Goal: Task Accomplishment & Management: Use online tool/utility

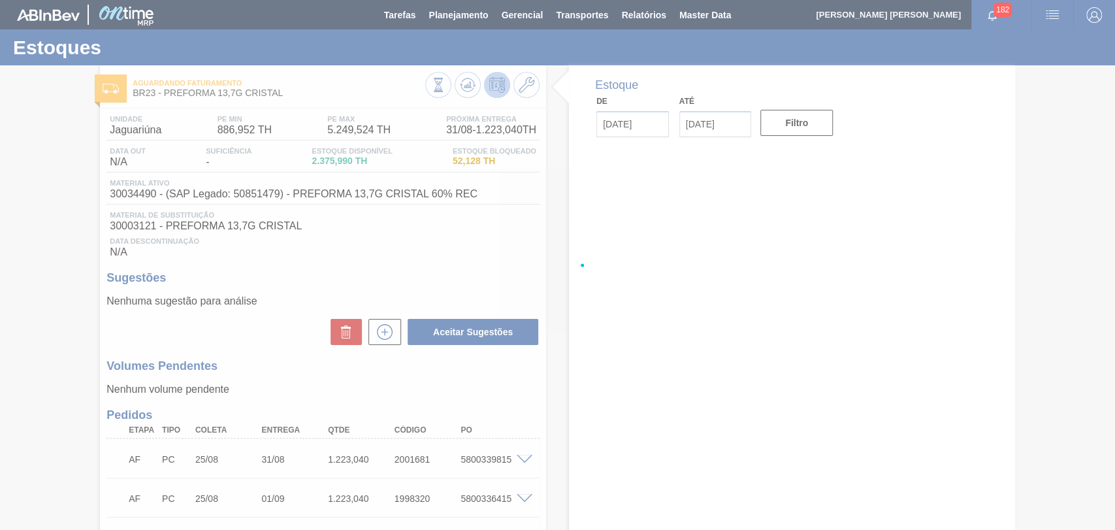
click at [410, 243] on div at bounding box center [557, 265] width 1115 height 530
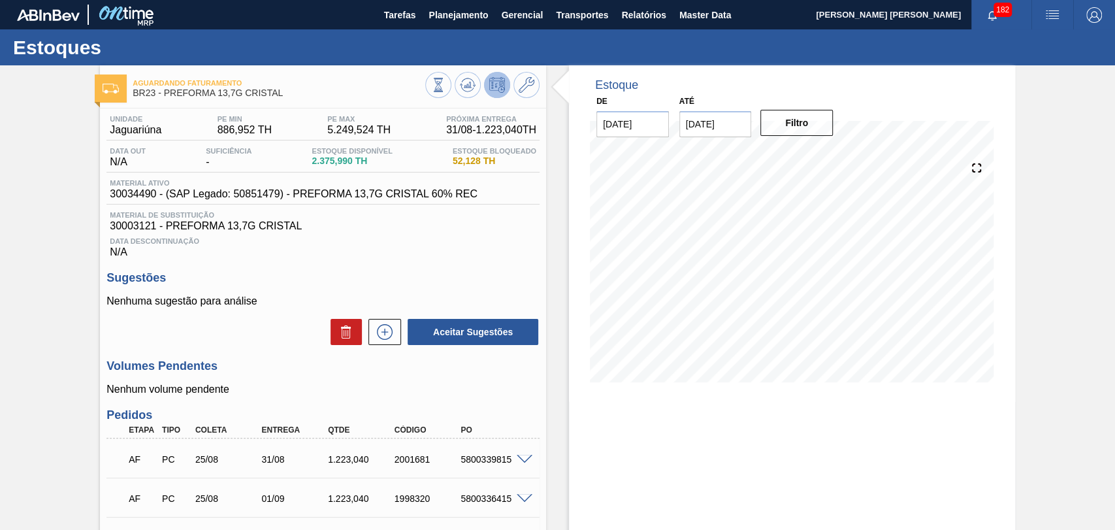
drag, startPoint x: 733, startPoint y: 127, endPoint x: 645, endPoint y: 103, distance: 91.2
click at [648, 103] on div "De [DATE] Até [DATE] Filtro" at bounding box center [714, 114] width 261 height 45
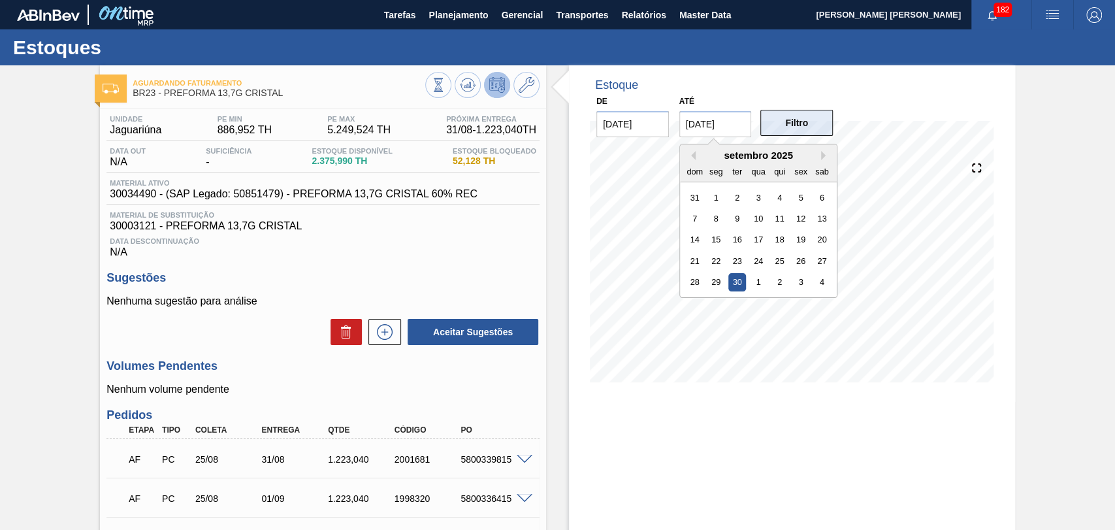
type input "[DATE]"
click at [799, 123] on button "Filtro" at bounding box center [796, 123] width 72 height 26
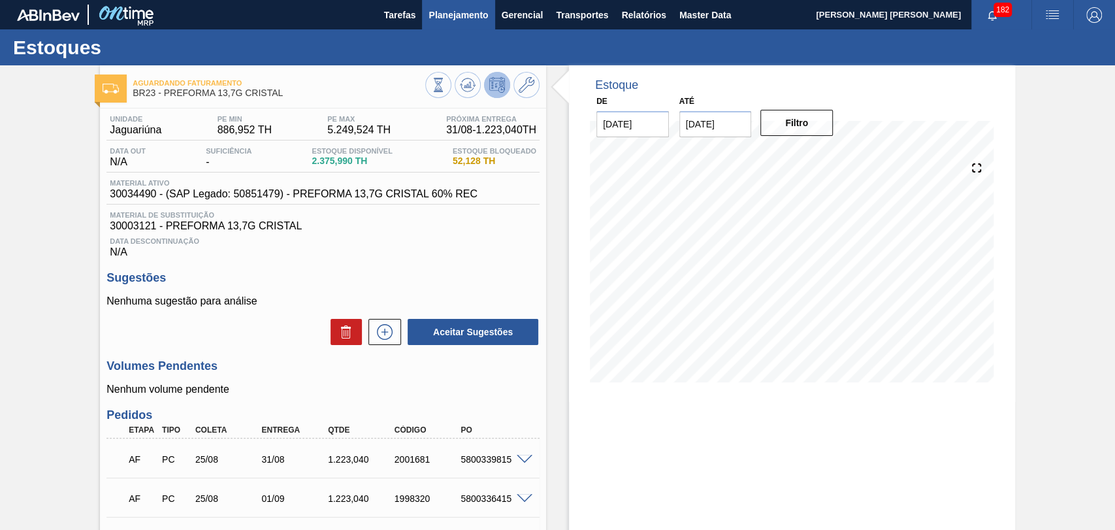
click at [471, 11] on span "Planejamento" at bounding box center [457, 15] width 59 height 16
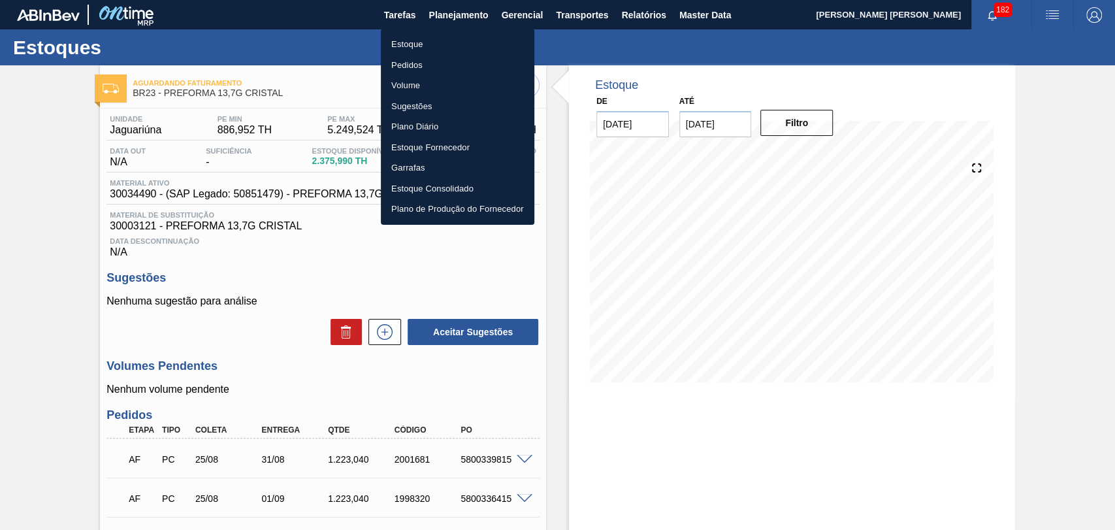
click at [430, 39] on li "Estoque" at bounding box center [457, 44] width 153 height 21
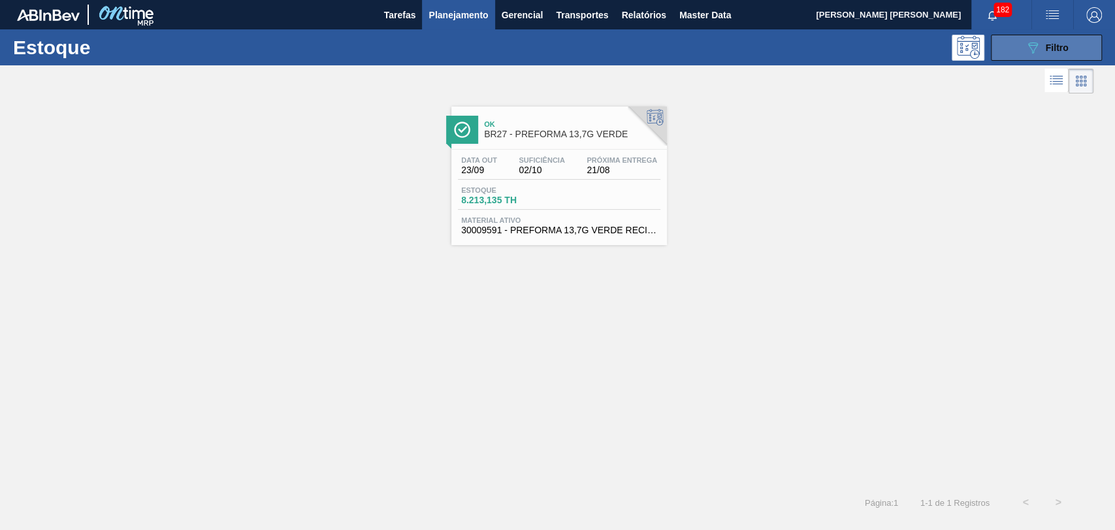
click at [1062, 42] on div "089F7B8B-B2A5-4AFE-B5C0-19BA573D28AC Filtro" at bounding box center [1047, 48] width 44 height 16
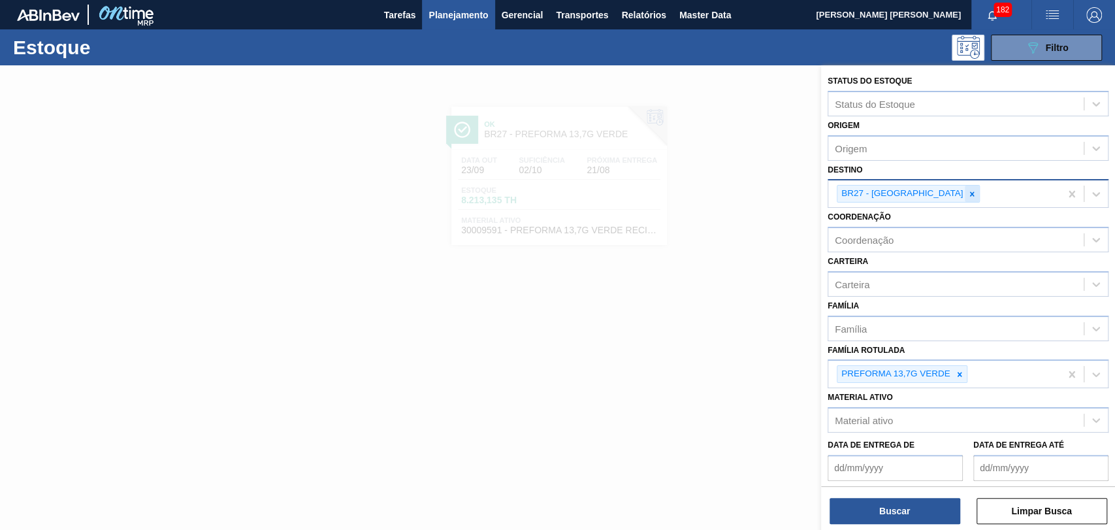
click at [967, 195] on icon at bounding box center [971, 193] width 9 height 9
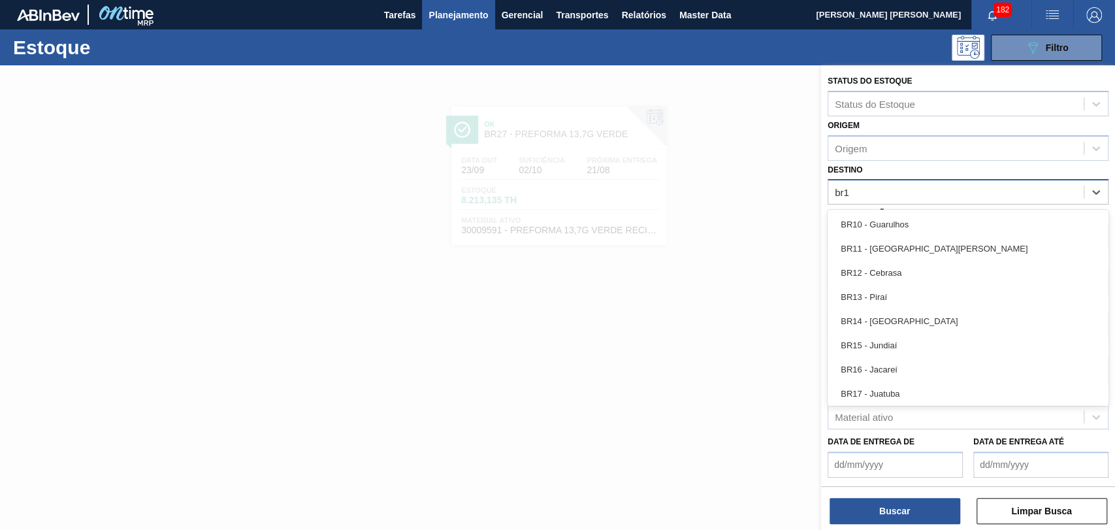
type input "br19"
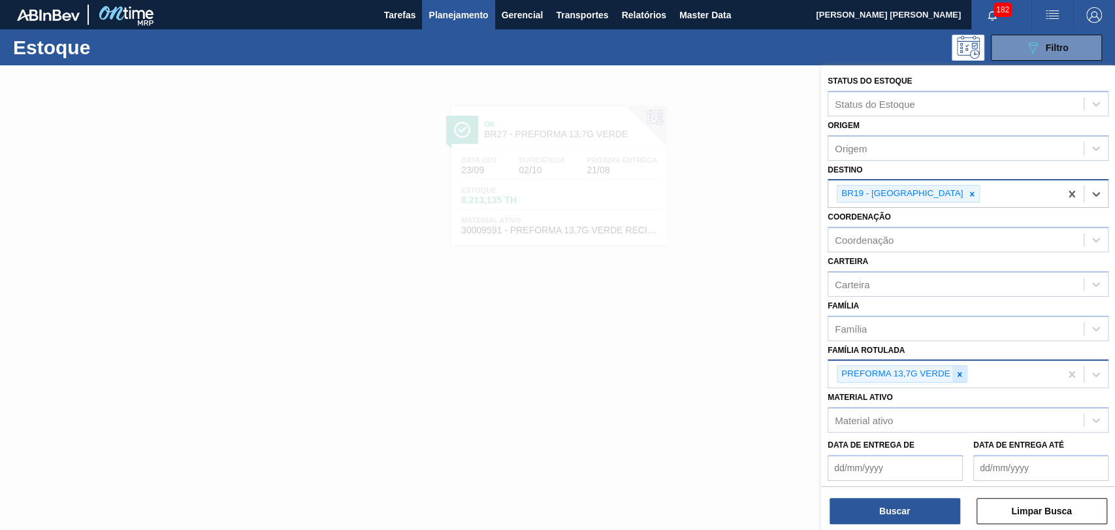
click at [962, 370] on icon at bounding box center [959, 374] width 9 height 9
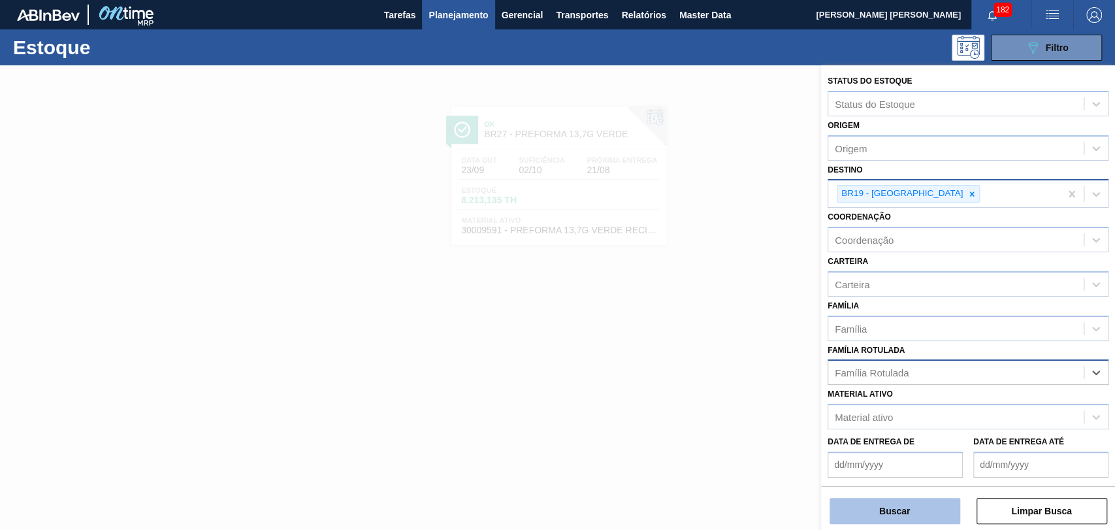
click at [905, 508] on button "Buscar" at bounding box center [894, 511] width 131 height 26
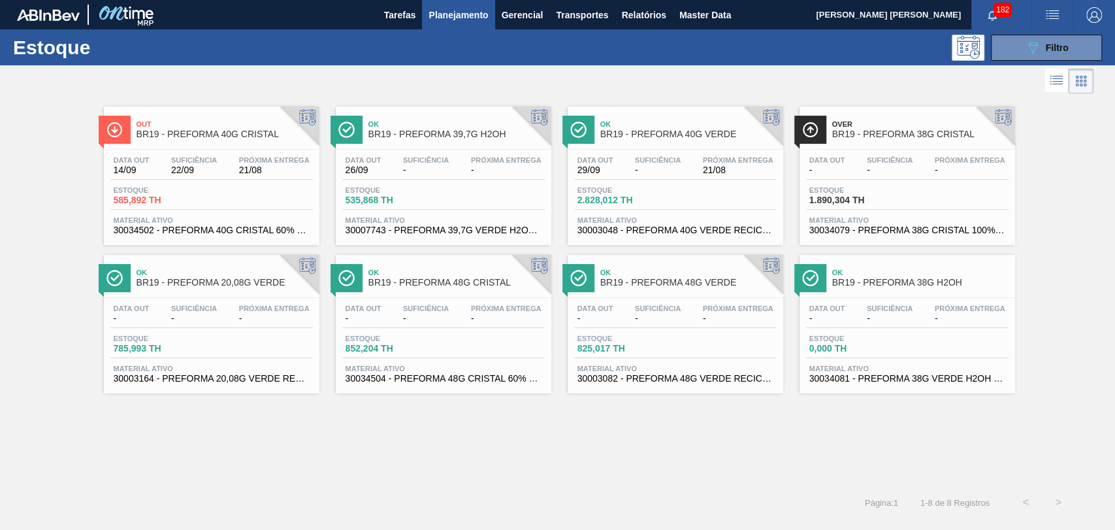
click at [212, 182] on div "Data out 14/09 Suficiência 22/09 Próxima Entrega 21/08 Estoque 585,892 TH Mater…" at bounding box center [211, 194] width 215 height 89
click at [904, 193] on div "Estoque 1.890,304 TH" at bounding box center [907, 198] width 202 height 24
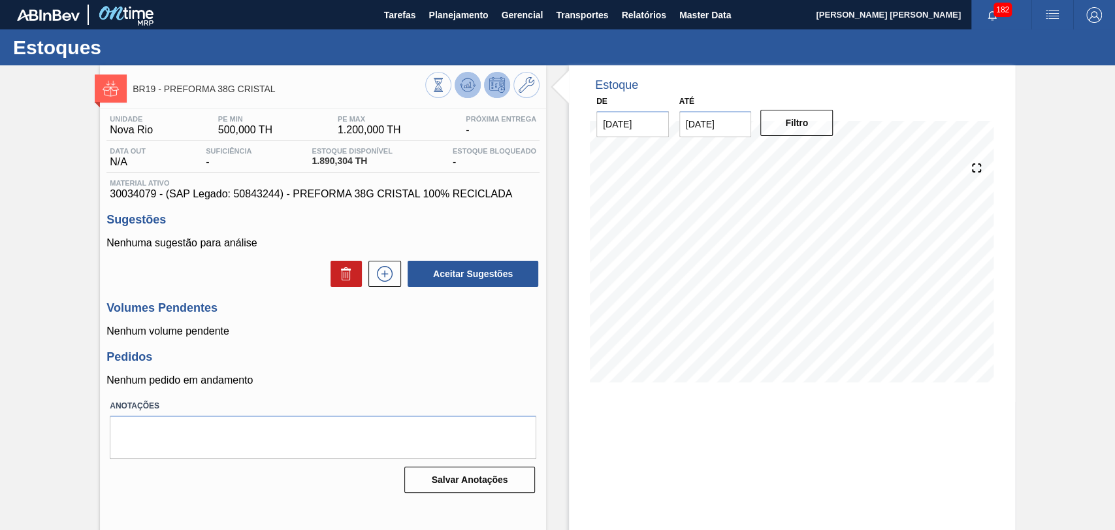
click at [445, 88] on icon at bounding box center [438, 85] width 14 height 14
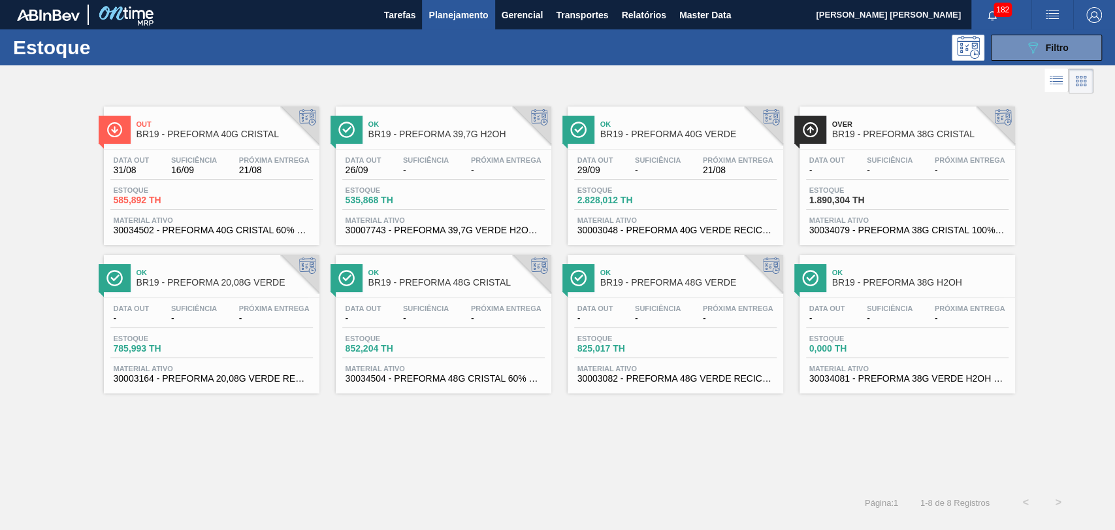
click at [926, 178] on div "Data out - Suficiência - Próxima Entrega -" at bounding box center [907, 168] width 202 height 24
click at [170, 430] on div "Out BR19 - PREFORMA 40G CRISTAL Data out 31/08 Suficiência 16/09 Próxima Entreg…" at bounding box center [557, 291] width 1115 height 389
click at [481, 298] on div "Data out - Suficiência - Próxima Entrega - Estoque 852,204 TH Material ativo 30…" at bounding box center [443, 342] width 215 height 89
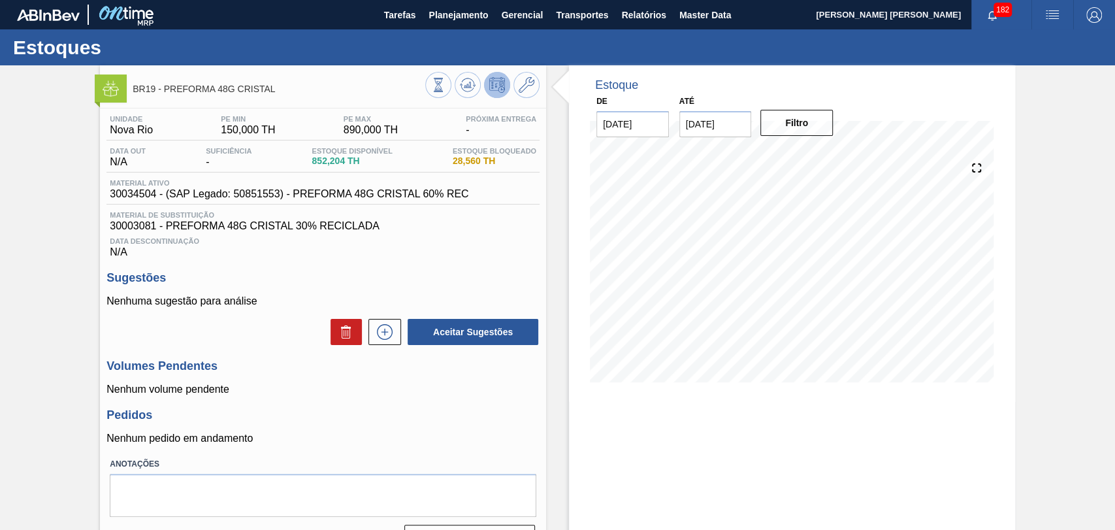
click at [416, 405] on div "Unidade Nova Rio PE MIN 150,000 TH PE MAX 890,000 TH Próxima Entrega - Data out…" at bounding box center [323, 331] width 446 height 447
click at [445, 84] on icon at bounding box center [438, 85] width 14 height 14
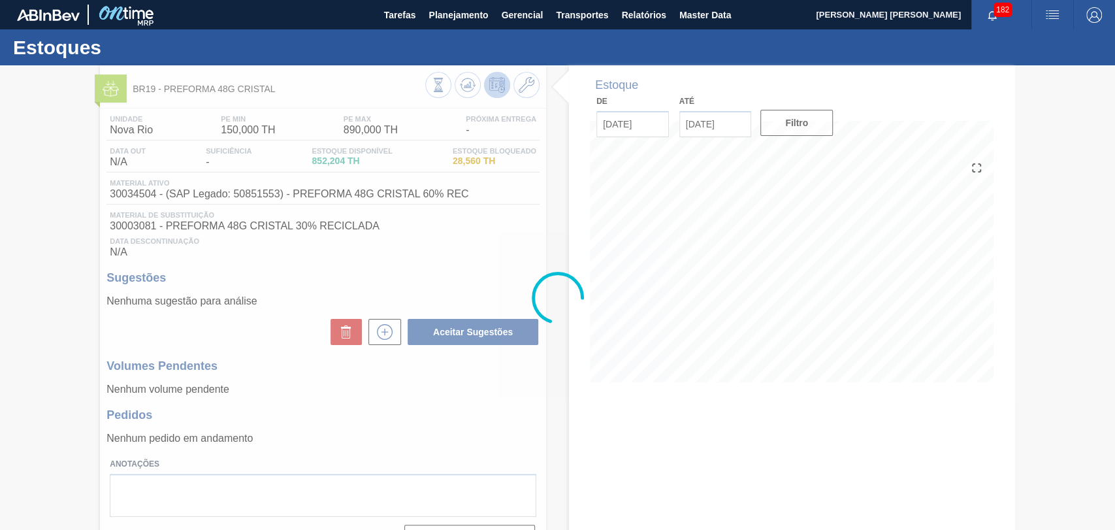
click at [507, 252] on div at bounding box center [557, 297] width 1115 height 464
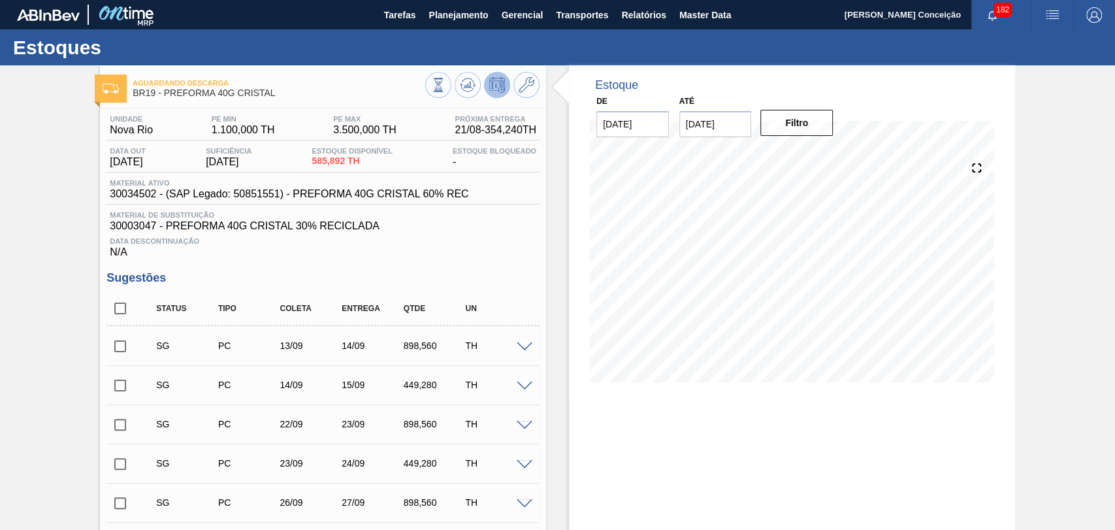
click at [531, 247] on div "Data Descontinuação N/A" at bounding box center [322, 245] width 433 height 26
click at [445, 85] on icon at bounding box center [438, 85] width 14 height 14
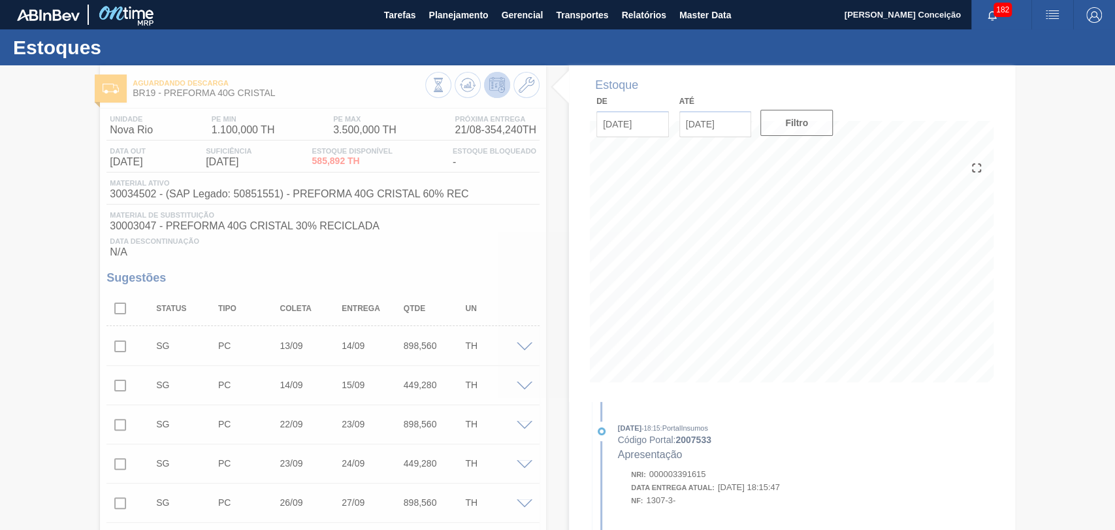
drag, startPoint x: 564, startPoint y: 240, endPoint x: 556, endPoint y: 227, distance: 15.6
click at [556, 227] on div at bounding box center [557, 297] width 1115 height 464
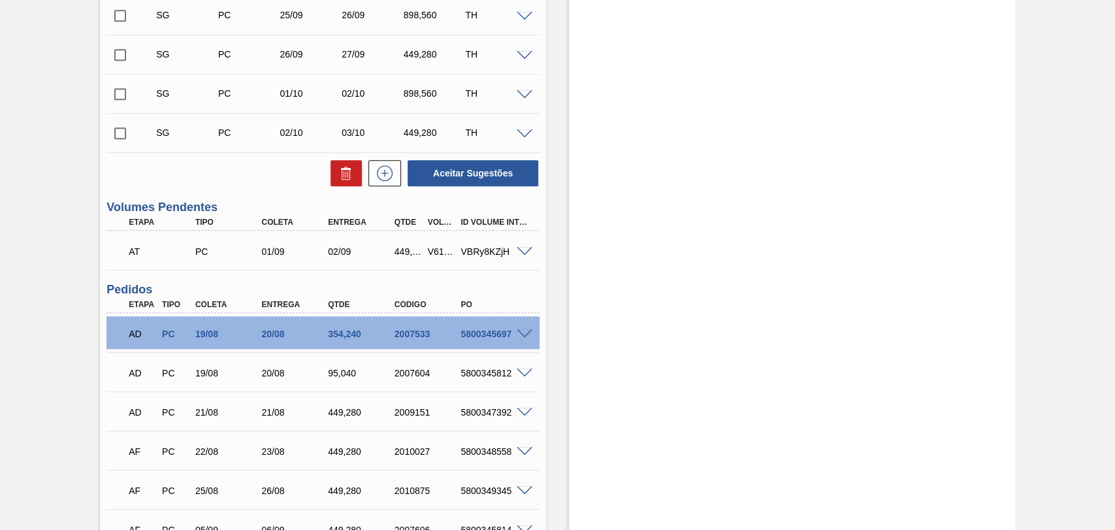
scroll to position [507, 0]
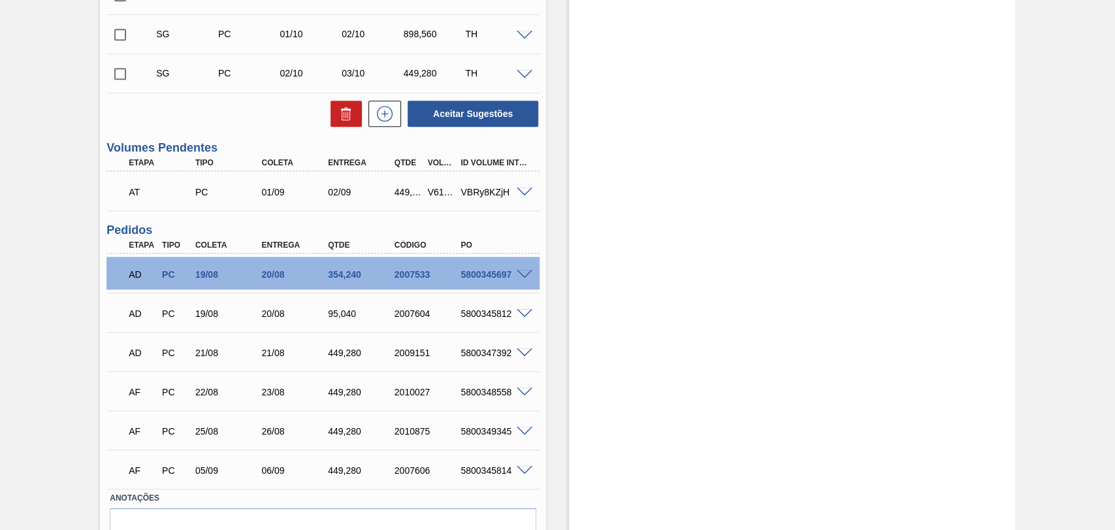
click at [554, 347] on div "Estoque De [DATE] Até [DATE] Filtro" at bounding box center [780, 77] width 469 height 1038
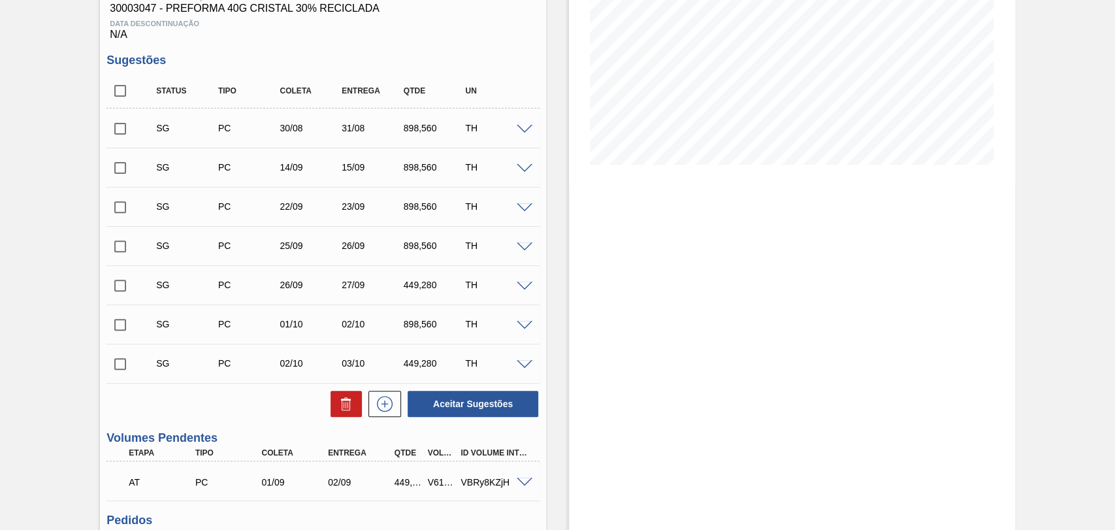
scroll to position [0, 0]
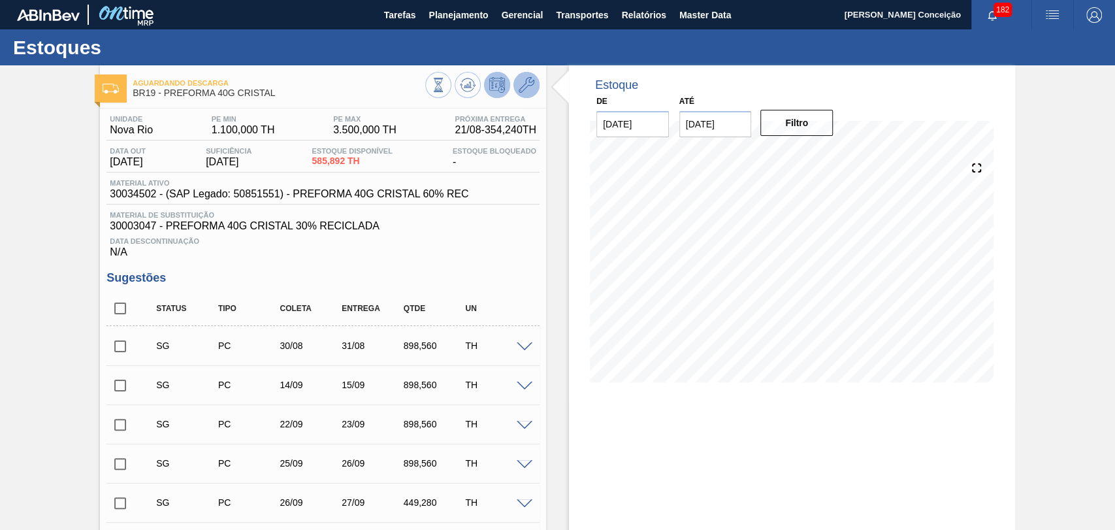
click at [532, 83] on icon at bounding box center [526, 85] width 16 height 16
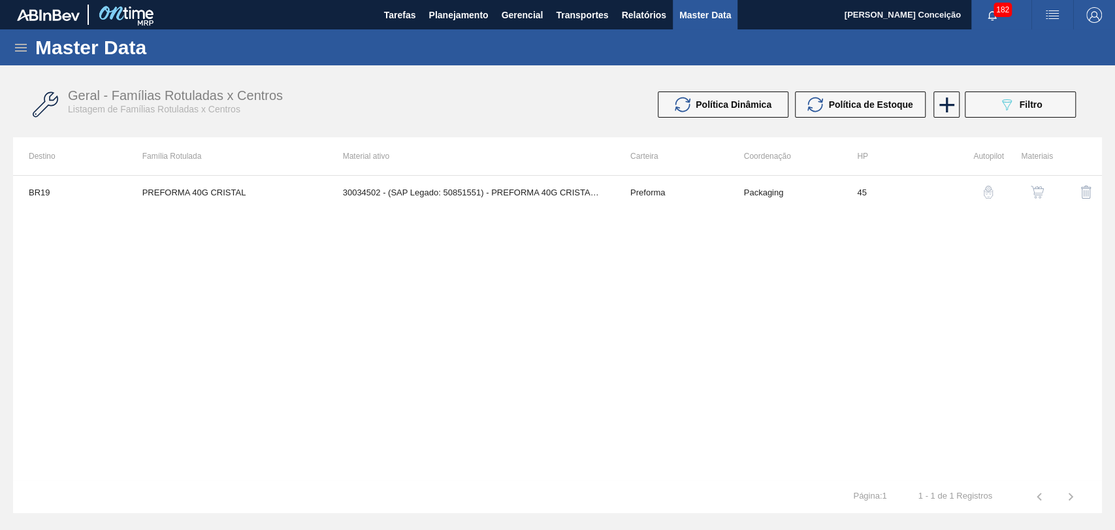
click at [1030, 189] on img "button" at bounding box center [1036, 191] width 13 height 13
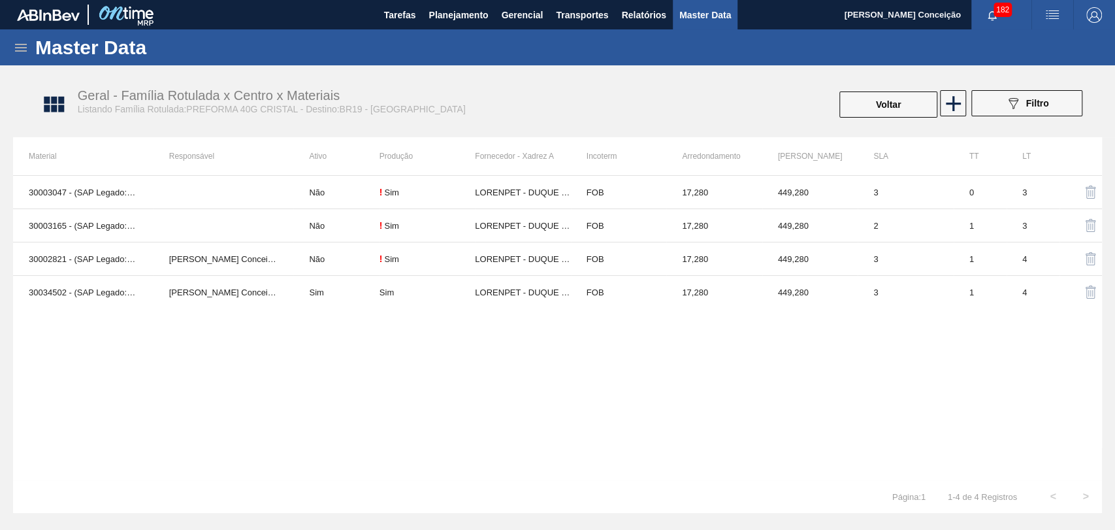
click at [108, 362] on div "30003047 - (SAP Legado: 50343267) - PREFORMA 40G CRISTAL 30% RECICLADA Não ! [P…" at bounding box center [557, 327] width 1089 height 305
click at [458, 21] on span "Planejamento" at bounding box center [457, 15] width 59 height 16
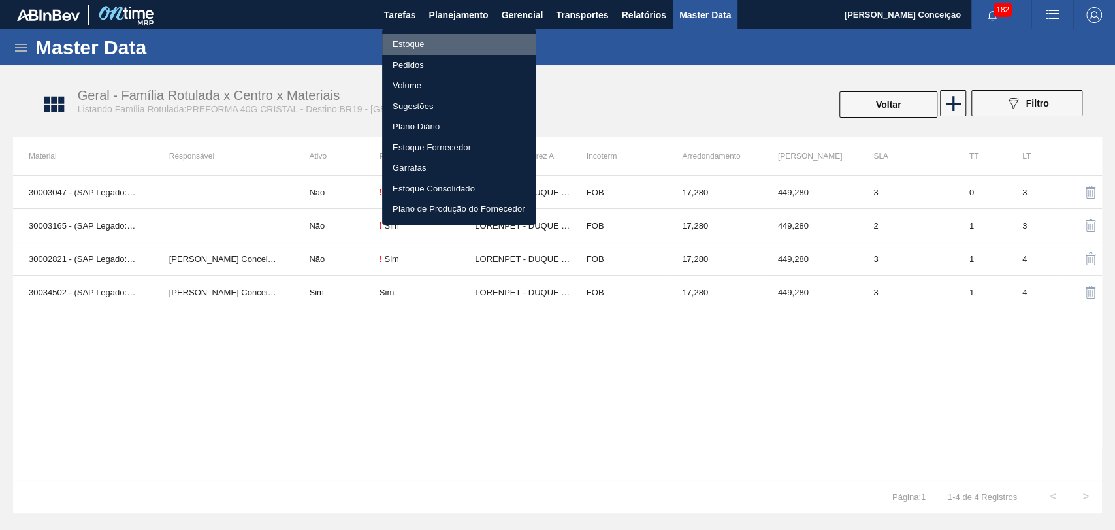
click at [423, 46] on li "Estoque" at bounding box center [458, 44] width 153 height 21
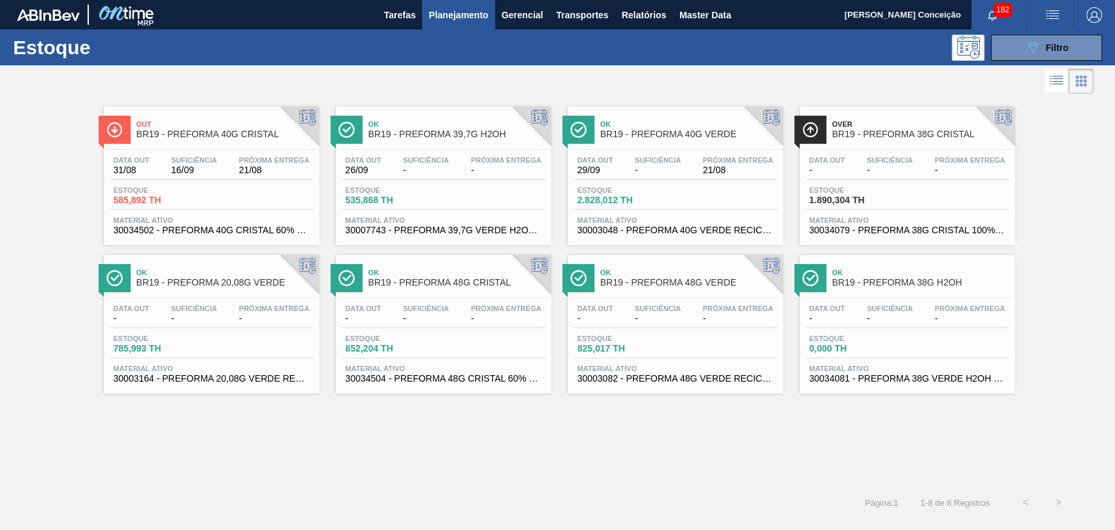
click at [250, 187] on div "Estoque 585,892 TH" at bounding box center [211, 198] width 202 height 24
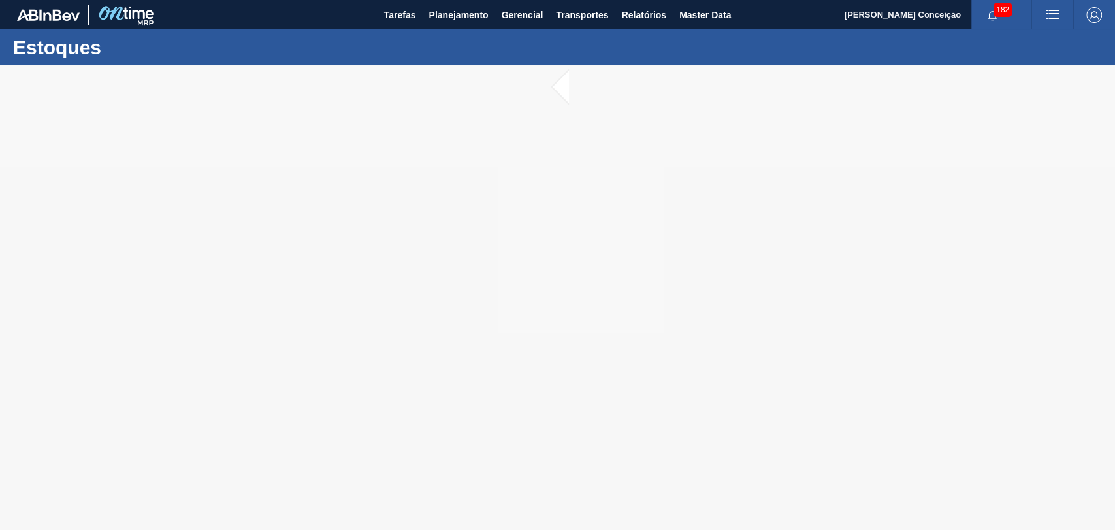
click at [515, 272] on div at bounding box center [557, 297] width 1115 height 464
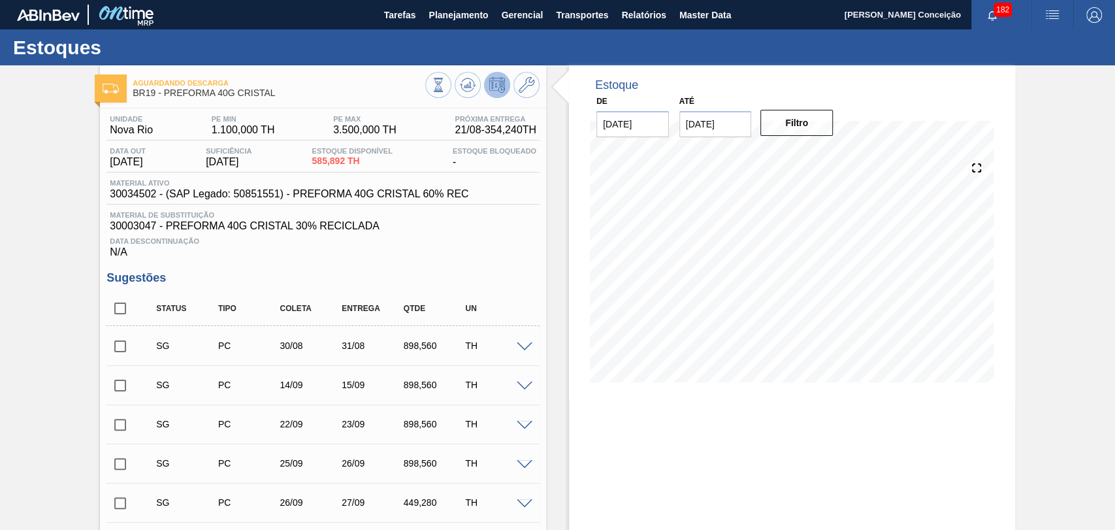
click at [125, 308] on input "checkbox" at bounding box center [119, 307] width 27 height 27
checkbox input "true"
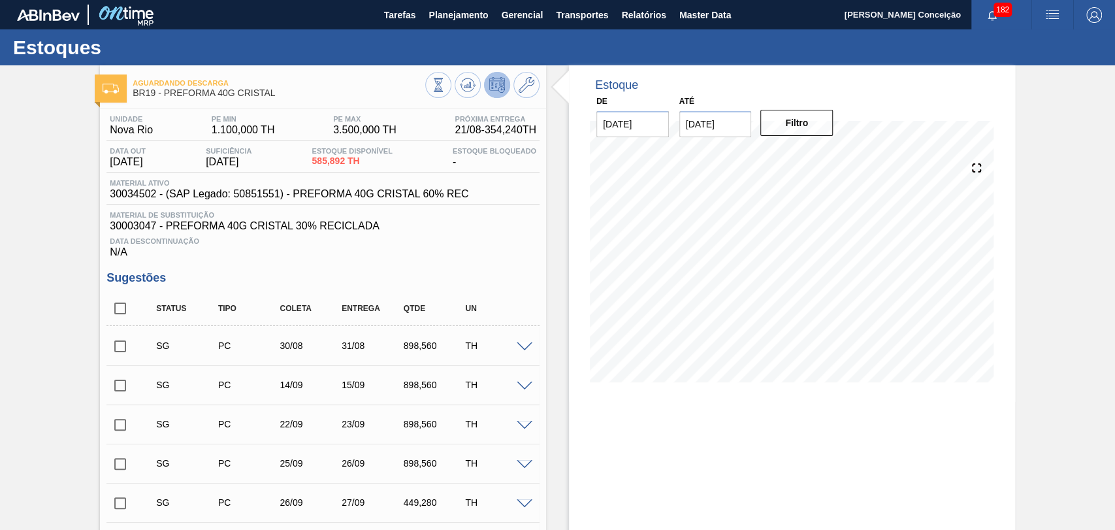
checkbox input "true"
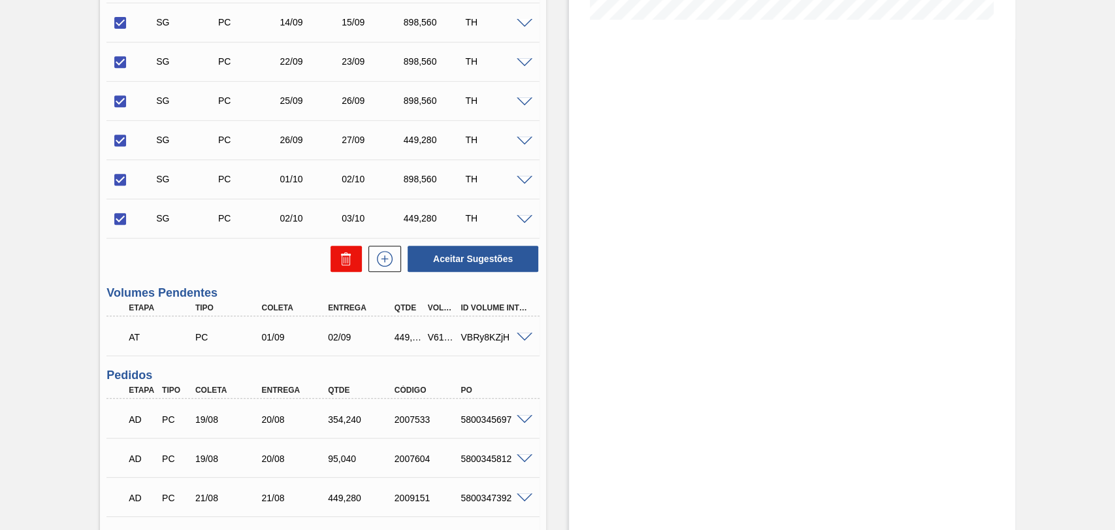
click at [351, 266] on icon at bounding box center [346, 259] width 16 height 16
checkbox input "false"
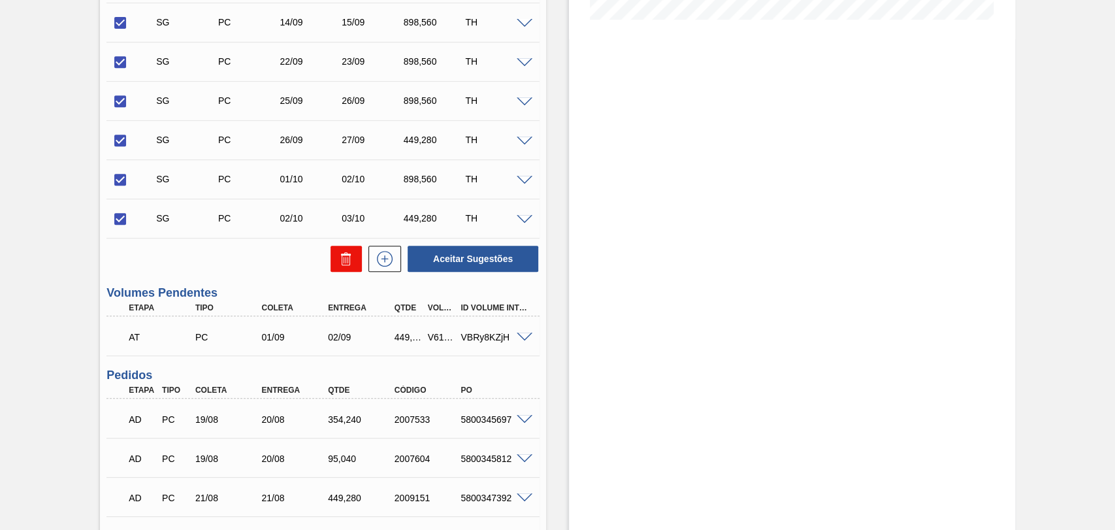
checkbox input "false"
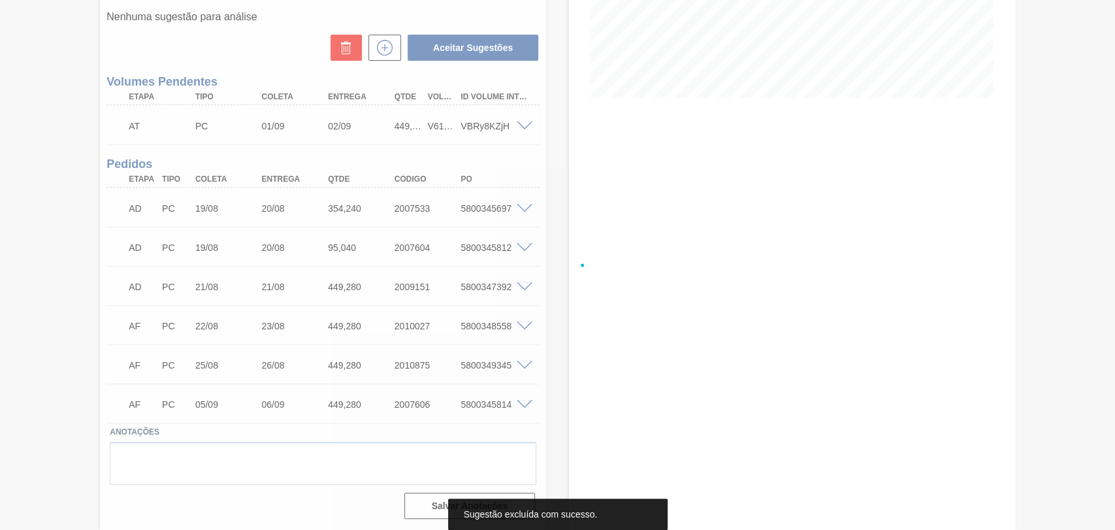
scroll to position [286, 0]
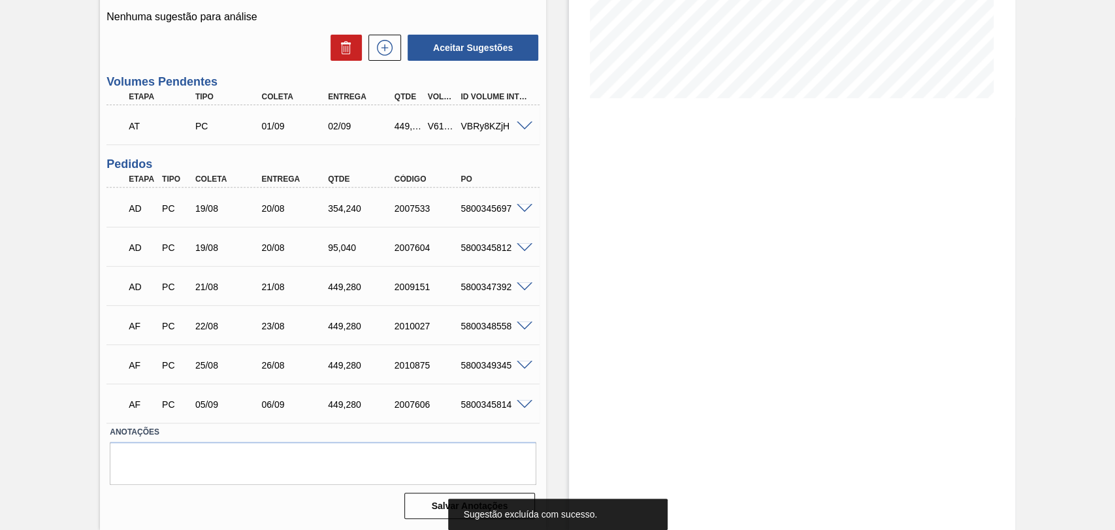
click at [563, 260] on div "Estoque De [DATE] Até [DATE] Filtro" at bounding box center [780, 155] width 469 height 748
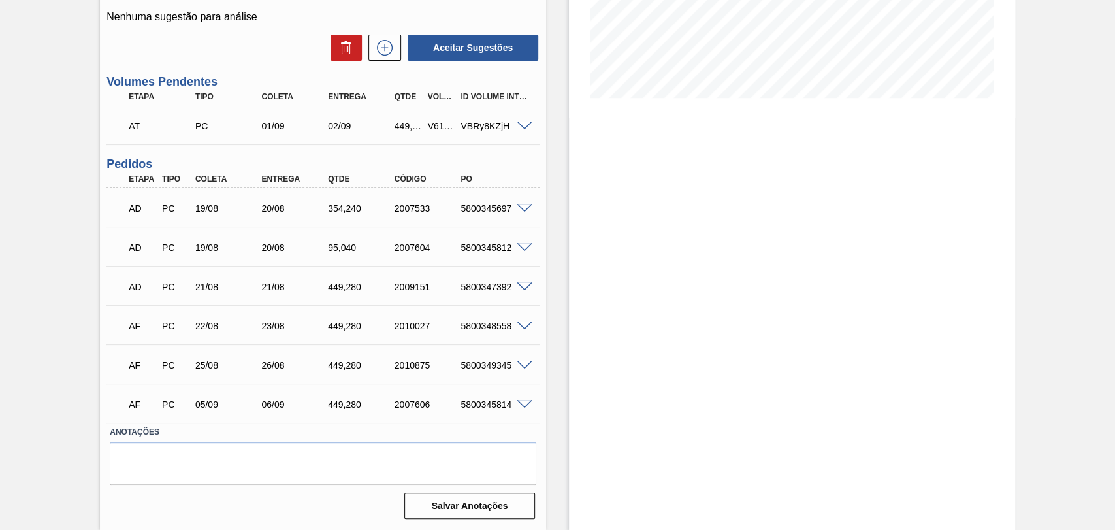
click at [524, 202] on div at bounding box center [526, 207] width 26 height 10
click at [524, 205] on span at bounding box center [525, 209] width 16 height 10
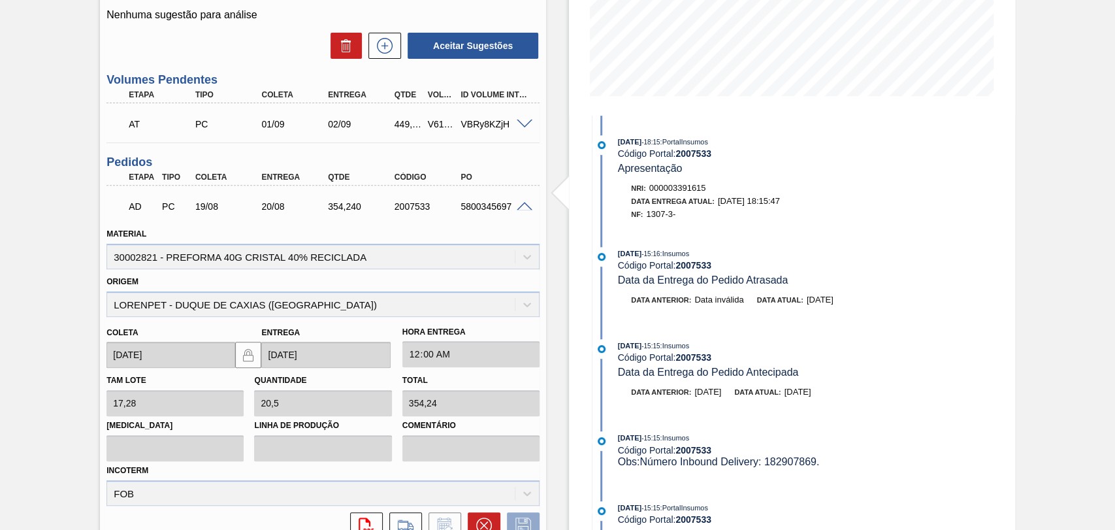
click at [523, 208] on span at bounding box center [525, 207] width 16 height 10
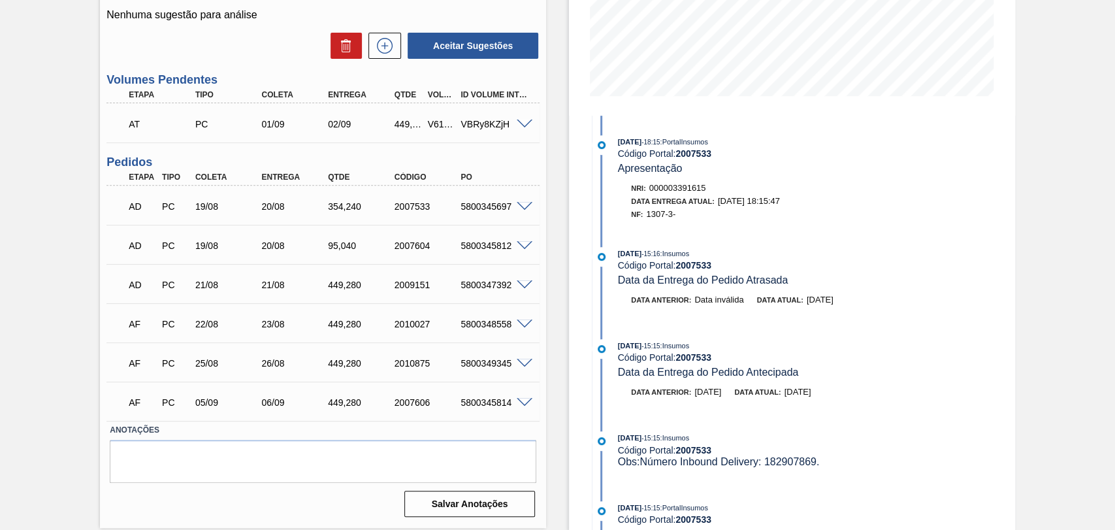
click at [523, 246] on span at bounding box center [525, 246] width 16 height 10
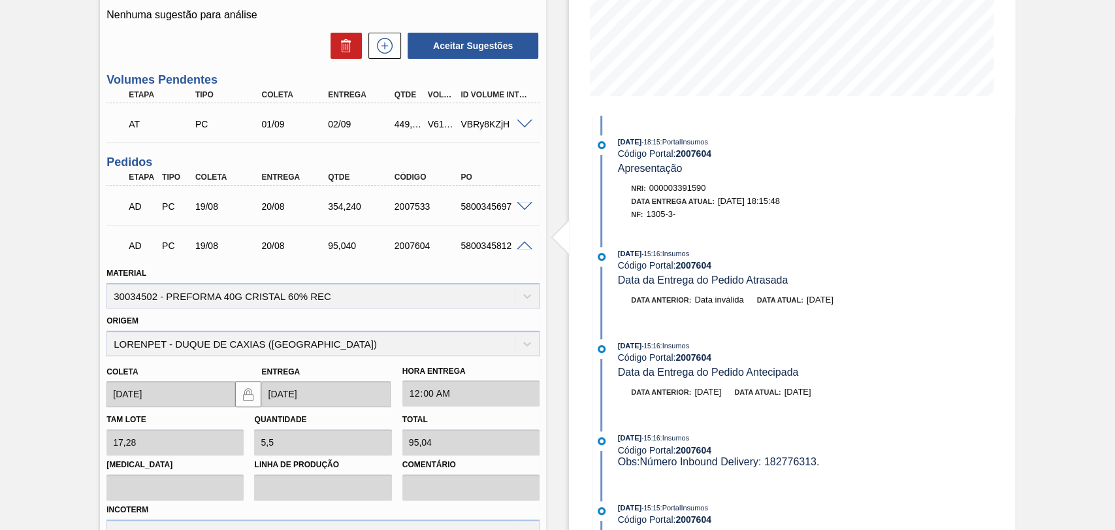
click at [523, 246] on span at bounding box center [525, 246] width 16 height 10
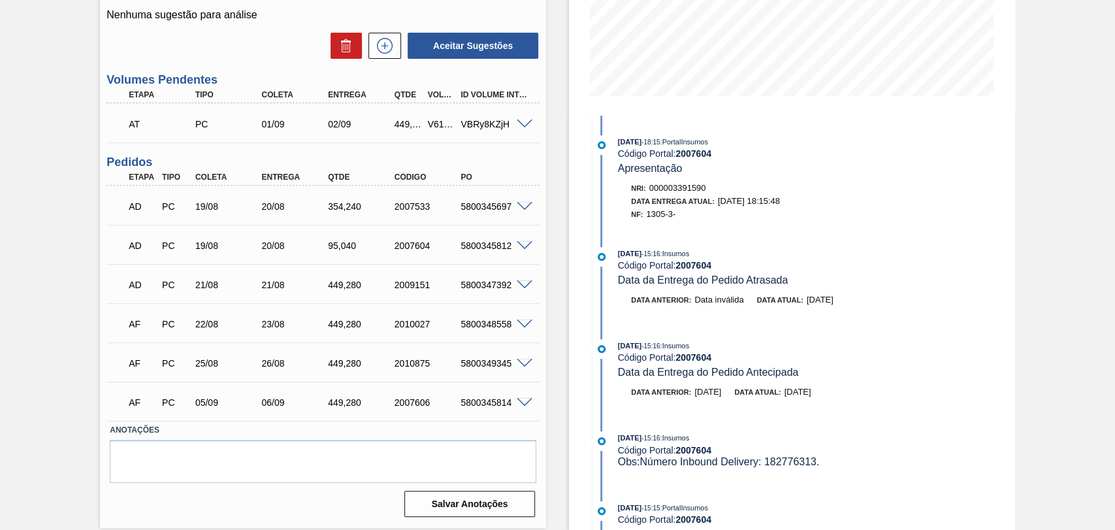
click at [518, 283] on span at bounding box center [525, 285] width 16 height 10
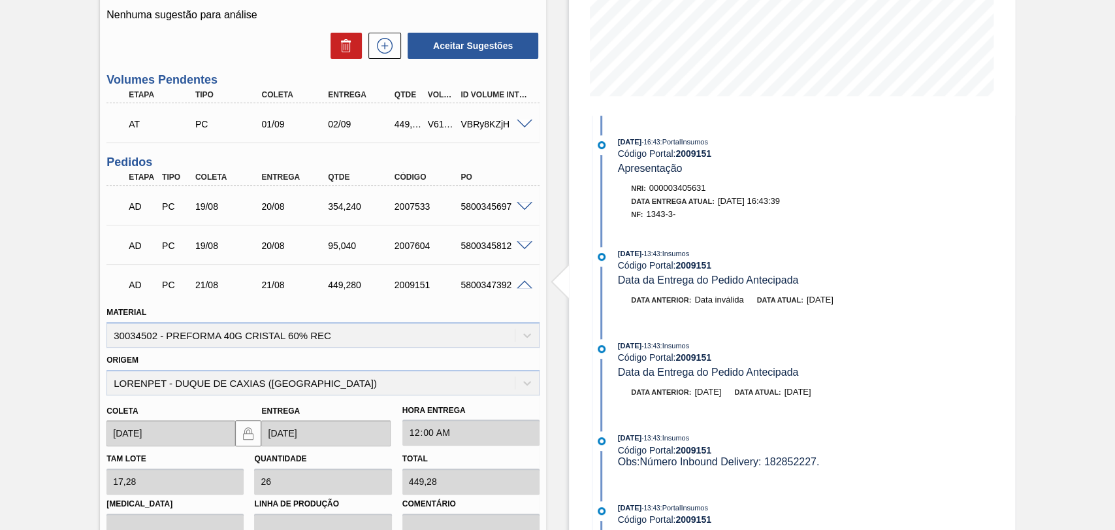
click at [518, 283] on span at bounding box center [525, 285] width 16 height 10
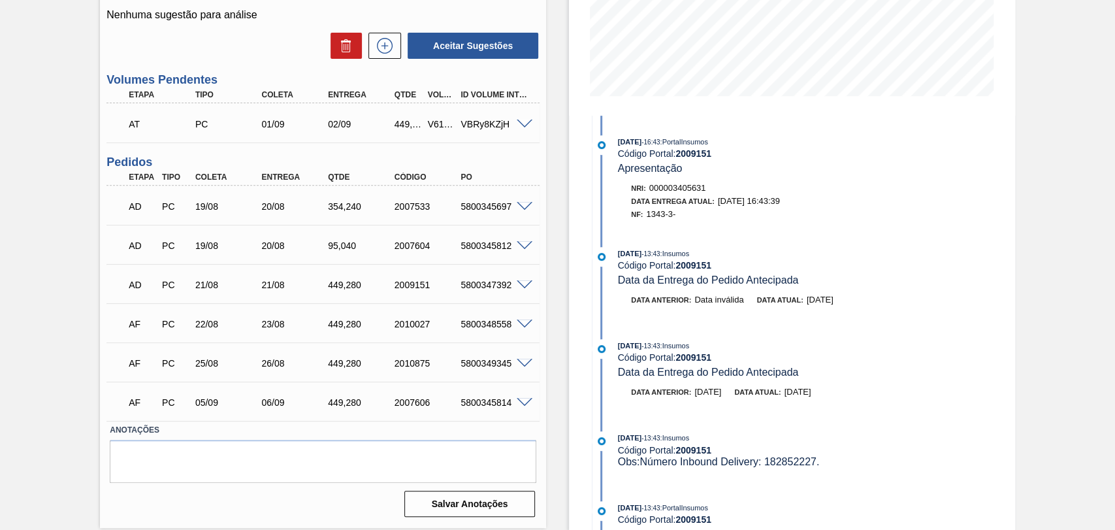
click at [522, 287] on span at bounding box center [525, 285] width 16 height 10
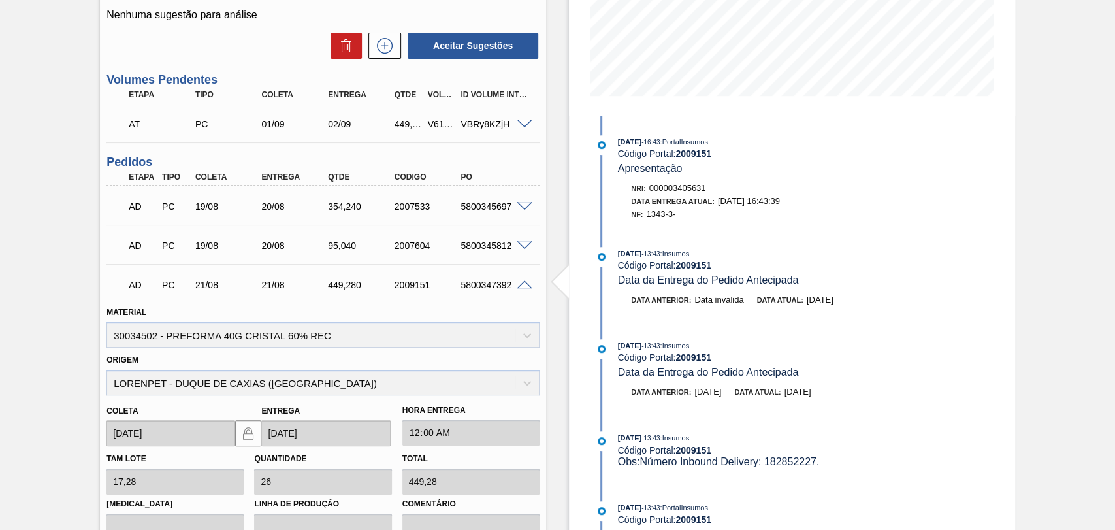
click at [650, 215] on span "1343-3-" at bounding box center [660, 214] width 29 height 10
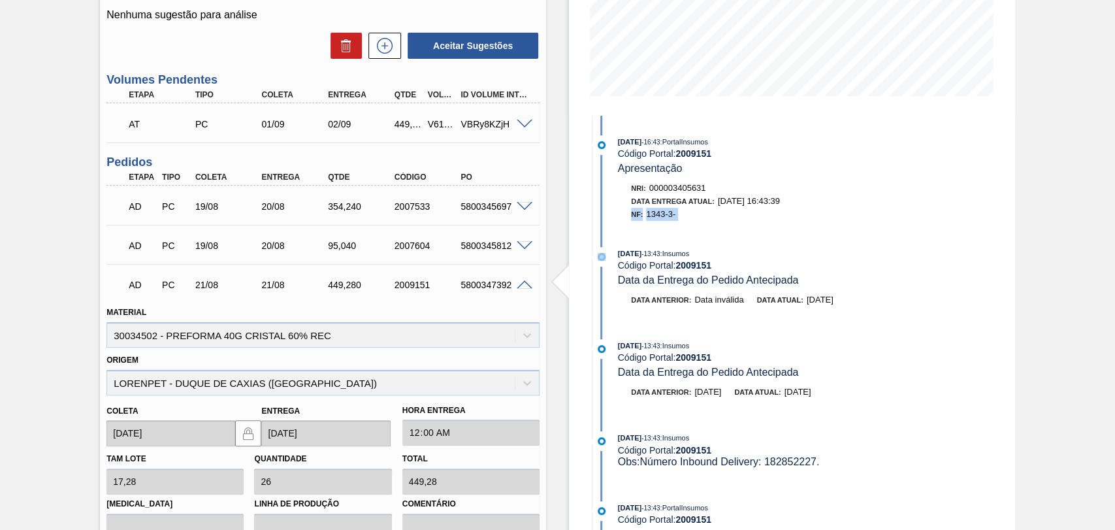
click at [654, 217] on span "1343-3-" at bounding box center [660, 214] width 29 height 10
click at [522, 282] on span at bounding box center [525, 285] width 16 height 10
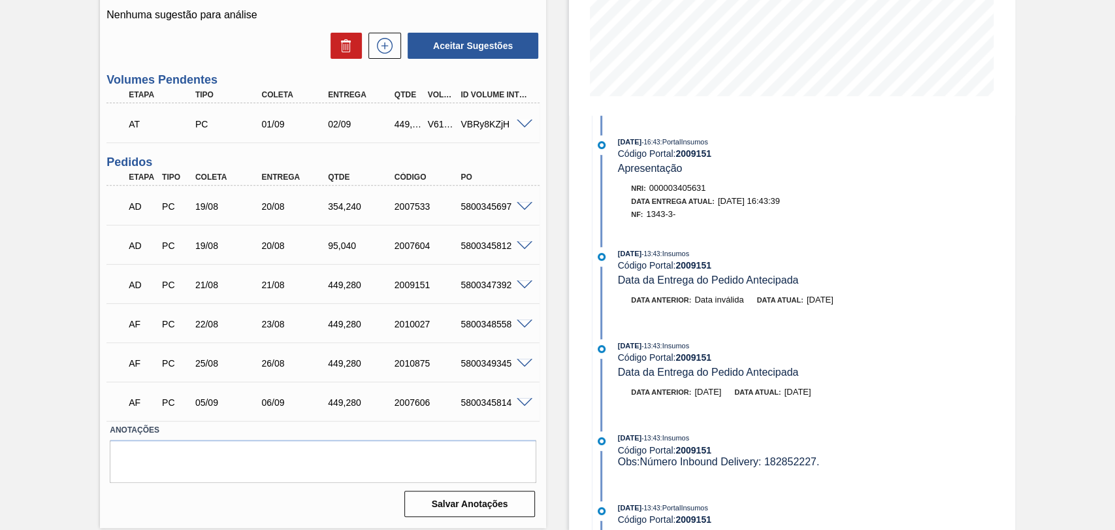
click at [519, 210] on span at bounding box center [525, 207] width 16 height 10
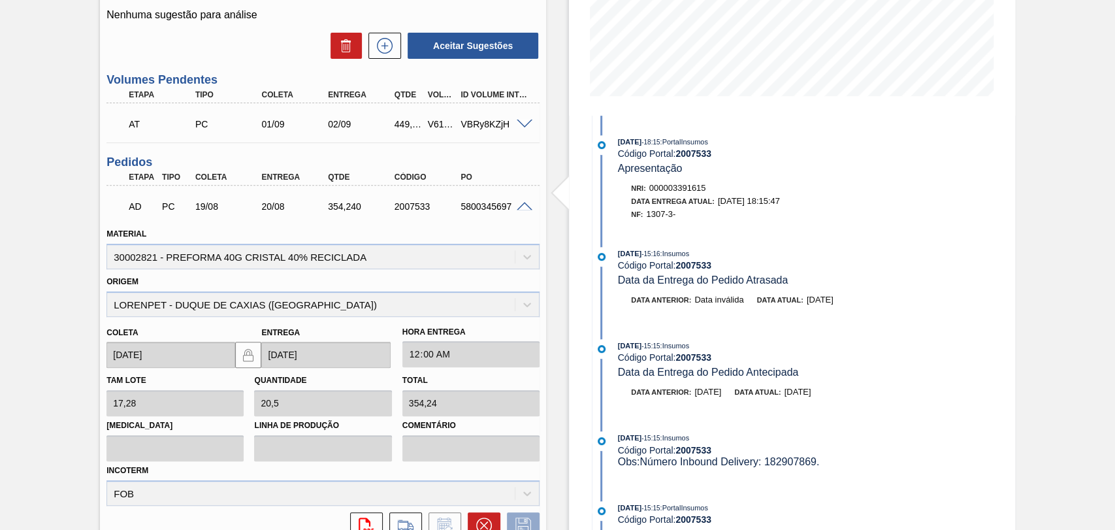
click at [661, 215] on span "1307-3-" at bounding box center [660, 214] width 29 height 10
copy span "1307"
click at [522, 209] on span at bounding box center [525, 207] width 16 height 10
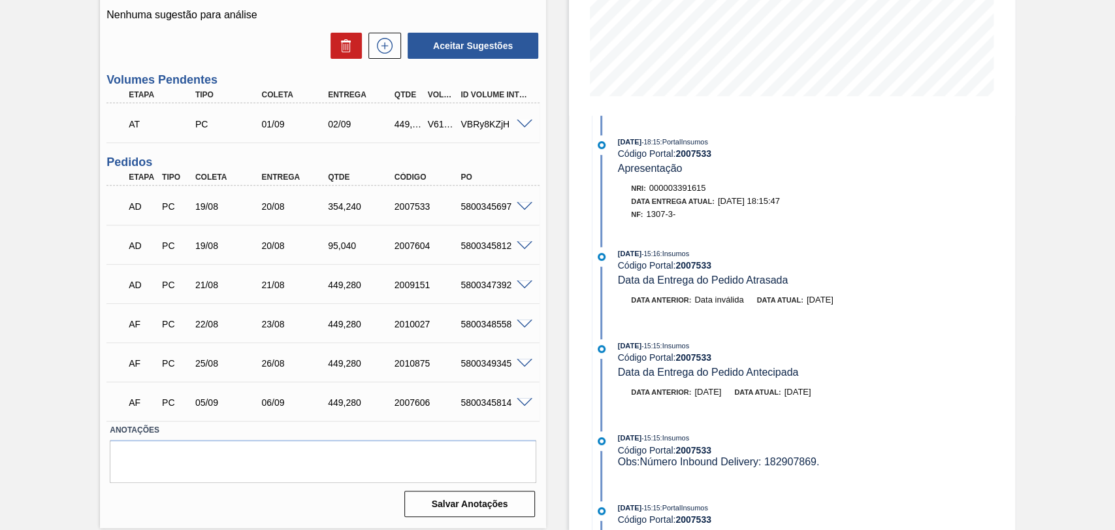
click at [524, 247] on span at bounding box center [525, 246] width 16 height 10
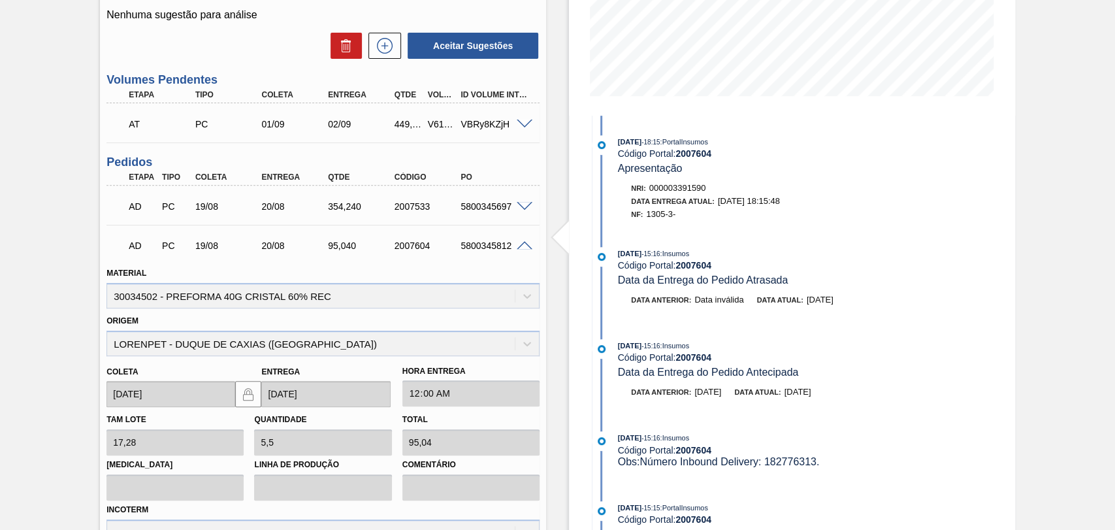
click at [518, 246] on span at bounding box center [525, 246] width 16 height 10
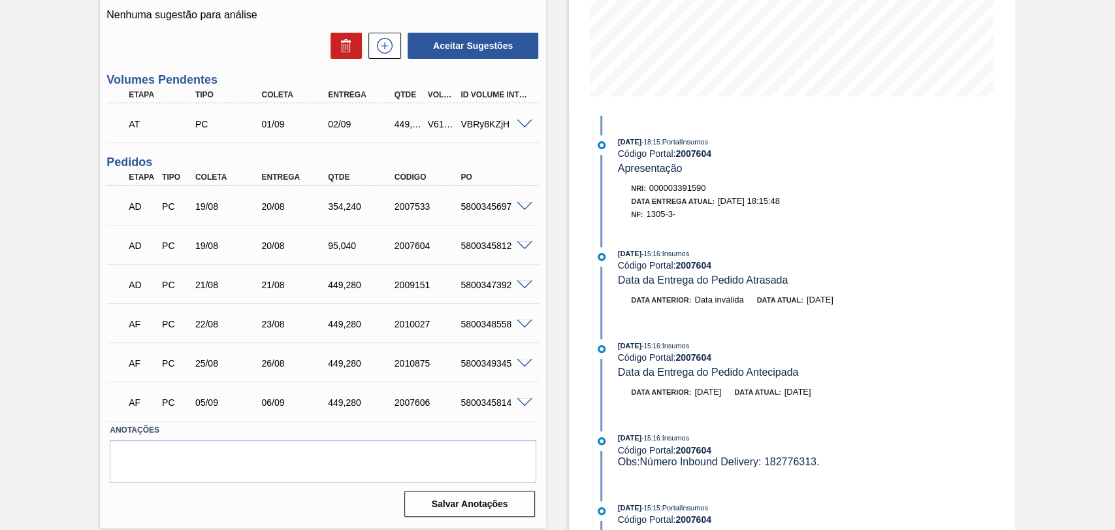
click at [541, 180] on div "Unidade Nova Rio PE MIN 1.100,000 TH PE MAX 3.500,000 TH Próxima Entrega 21/08 …" at bounding box center [323, 171] width 446 height 699
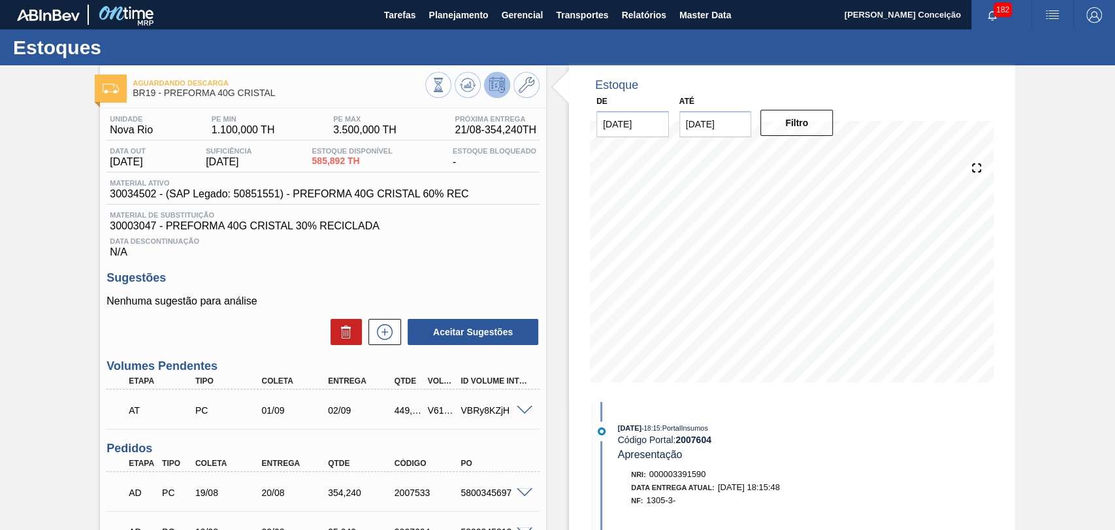
click at [486, 238] on div "Data Descontinuação N/A" at bounding box center [322, 245] width 433 height 26
click at [580, 252] on div "Estoque De [DATE] Até [DATE] Filtro 02/09 Projeção de Estoque 1,457.296 [DOMAIN…" at bounding box center [792, 233] width 446 height 336
click at [496, 249] on div "Data Descontinuação N/A" at bounding box center [322, 245] width 433 height 26
click at [565, 235] on div "Estoque De [DATE] Até [DATE] Filtro 28/08 Projeção de Estoque 1,788.016 [DOMAIN…" at bounding box center [780, 440] width 469 height 750
click at [445, 87] on icon at bounding box center [438, 85] width 14 height 14
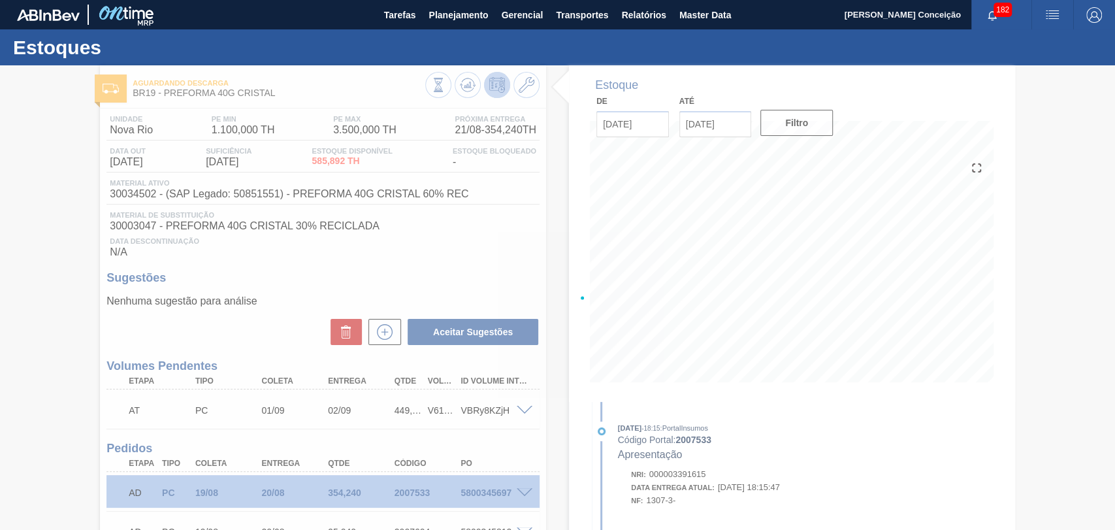
click at [560, 247] on div at bounding box center [557, 297] width 1115 height 464
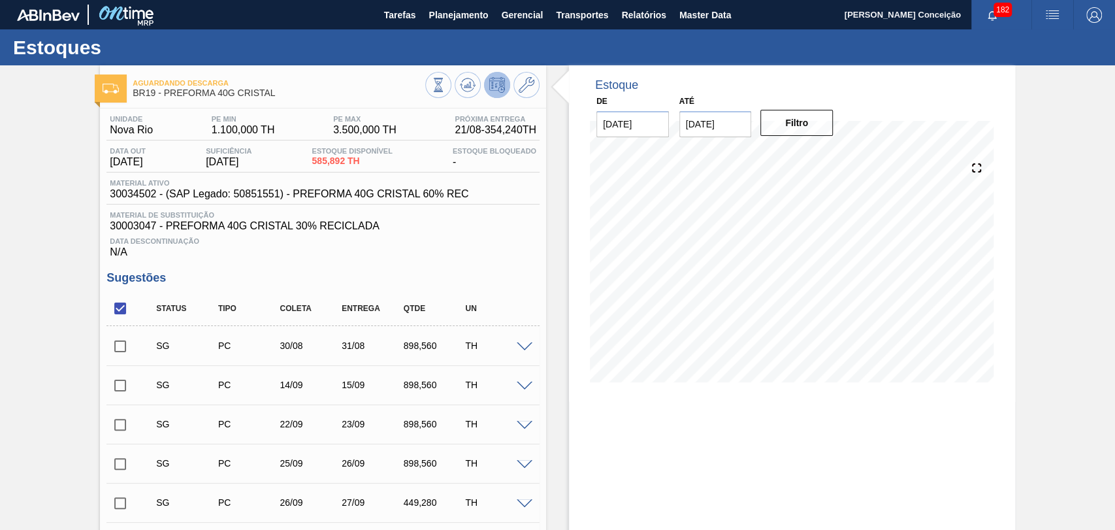
click at [453, 257] on div "Data Descontinuação N/A" at bounding box center [322, 245] width 433 height 26
click at [110, 313] on input "checkbox" at bounding box center [119, 307] width 27 height 27
click at [115, 317] on input "checkbox" at bounding box center [119, 307] width 27 height 27
checkbox input "true"
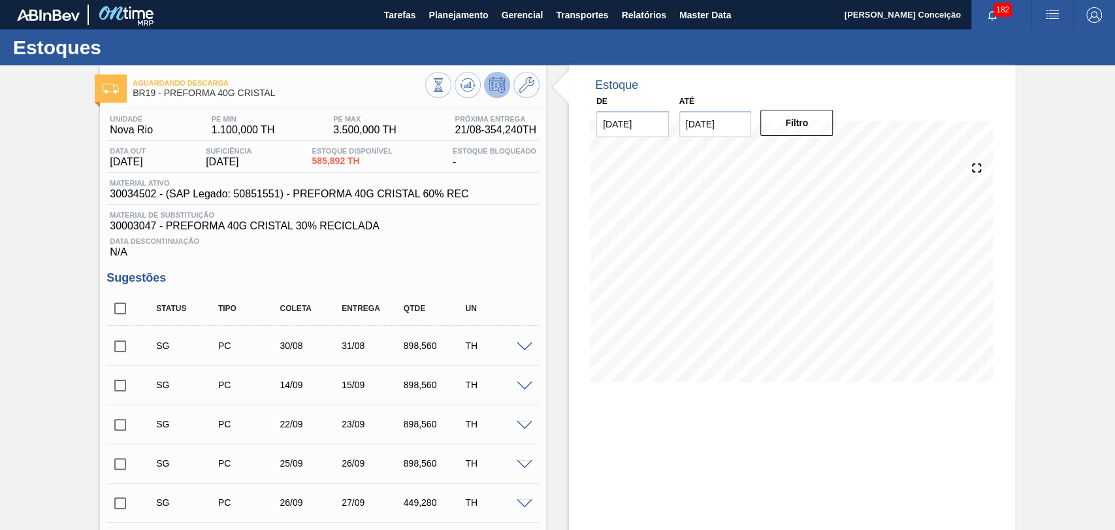
checkbox input "true"
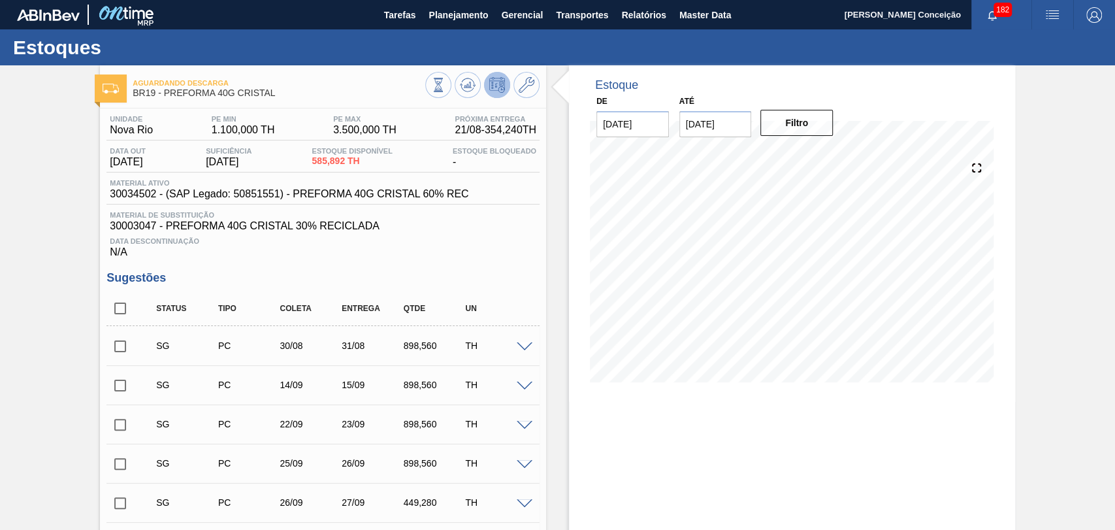
checkbox input "true"
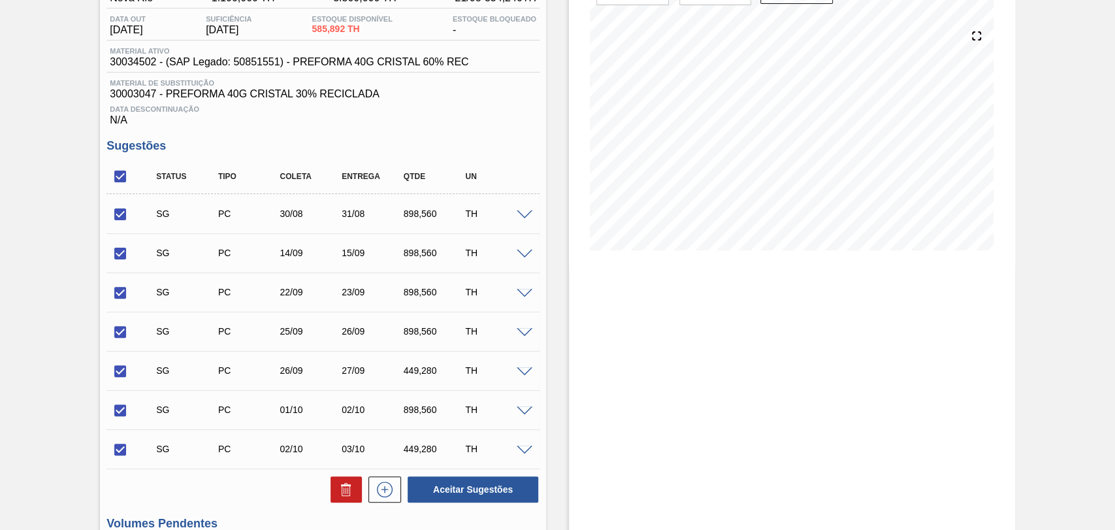
scroll to position [217, 0]
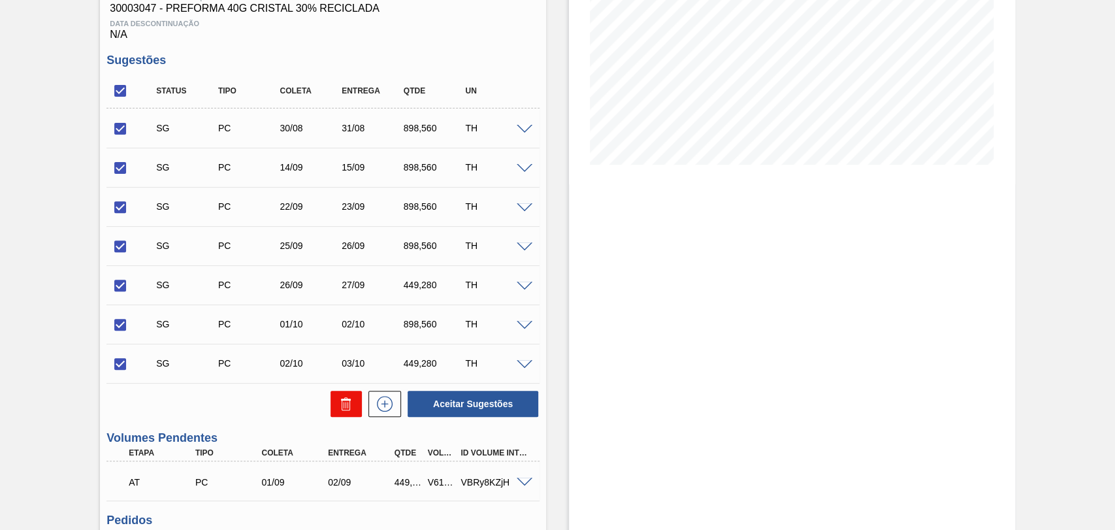
click at [345, 411] on icon at bounding box center [346, 404] width 16 height 16
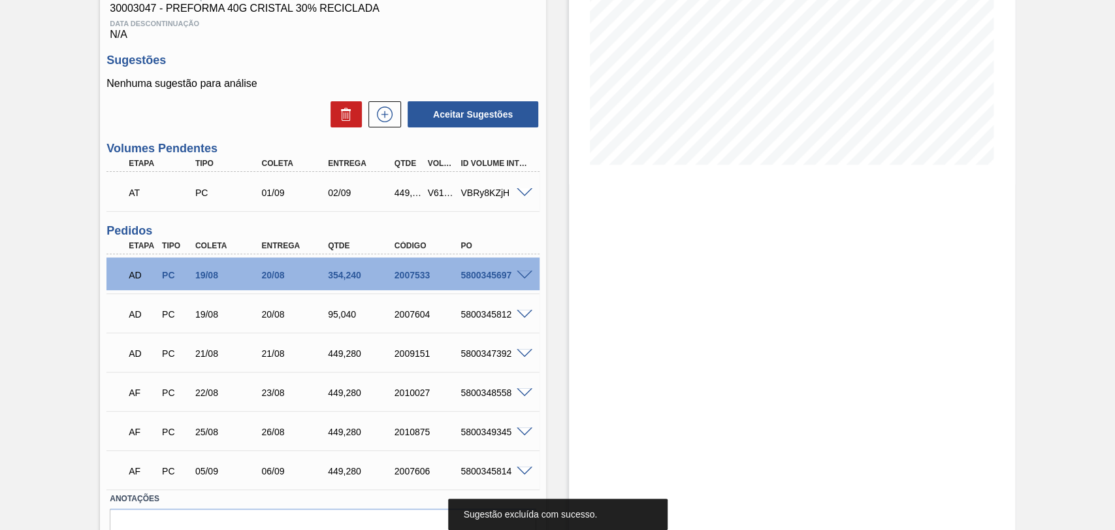
click at [566, 176] on div "Estoque De [DATE] Até [DATE] Filtro 21/08 Projeção de Estoque 1,289.452 [DOMAIN…" at bounding box center [780, 222] width 469 height 748
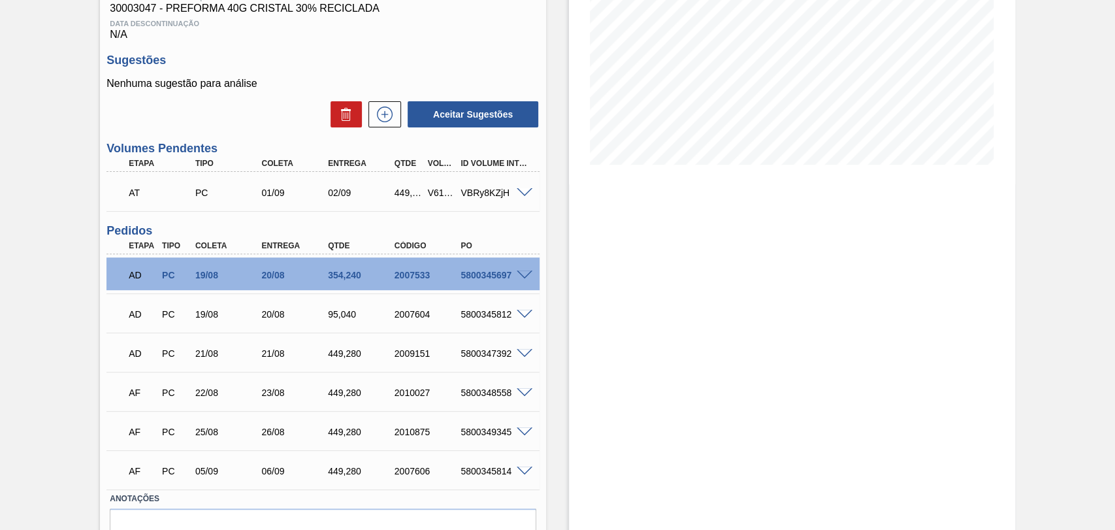
click at [573, 319] on div "Estoque De [DATE] Até [DATE] Filtro 21/08 Projeção de Estoque 1,289.452 [DOMAIN…" at bounding box center [792, 222] width 446 height 748
click at [561, 342] on div "Estoque De [DATE] Até [DATE] Filtro 21/08 Projeção de Estoque 1,289.452 [DOMAIN…" at bounding box center [780, 222] width 469 height 748
click at [565, 362] on div "Estoque De [DATE] Até [DATE] Filtro 21/08 Projeção de Estoque 1,289.452 [DOMAIN…" at bounding box center [780, 222] width 469 height 748
click at [560, 359] on div "Estoque De [DATE] Até [DATE] Filtro 21/08 Projeção de Estoque 1,289.452 [DOMAIN…" at bounding box center [780, 222] width 469 height 748
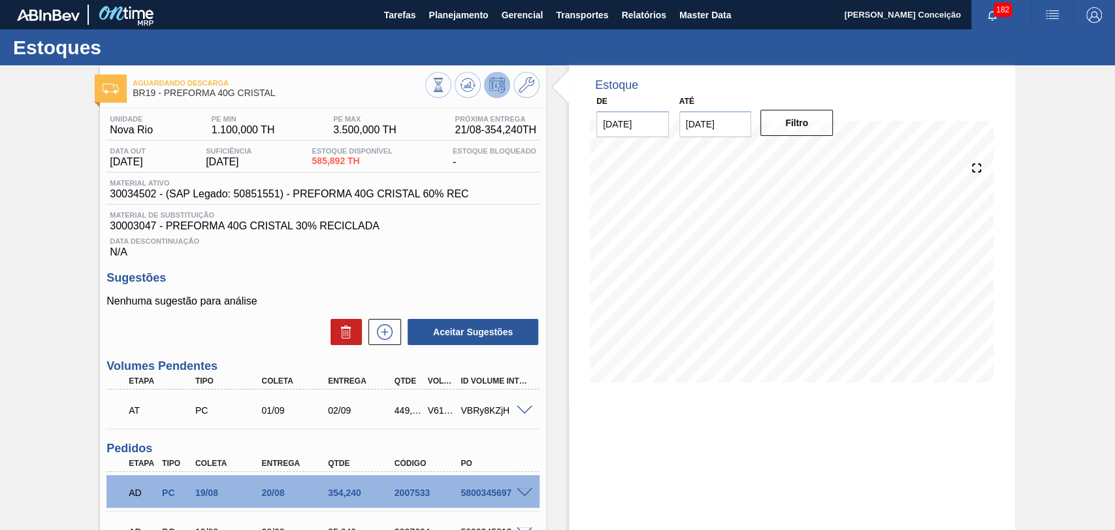
click at [448, 271] on div "Unidade Nova Rio PE MIN 1.100,000 TH PE MAX 3.500,000 TH Próxima Entrega 21/08 …" at bounding box center [323, 457] width 446 height 699
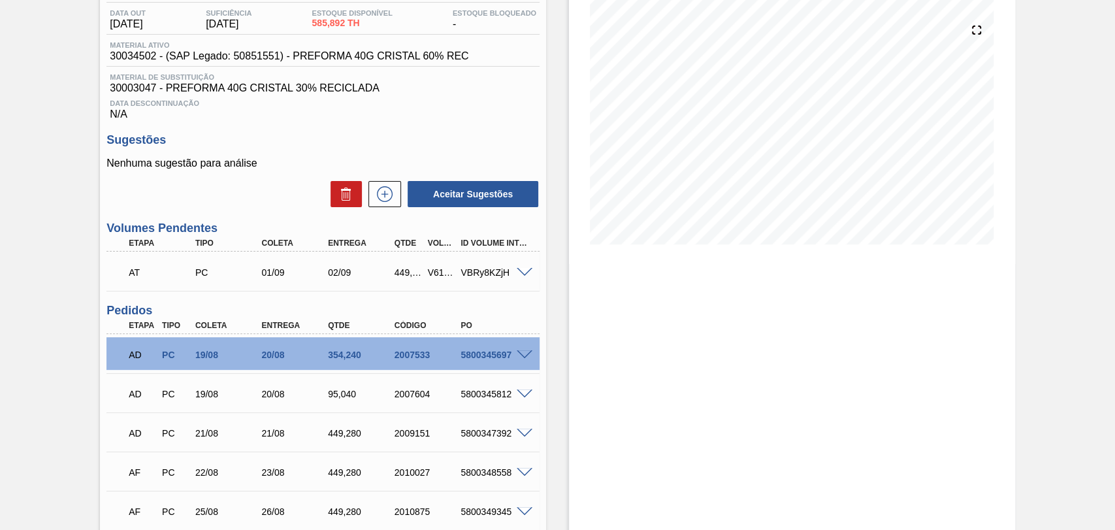
scroll to position [217, 0]
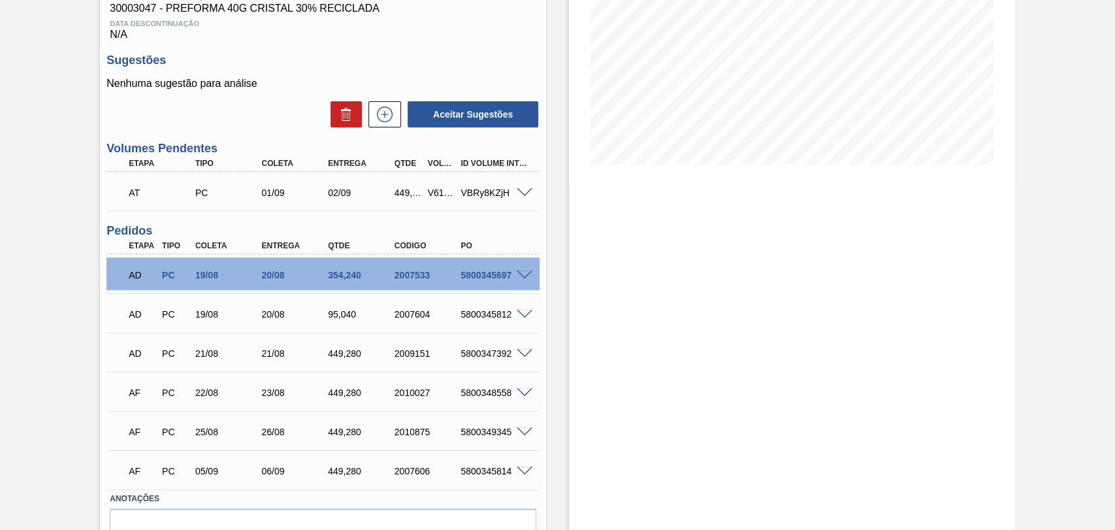
click at [571, 200] on div "Estoque De [DATE] Até [DATE] Filtro 21/08 Projeção de Estoque 1,289.452 [DOMAIN…" at bounding box center [792, 222] width 446 height 748
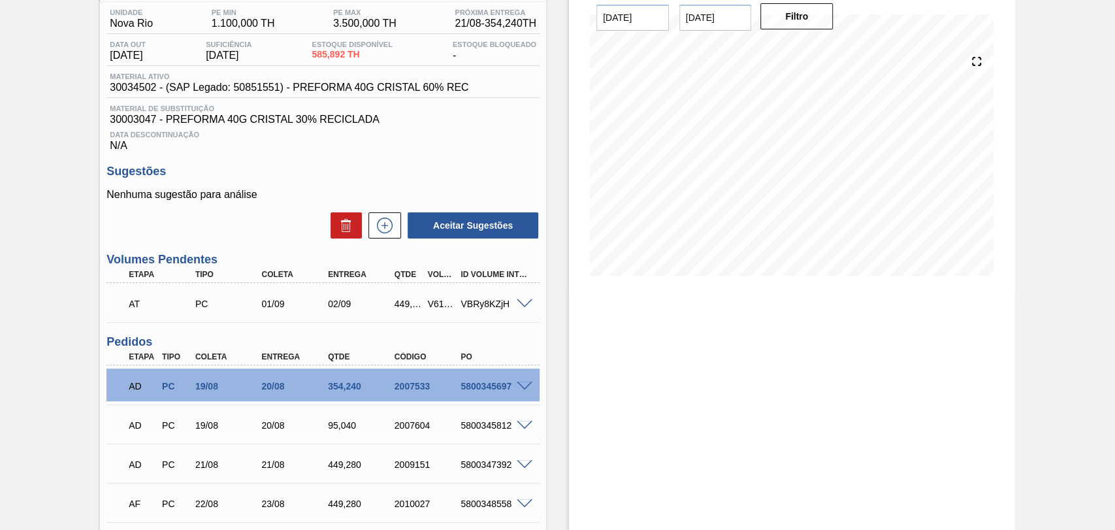
scroll to position [0, 0]
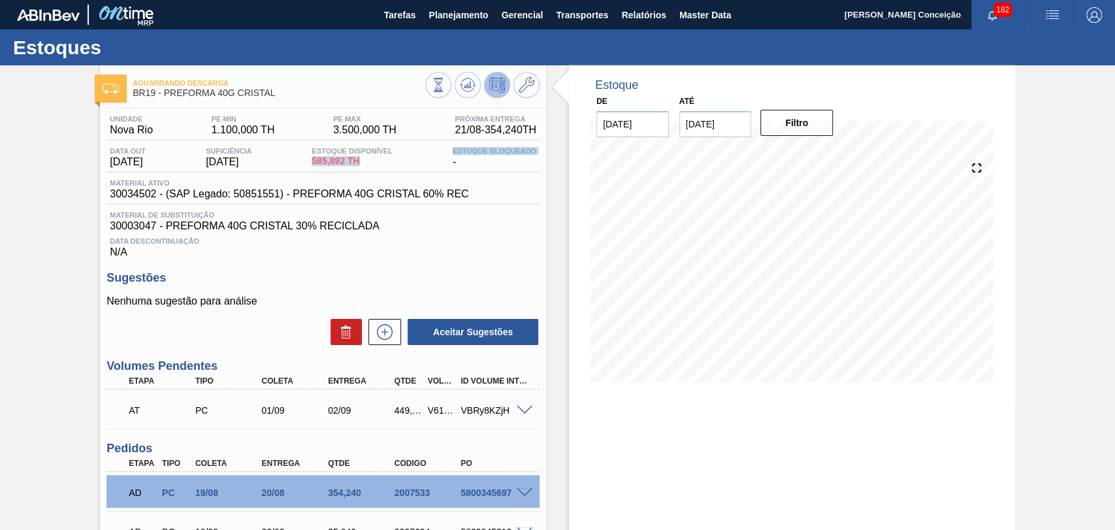
drag, startPoint x: 319, startPoint y: 163, endPoint x: 449, endPoint y: 166, distance: 130.0
click at [439, 165] on div "Data out [DATE] Suficiência [DATE] Estoque Disponível 585,892 TH Estoque Bloque…" at bounding box center [322, 159] width 433 height 25
click at [494, 262] on div "Unidade Nova Rio PE MIN 1.100,000 TH PE MAX 3.500,000 TH Próxima Entrega 21/08 …" at bounding box center [323, 457] width 446 height 699
click at [454, 88] on button at bounding box center [467, 85] width 26 height 26
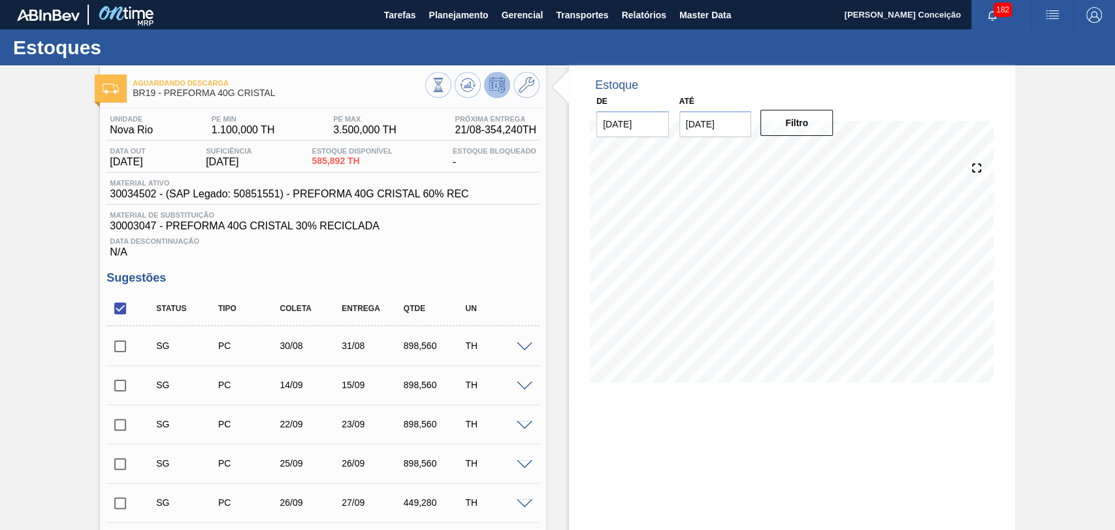
click at [113, 316] on input "checkbox" at bounding box center [119, 307] width 27 height 27
click at [123, 313] on input "checkbox" at bounding box center [119, 307] width 27 height 27
checkbox input "true"
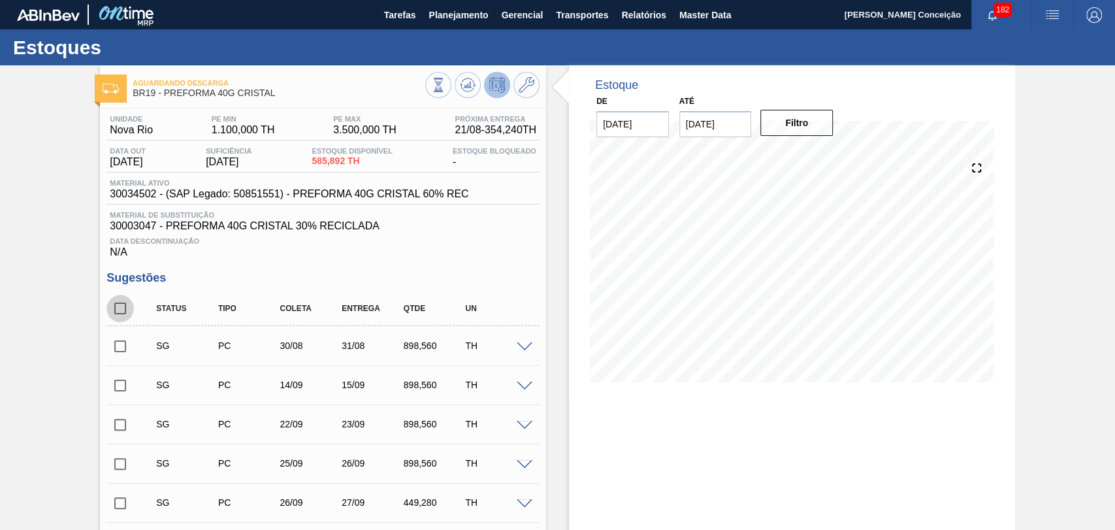
checkbox input "true"
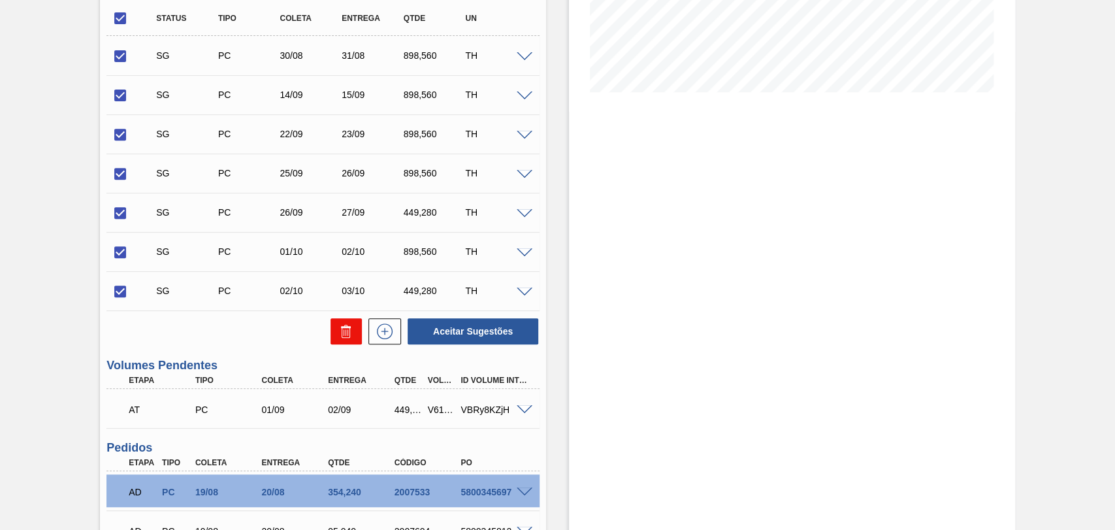
click at [345, 336] on icon at bounding box center [346, 331] width 16 height 16
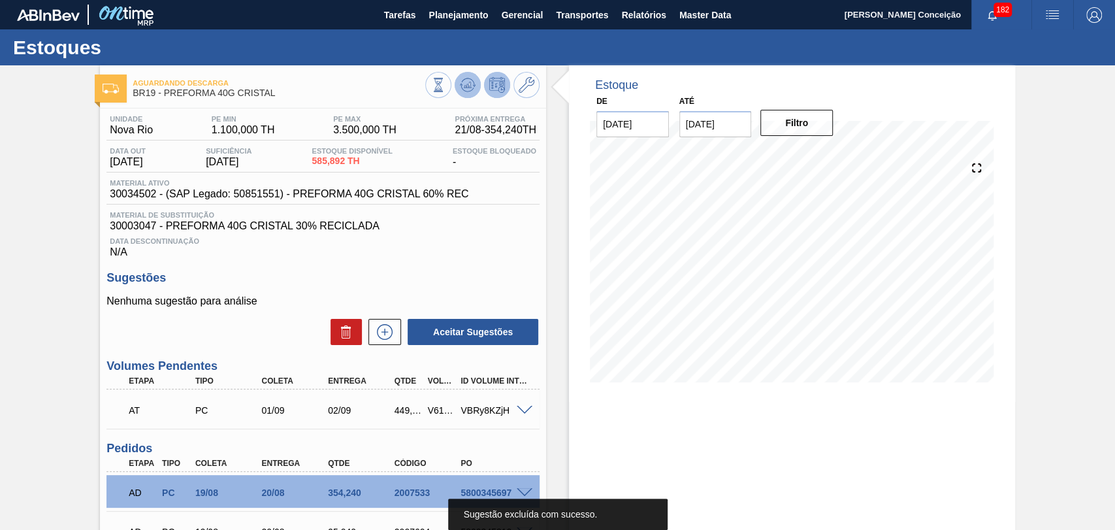
click at [445, 80] on icon at bounding box center [438, 85] width 14 height 14
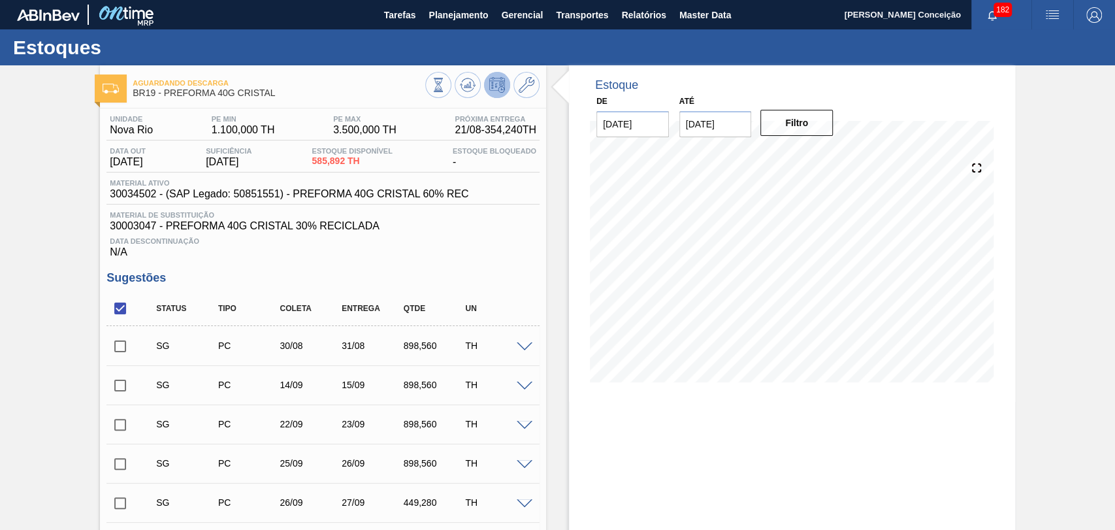
click at [524, 249] on div "Data Descontinuação N/A" at bounding box center [322, 245] width 433 height 26
click at [535, 253] on div "Data Descontinuação N/A" at bounding box center [322, 245] width 433 height 26
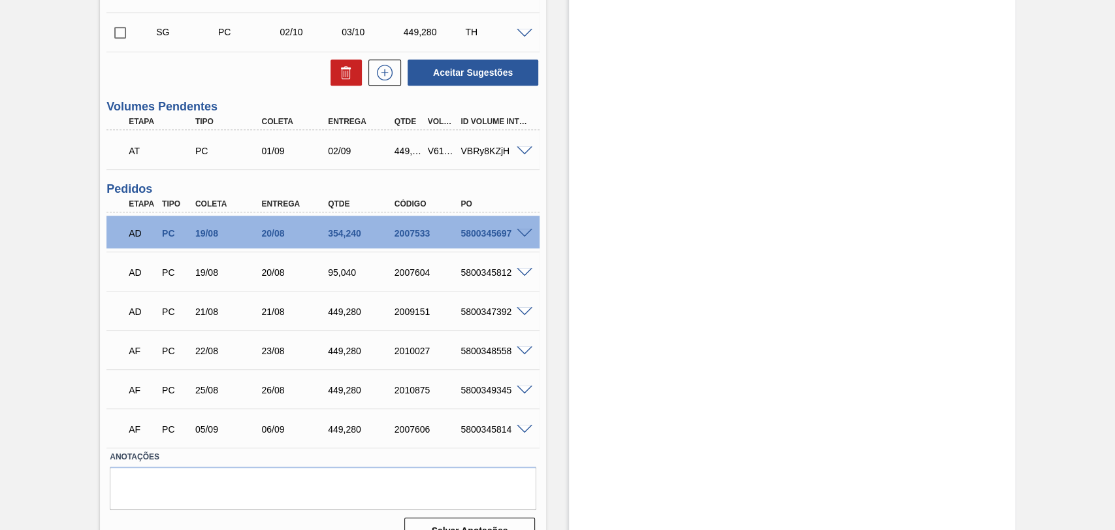
scroll to position [575, 0]
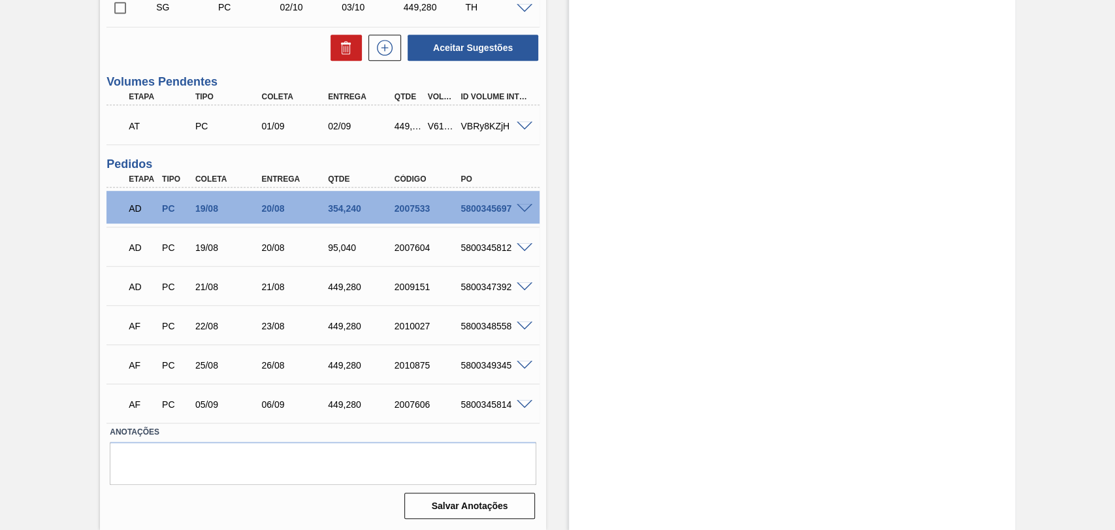
click at [526, 283] on span at bounding box center [525, 287] width 16 height 10
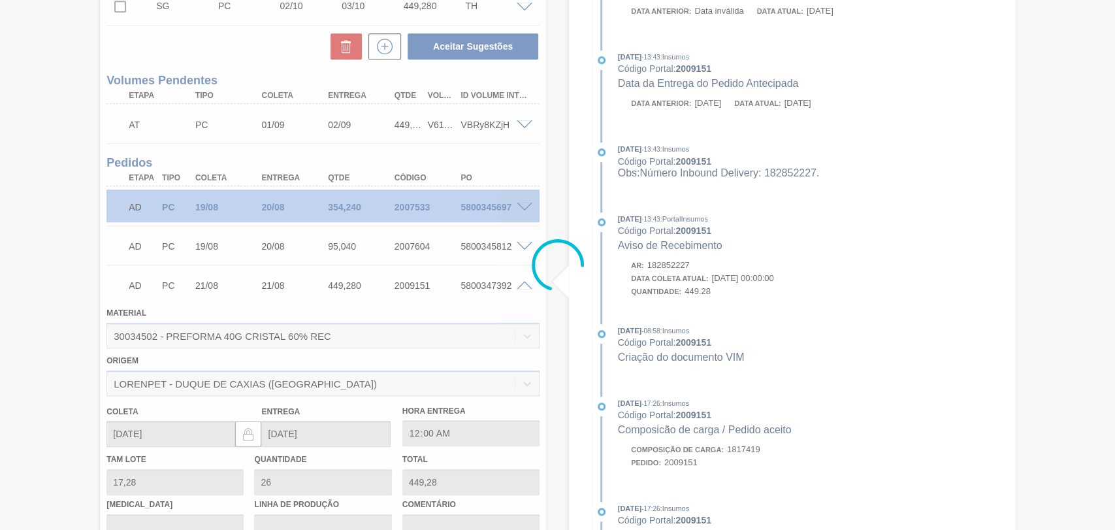
click at [526, 283] on div at bounding box center [557, 265] width 1115 height 530
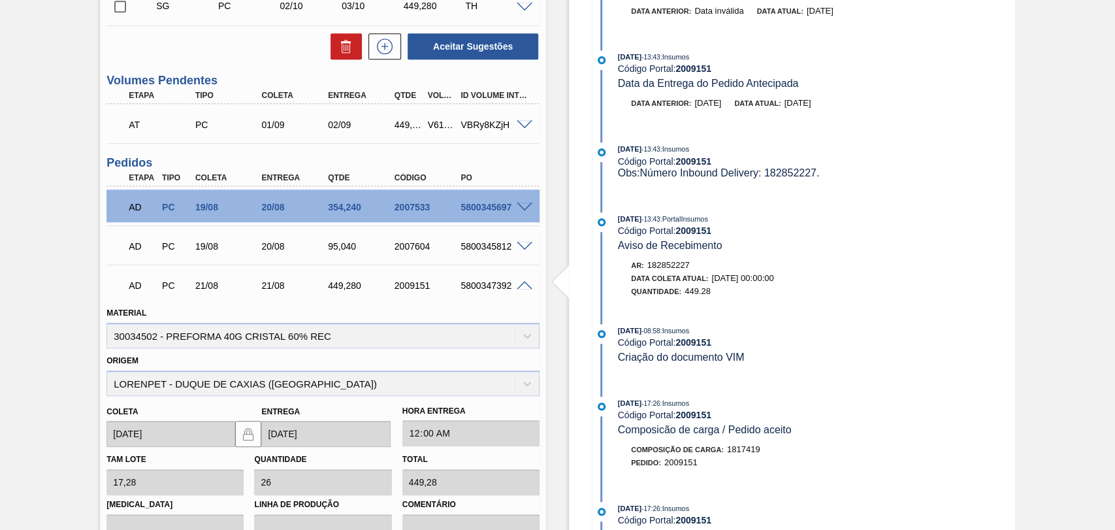
click at [526, 283] on span at bounding box center [525, 286] width 16 height 10
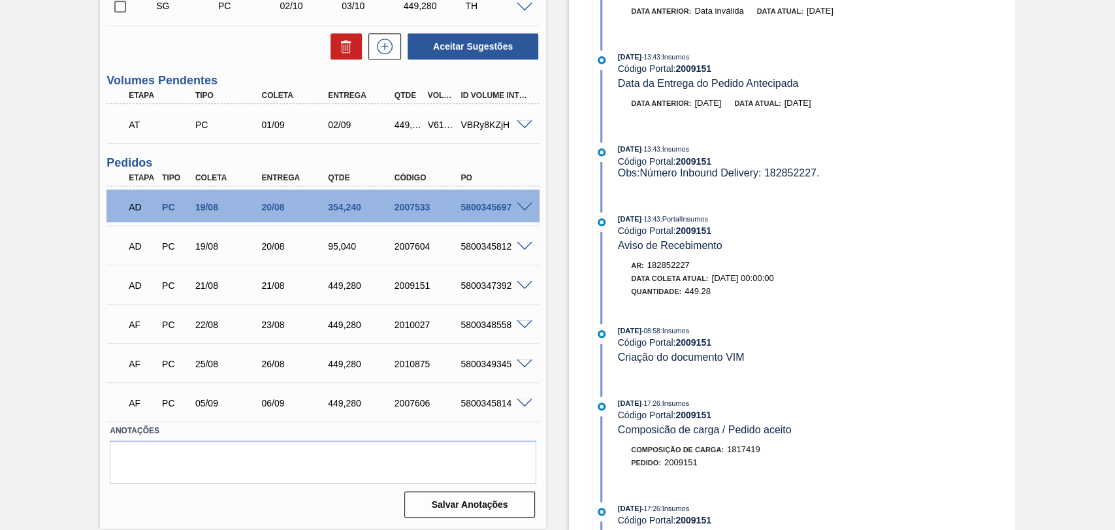
click at [518, 325] on span at bounding box center [525, 325] width 16 height 10
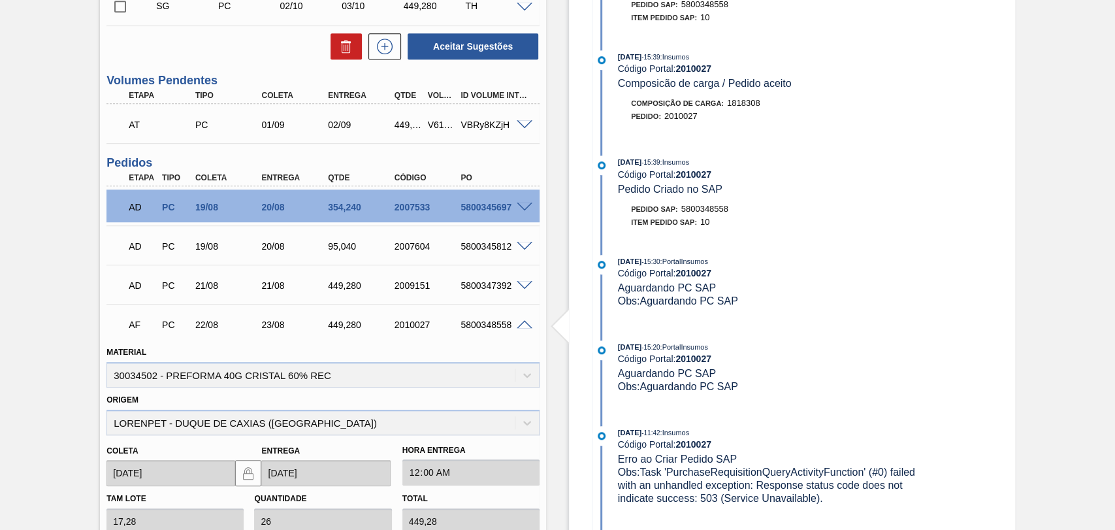
click at [524, 325] on span at bounding box center [525, 325] width 16 height 10
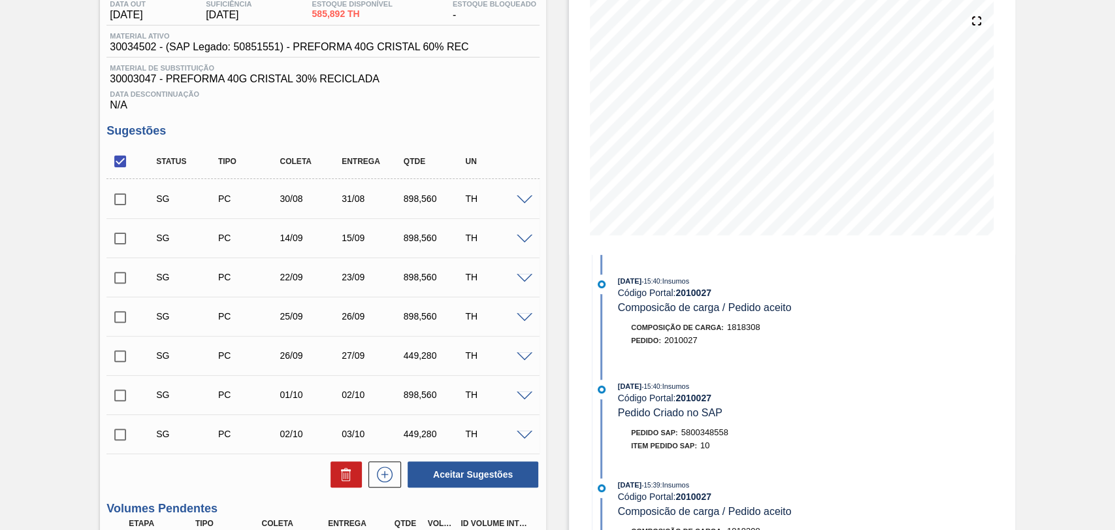
scroll to position [217, 0]
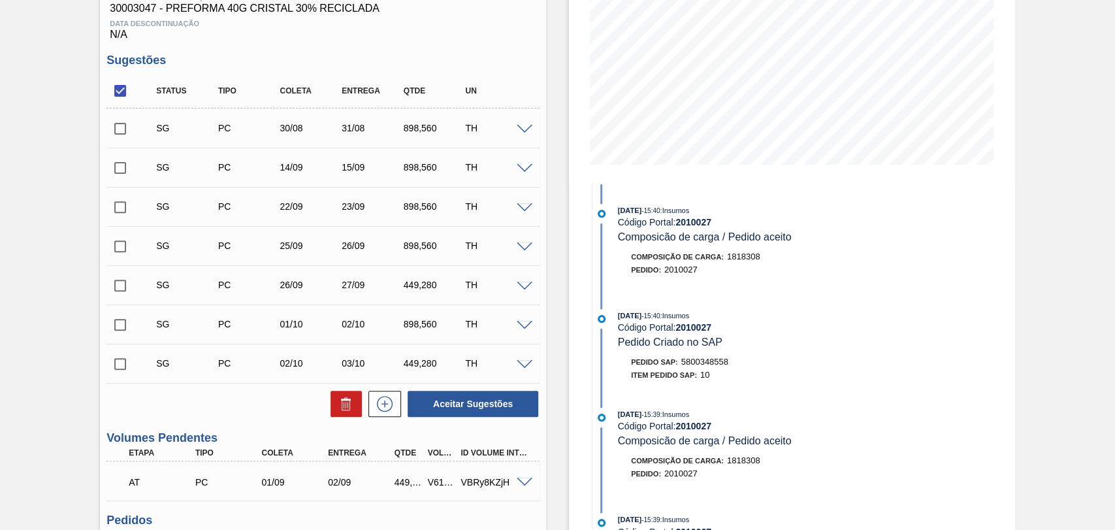
click at [522, 131] on span at bounding box center [525, 130] width 16 height 10
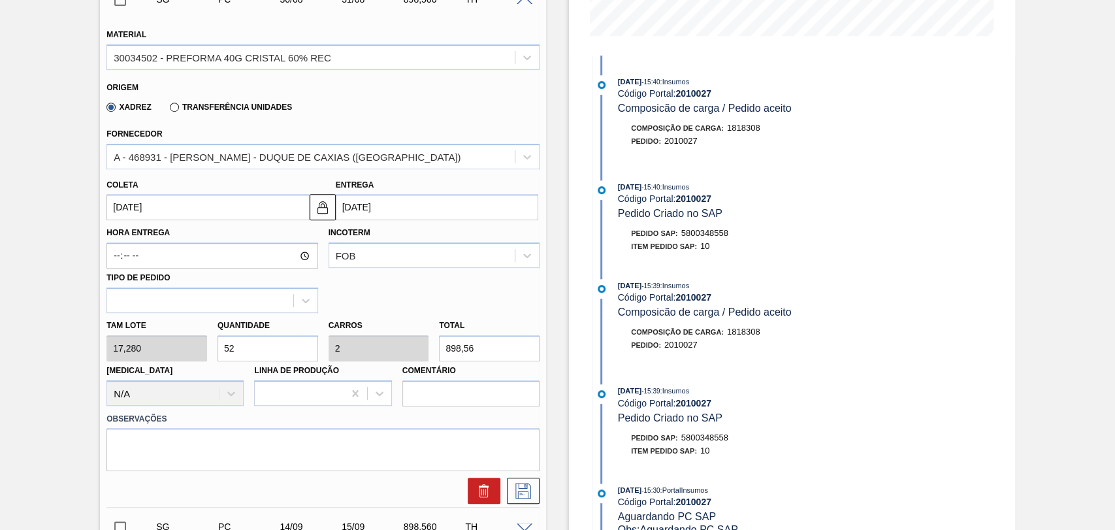
scroll to position [362, 0]
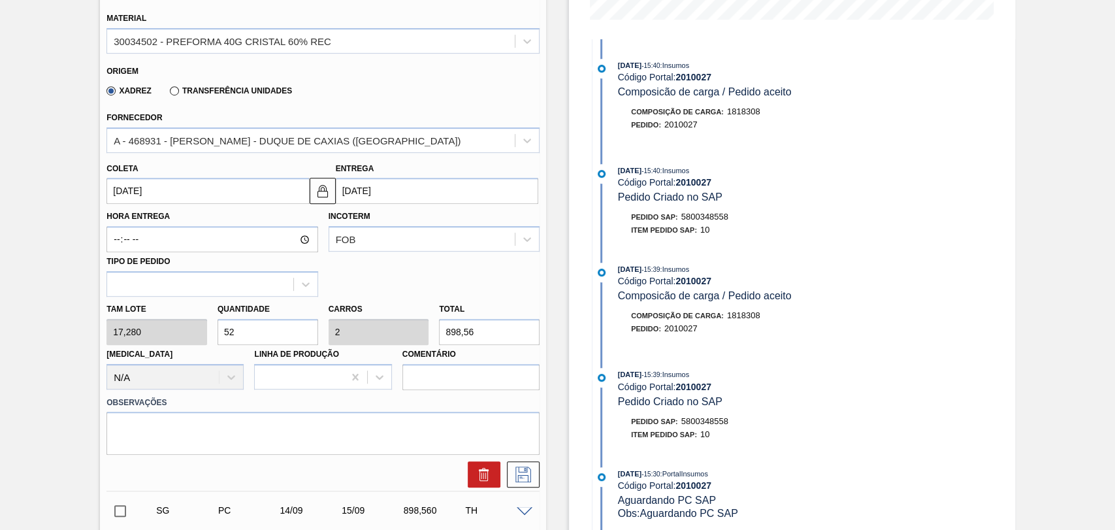
drag, startPoint x: 244, startPoint y: 326, endPoint x: 200, endPoint y: 311, distance: 46.3
click at [214, 315] on div "Quantidade 52" at bounding box center [267, 322] width 111 height 45
type input "2"
type input "0,077"
type input "34,56"
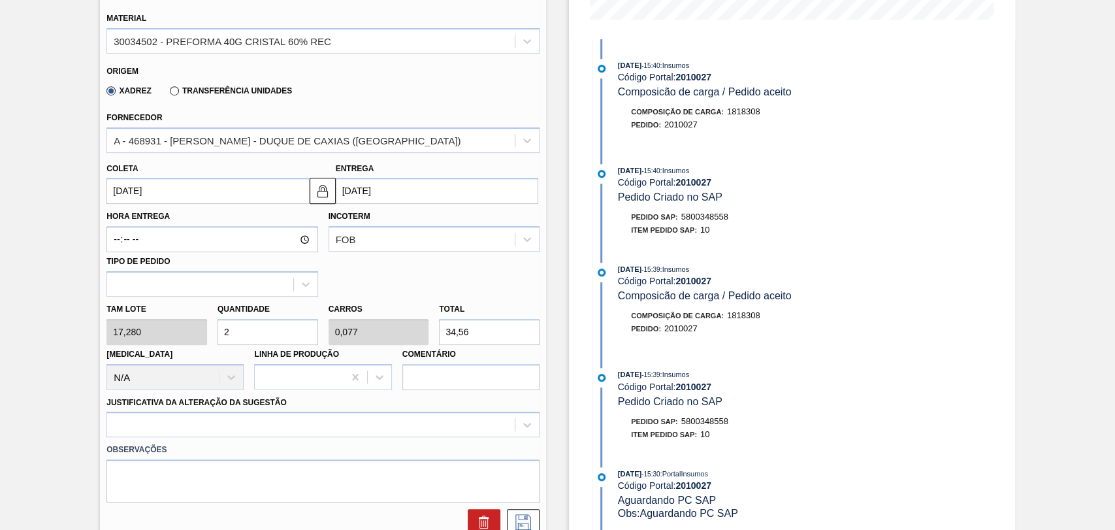
type input "26"
type input "1"
type input "449,28"
type input "26"
click at [229, 428] on div at bounding box center [322, 423] width 433 height 25
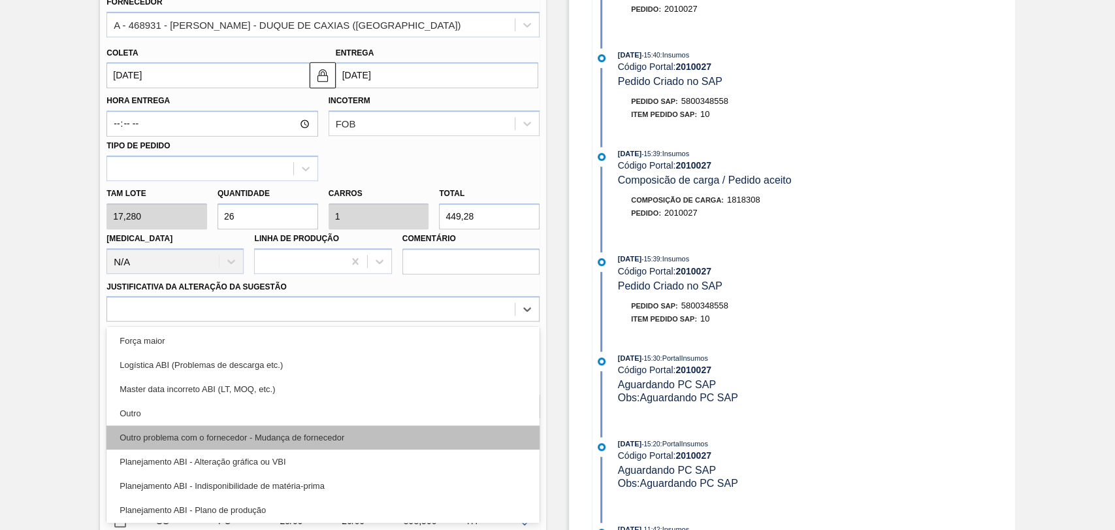
scroll to position [72, 0]
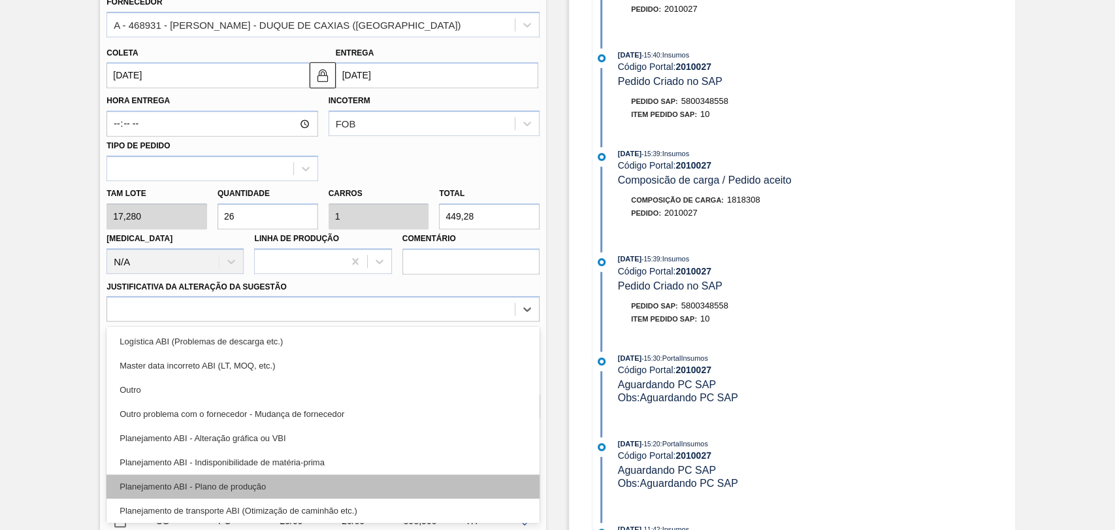
click at [266, 482] on div "Planejamento ABI - Plano de produção" at bounding box center [322, 486] width 433 height 24
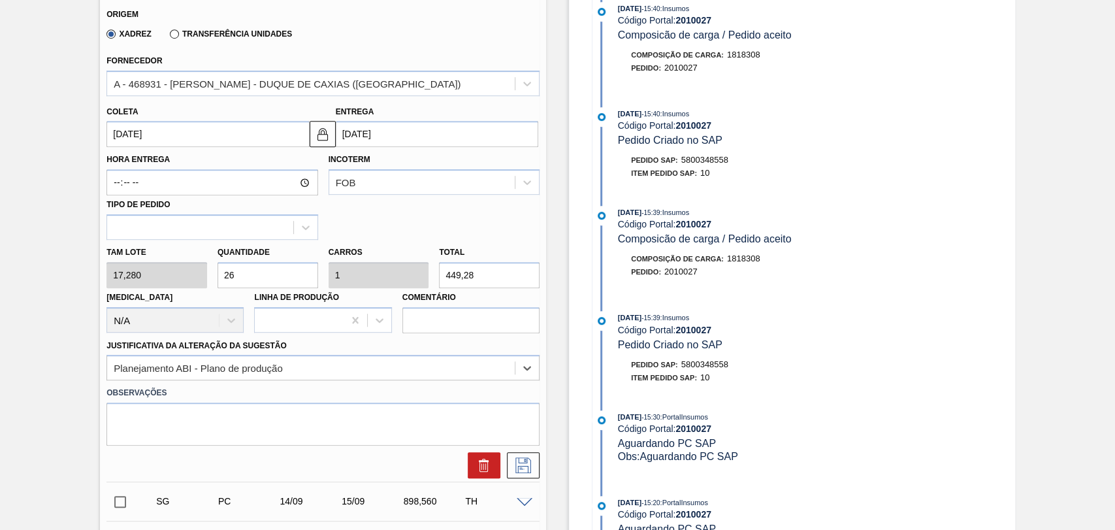
scroll to position [478, 0]
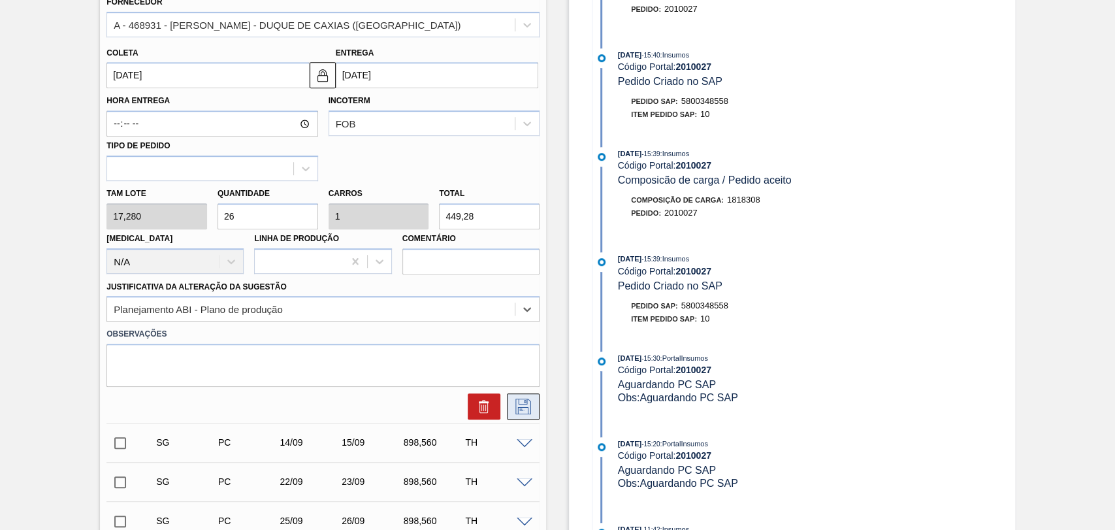
click at [516, 414] on icon at bounding box center [523, 406] width 21 height 16
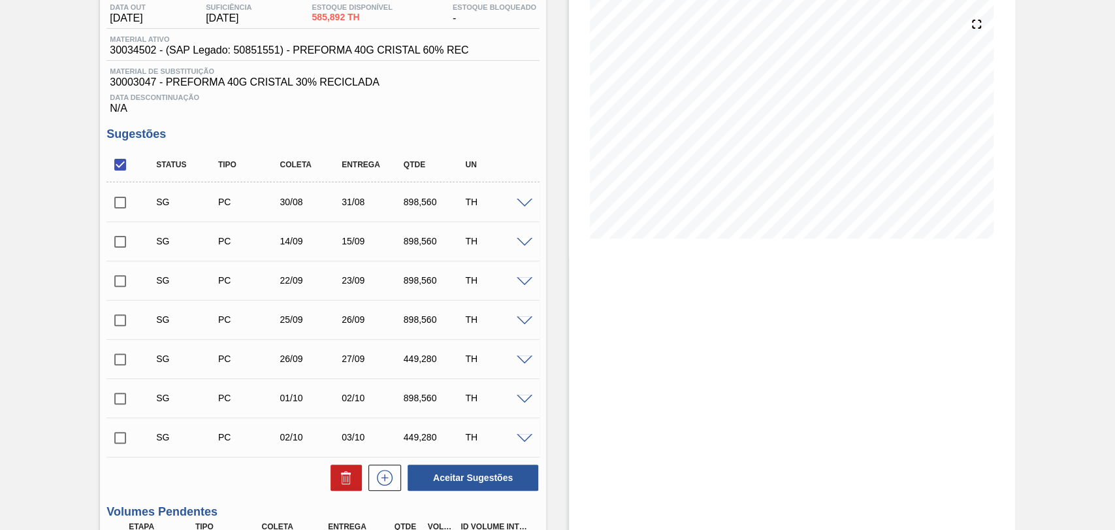
scroll to position [115, 0]
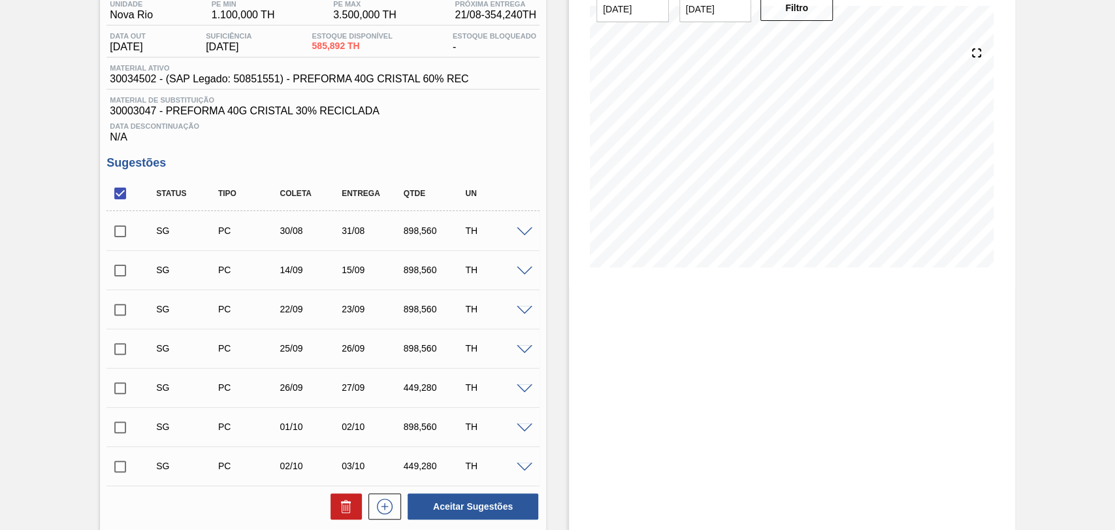
click at [121, 236] on input "checkbox" at bounding box center [119, 230] width 27 height 27
checkbox input "true"
click at [524, 231] on span at bounding box center [525, 232] width 16 height 10
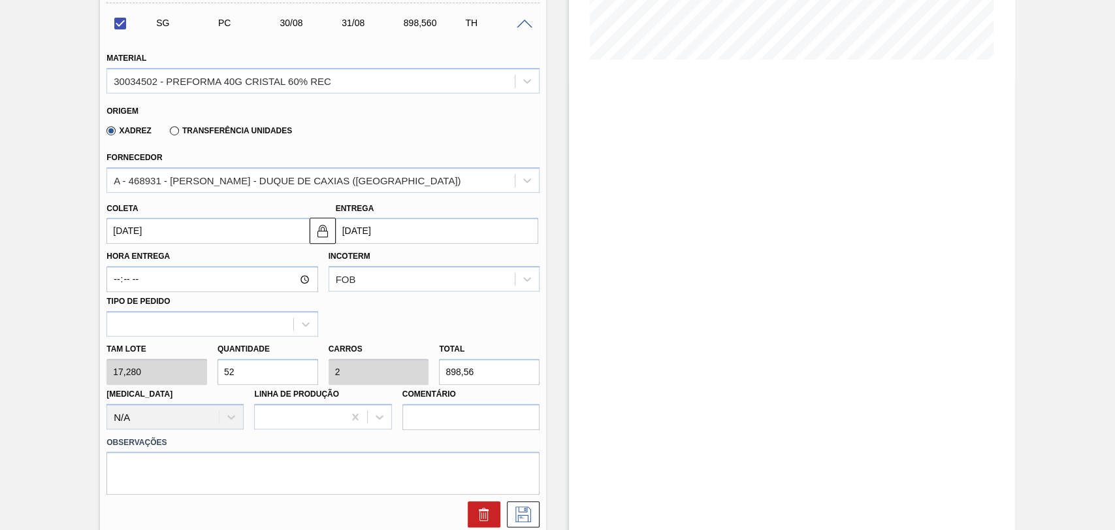
scroll to position [333, 0]
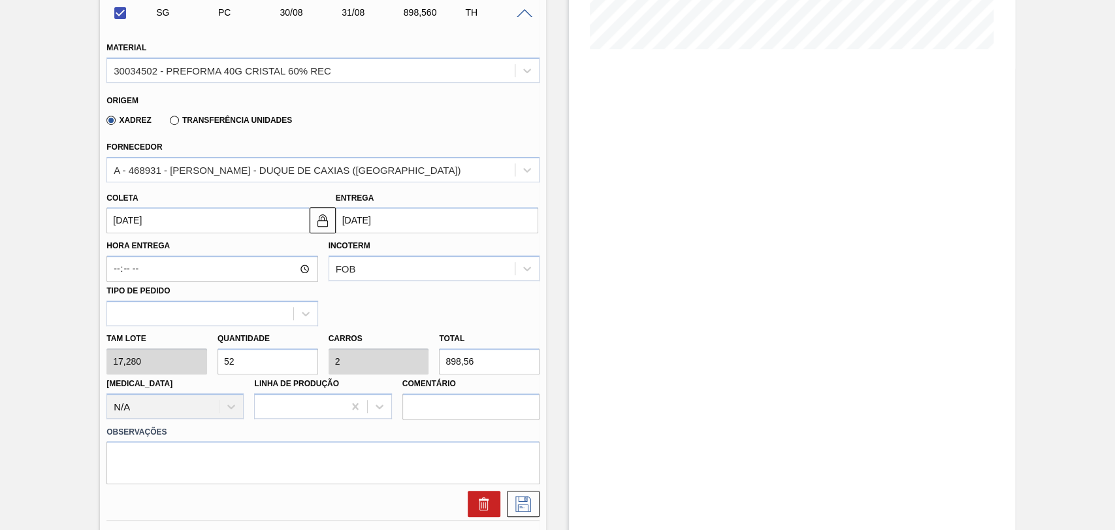
click at [153, 368] on div "Tam lote 17,280 Quantidade 52 Carros 2 Total 898,56 [MEDICAL_DATA] N/A Linha de…" at bounding box center [322, 372] width 443 height 93
type input "2"
checkbox input "false"
type input "26"
type input "1"
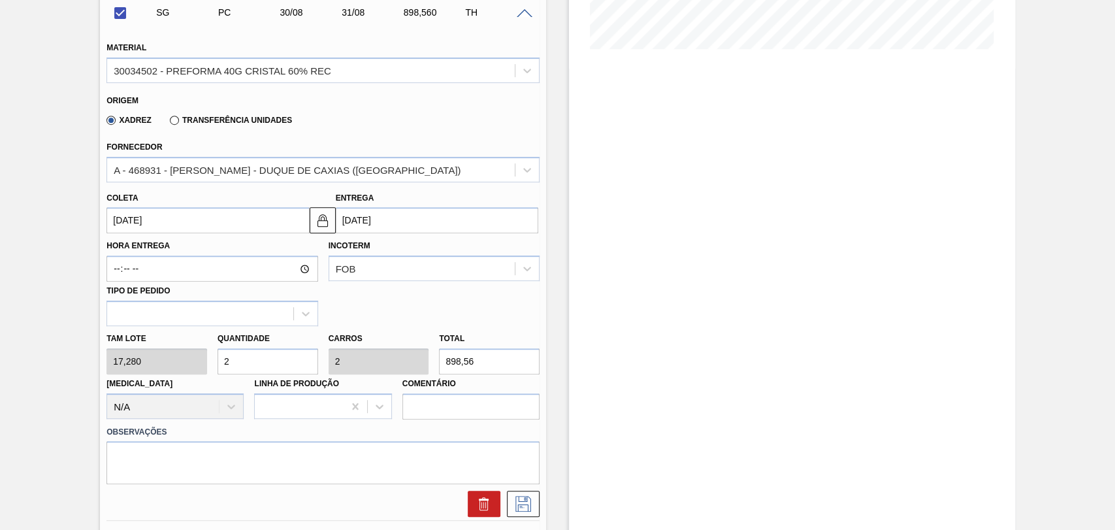
type input "449,28"
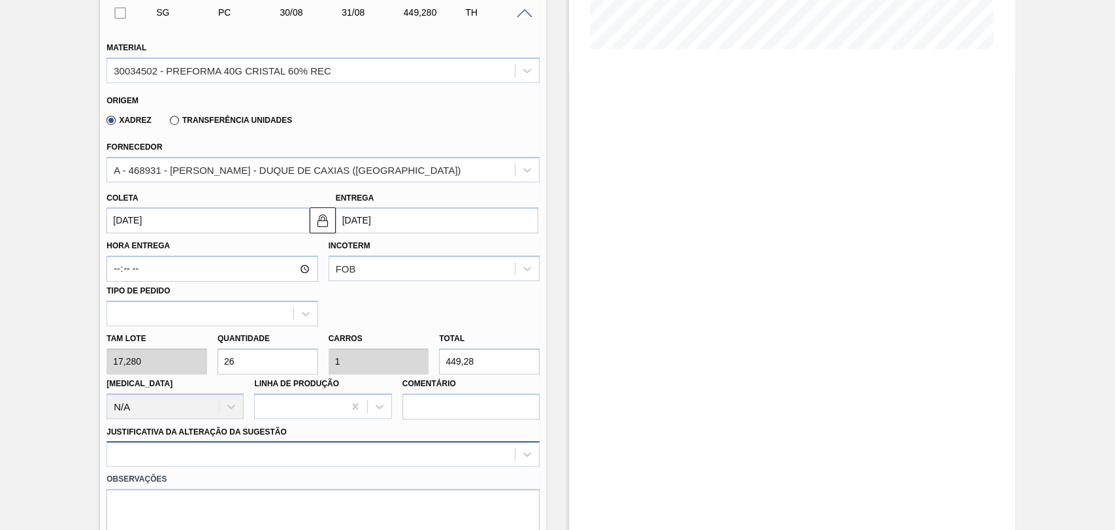
type input "26"
click at [191, 457] on div "option Outro focused, 6 of 18. 18 results available. Use Up and Down to choose …" at bounding box center [322, 453] width 433 height 25
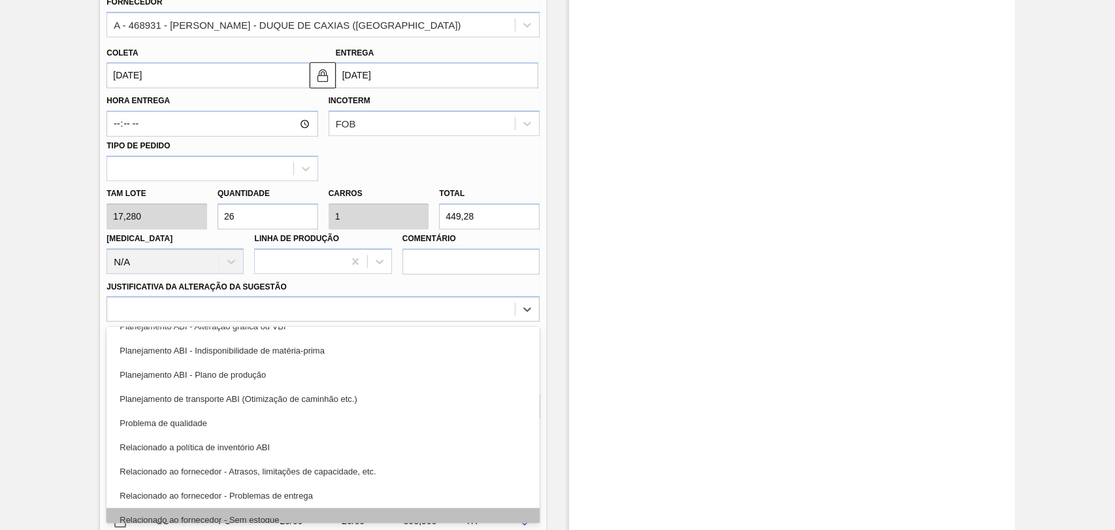
scroll to position [99, 0]
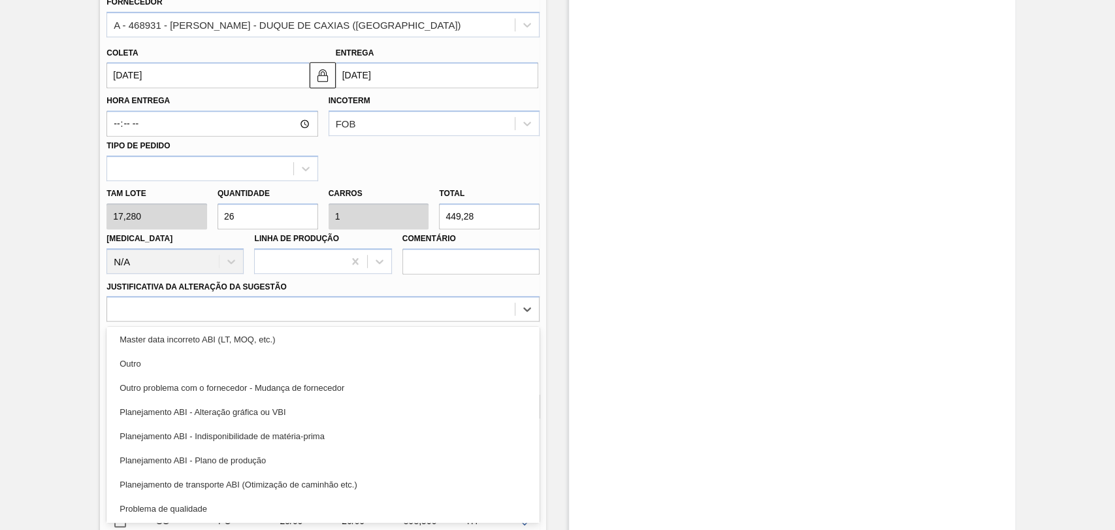
click at [278, 456] on div "Planejamento ABI - Plano de produção" at bounding box center [322, 460] width 433 height 24
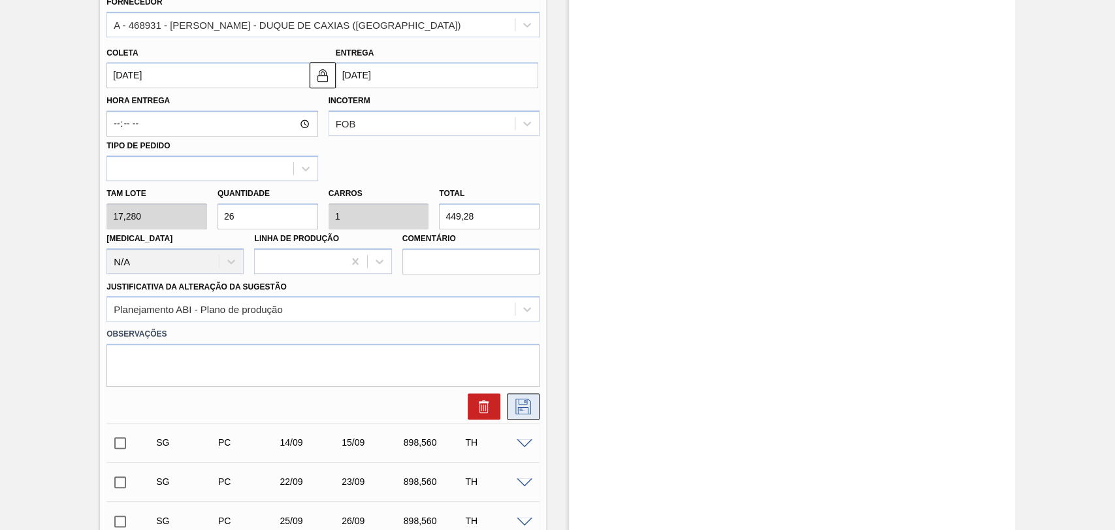
click at [532, 400] on icon at bounding box center [523, 406] width 21 height 16
checkbox input "true"
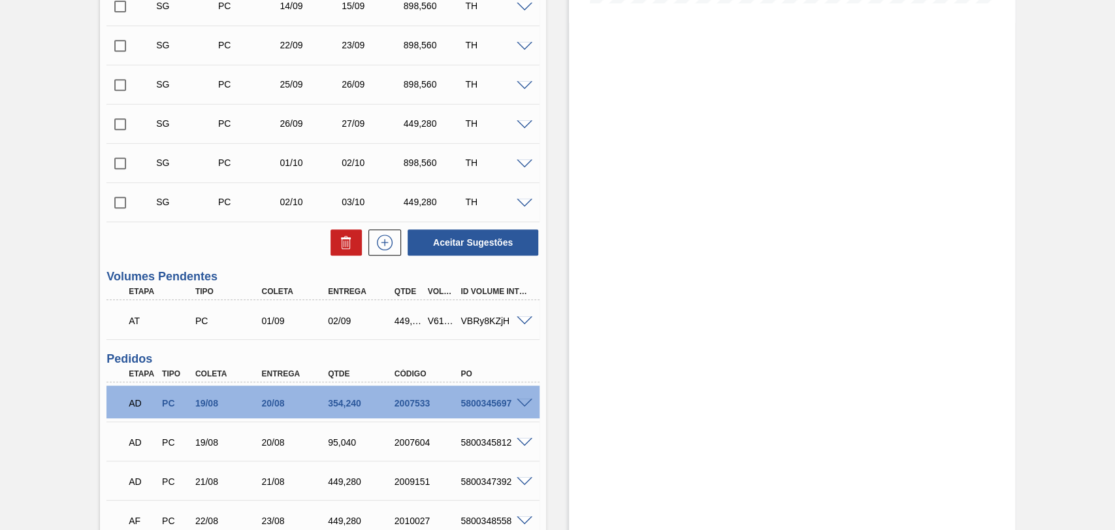
scroll to position [188, 0]
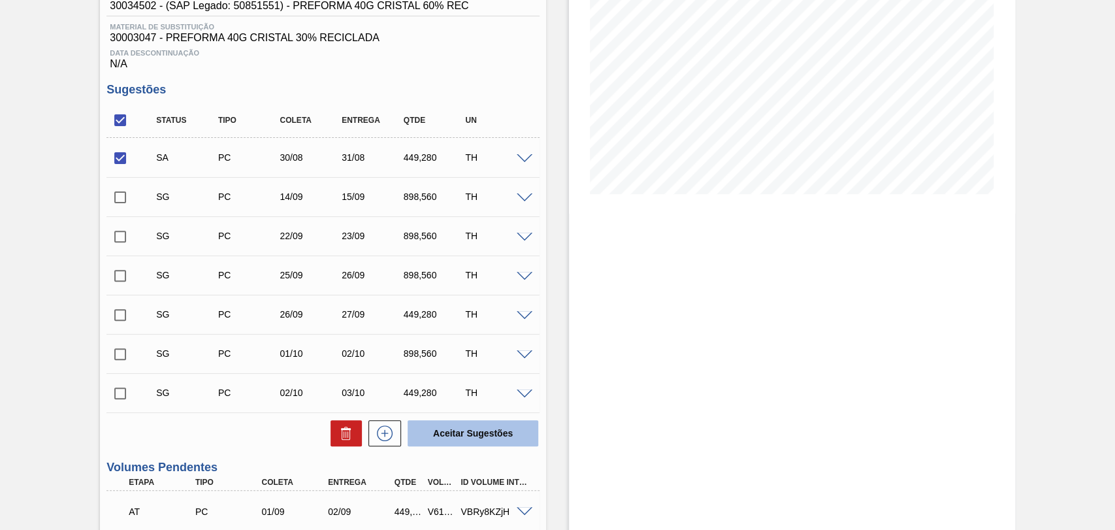
click at [492, 437] on button "Aceitar Sugestões" at bounding box center [472, 433] width 131 height 26
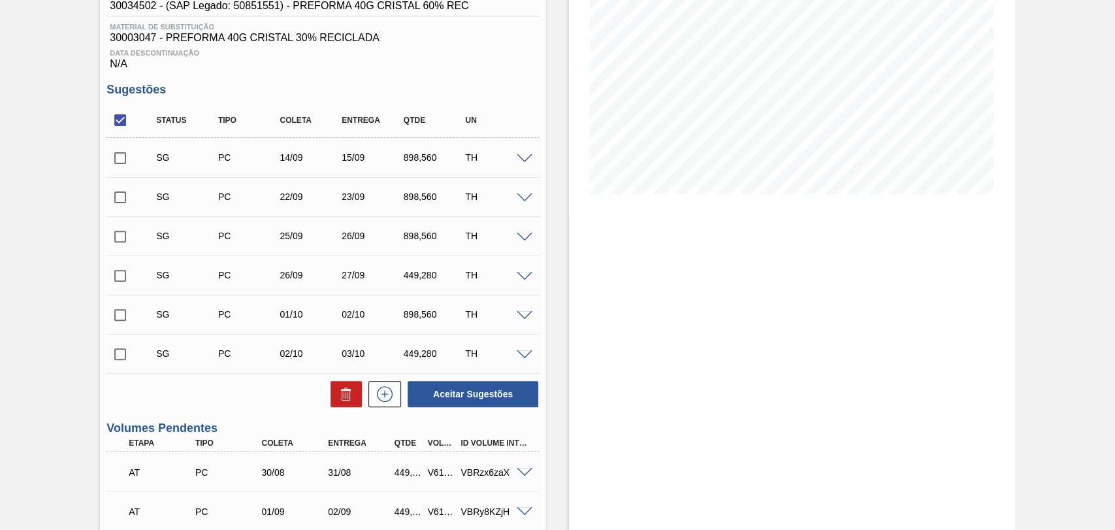
scroll to position [42, 0]
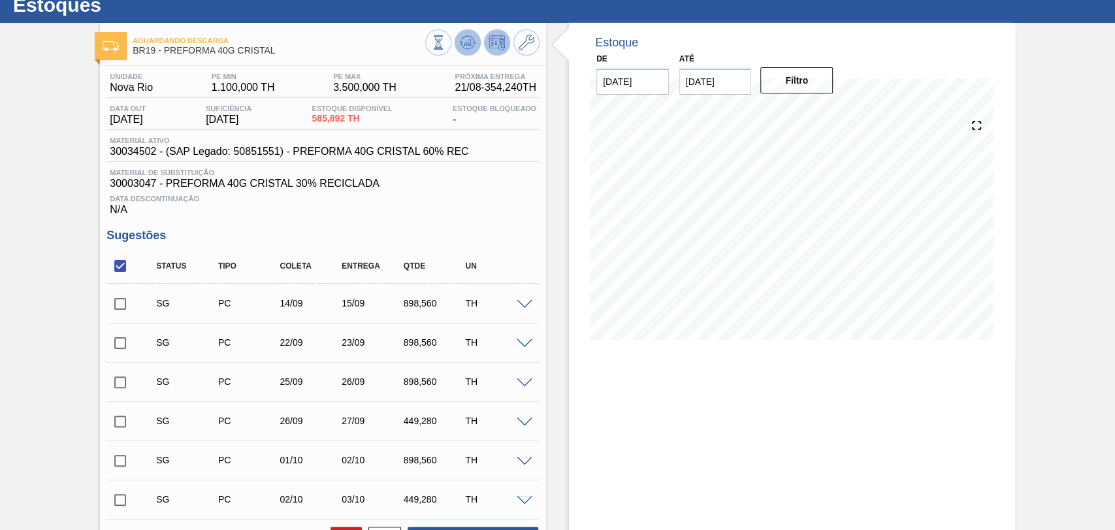
click at [461, 44] on icon at bounding box center [467, 45] width 13 height 7
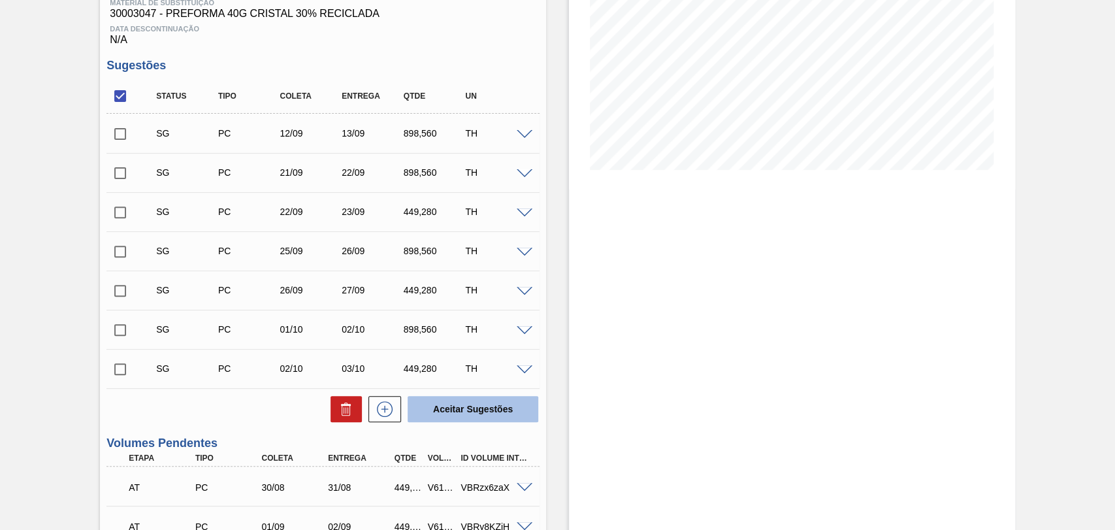
scroll to position [115, 0]
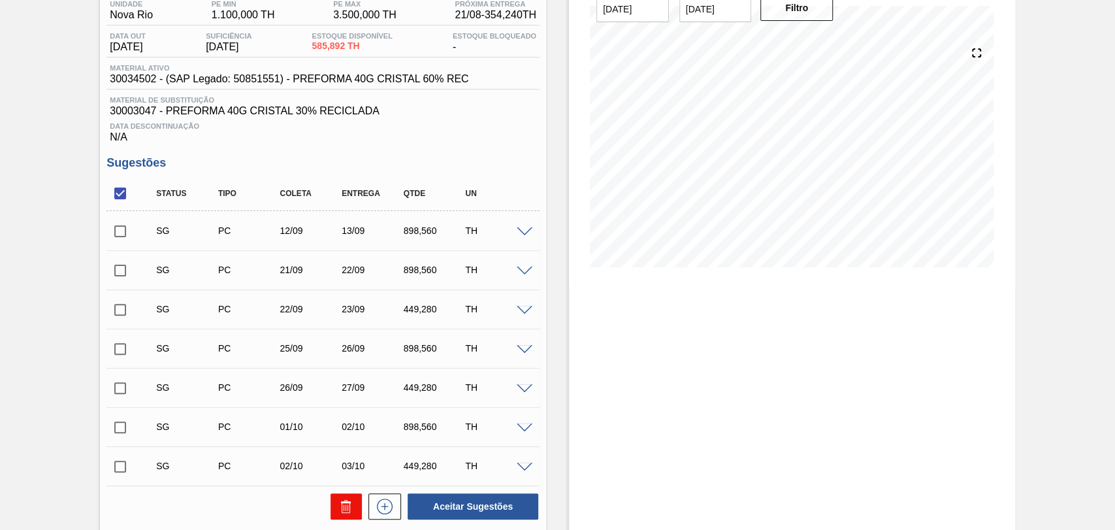
click at [334, 509] on button at bounding box center [345, 506] width 31 height 26
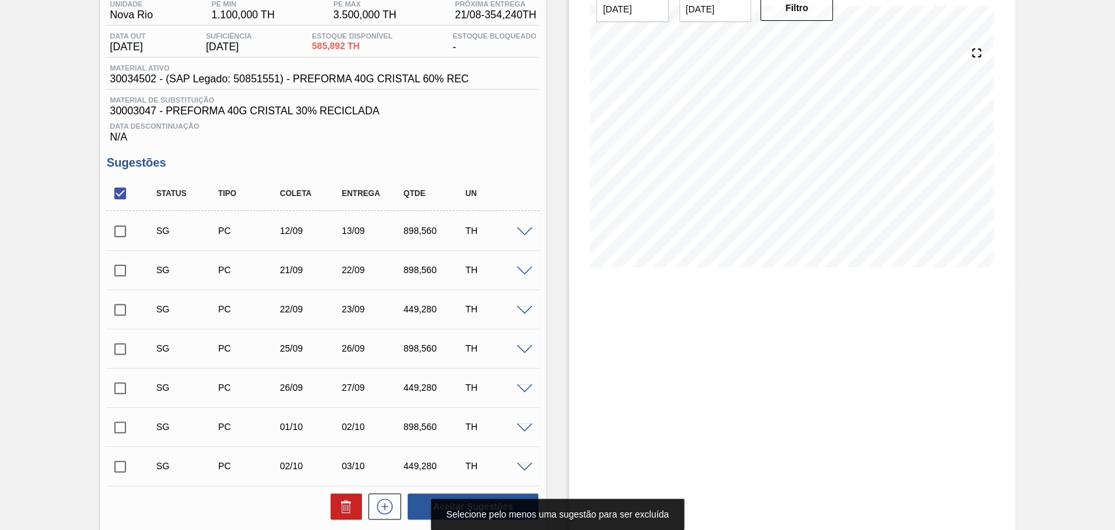
click at [123, 200] on input "checkbox" at bounding box center [119, 193] width 27 height 27
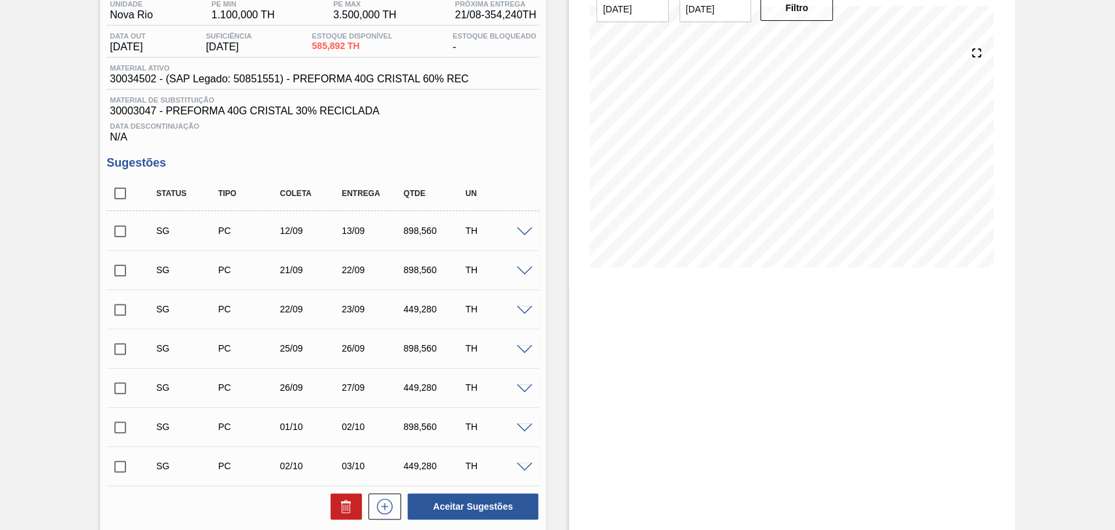
click at [120, 197] on input "checkbox" at bounding box center [119, 193] width 27 height 27
checkbox input "true"
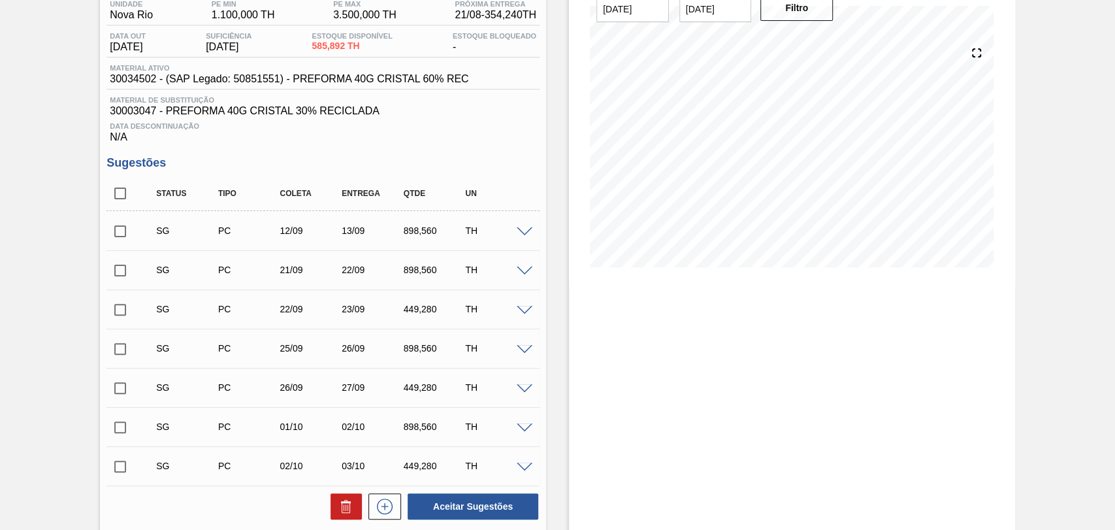
checkbox input "true"
click at [334, 511] on button at bounding box center [345, 506] width 31 height 26
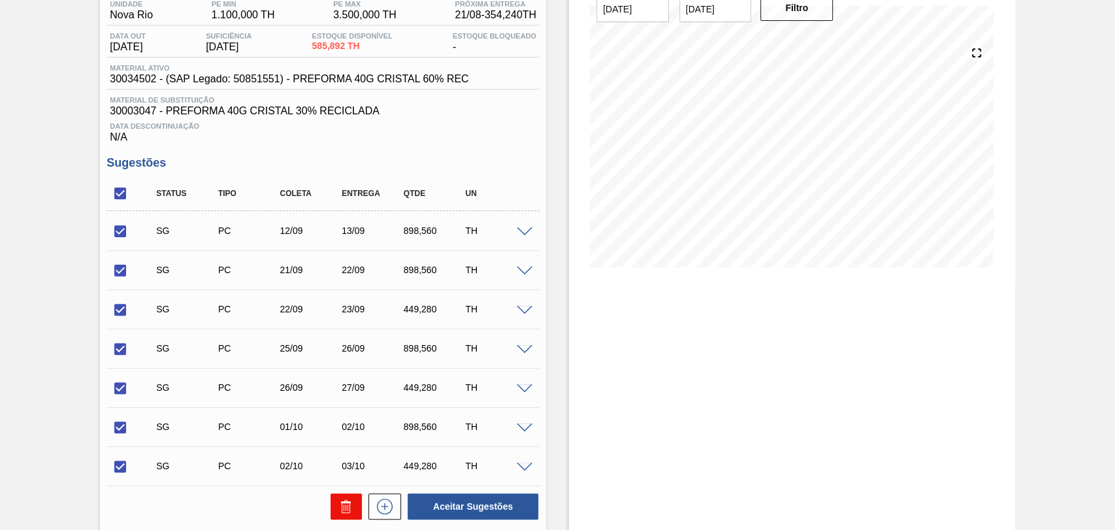
checkbox input "false"
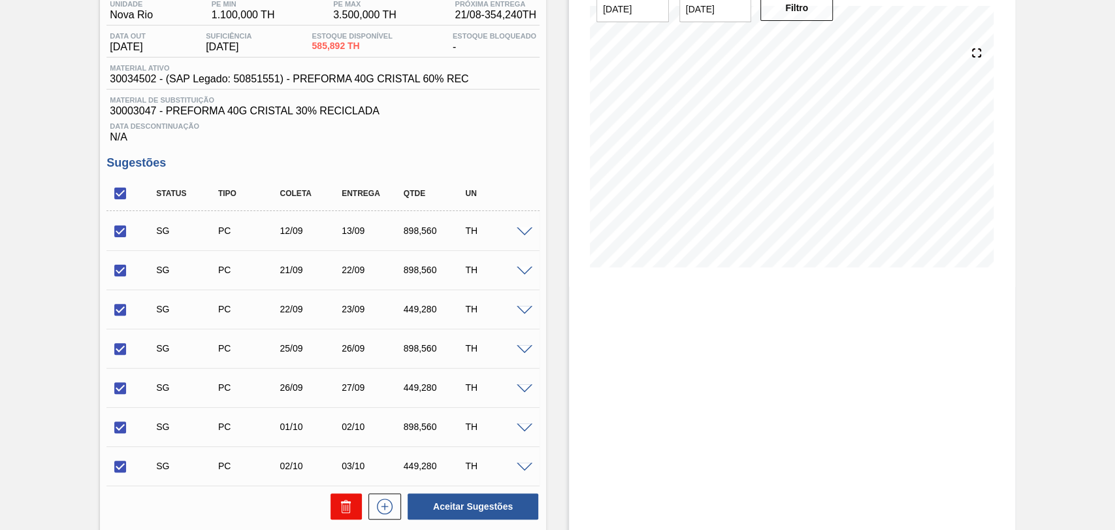
checkbox input "false"
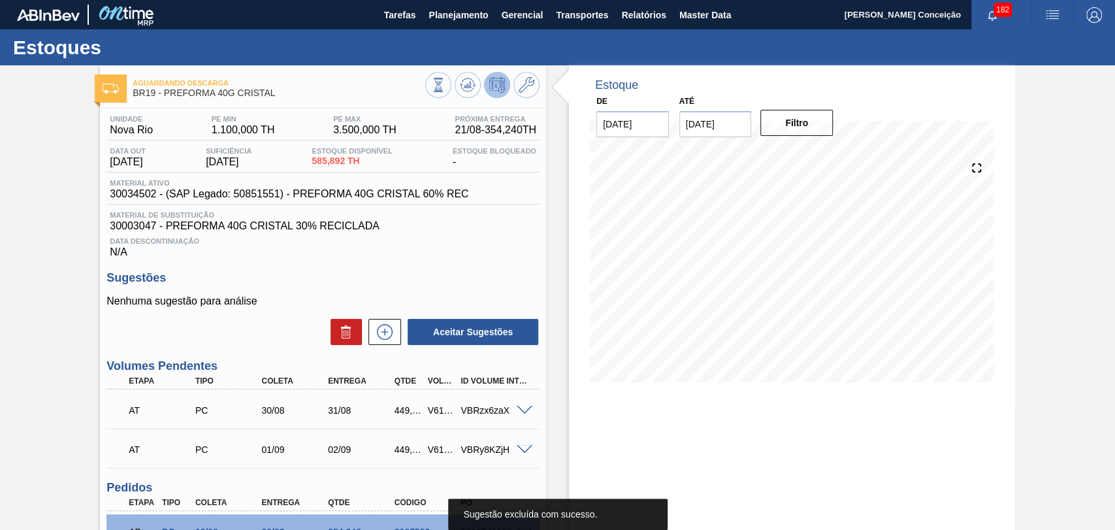
scroll to position [0, 0]
click at [468, 93] on button at bounding box center [467, 85] width 26 height 26
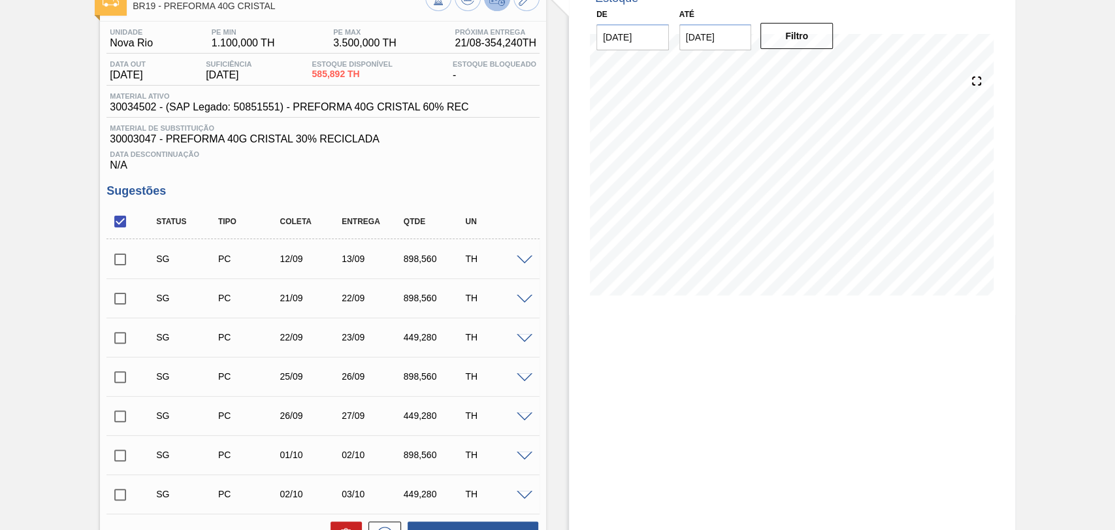
scroll to position [72, 0]
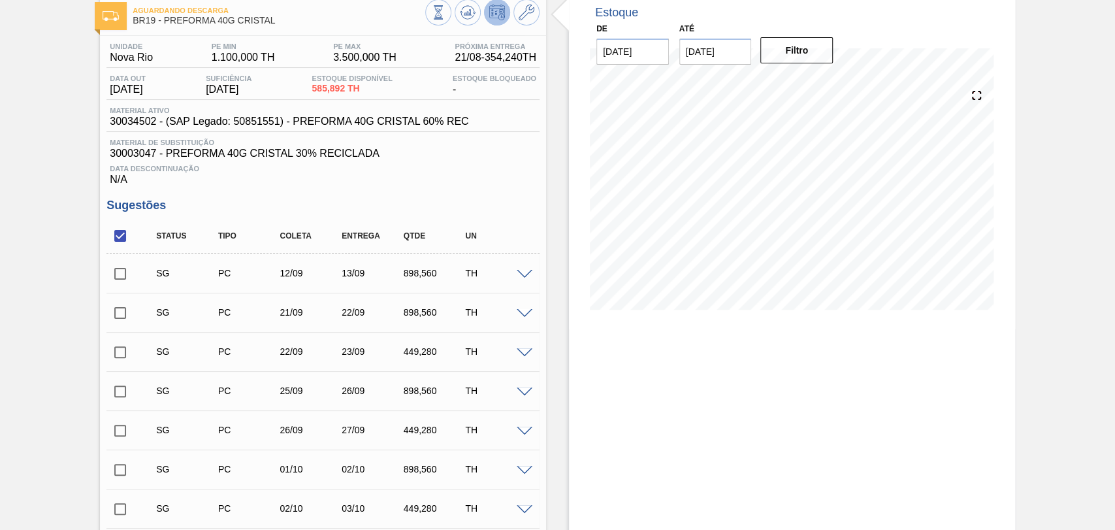
click at [522, 275] on span at bounding box center [525, 275] width 16 height 10
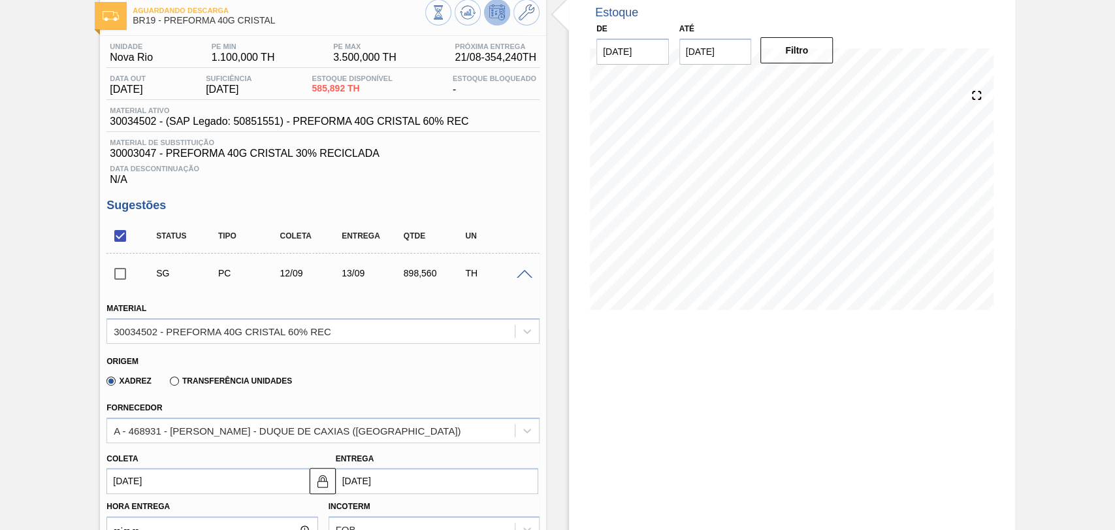
scroll to position [145, 0]
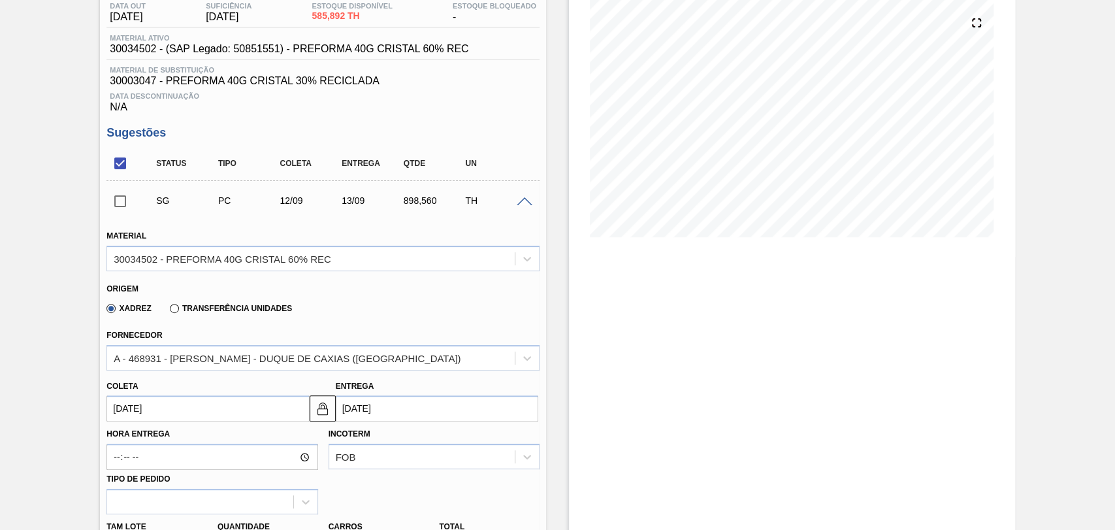
click at [153, 416] on input "[DATE]" at bounding box center [207, 408] width 202 height 26
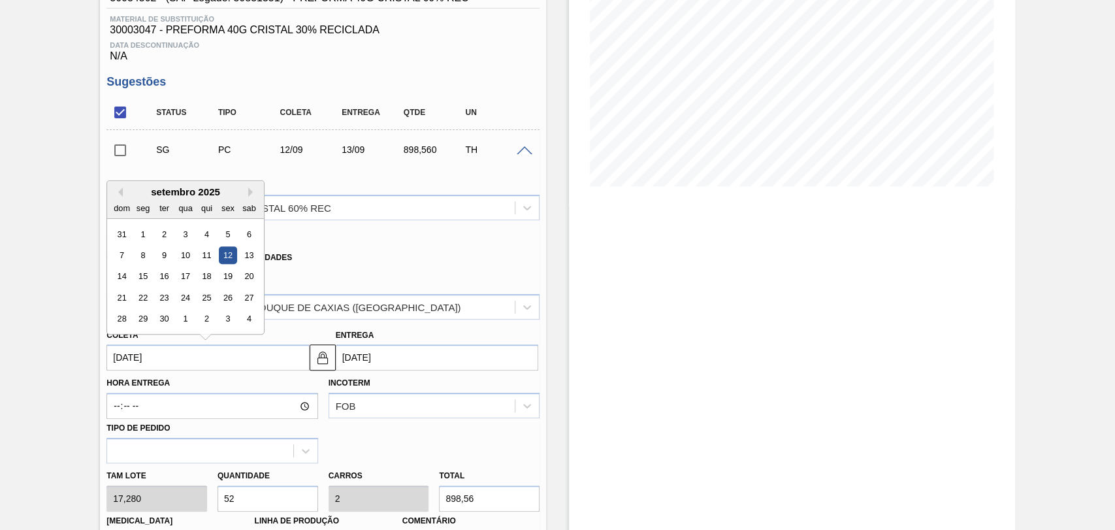
scroll to position [217, 0]
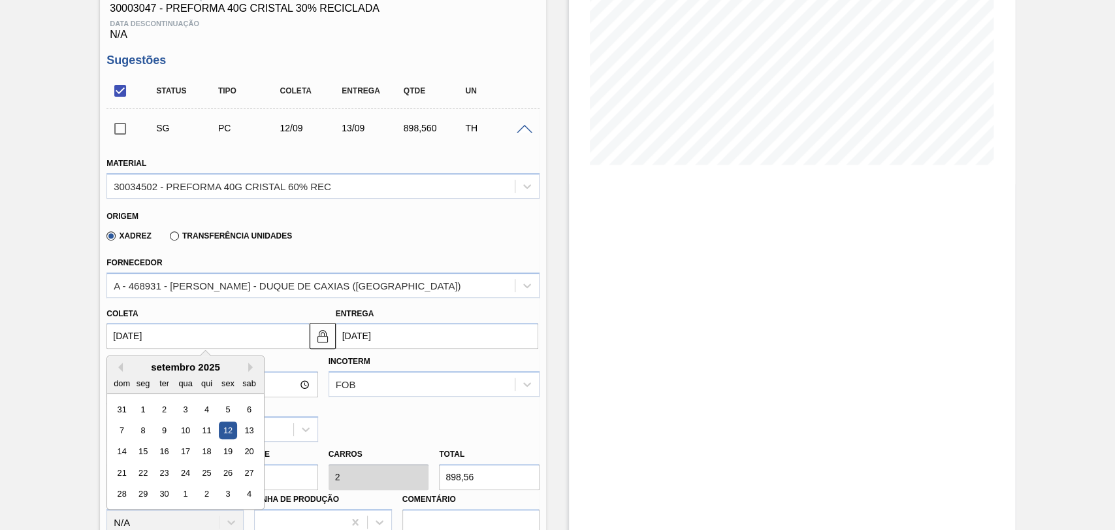
click at [186, 336] on input "[DATE]" at bounding box center [207, 336] width 202 height 26
click at [119, 368] on button "Previous Month" at bounding box center [118, 366] width 9 height 9
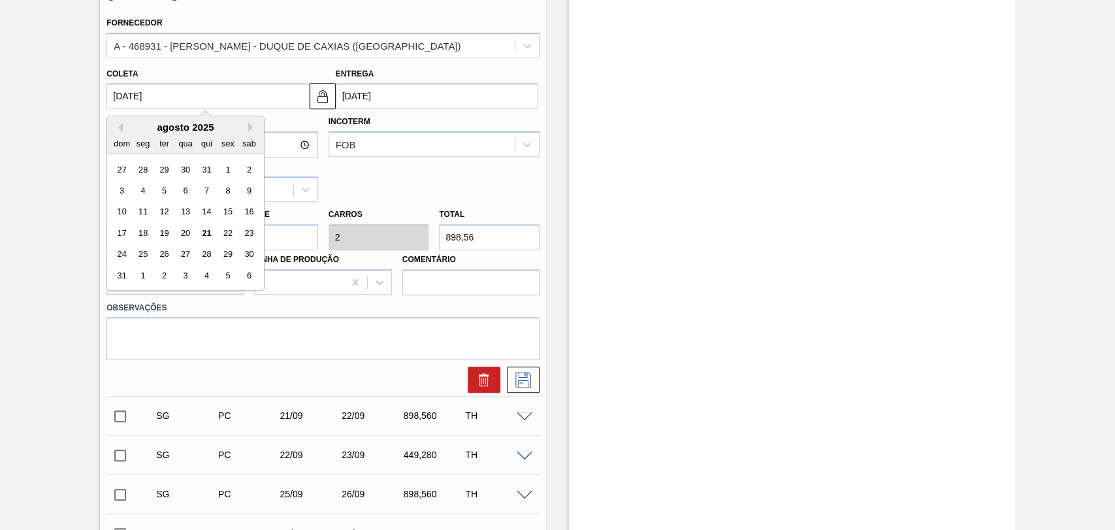
scroll to position [435, 0]
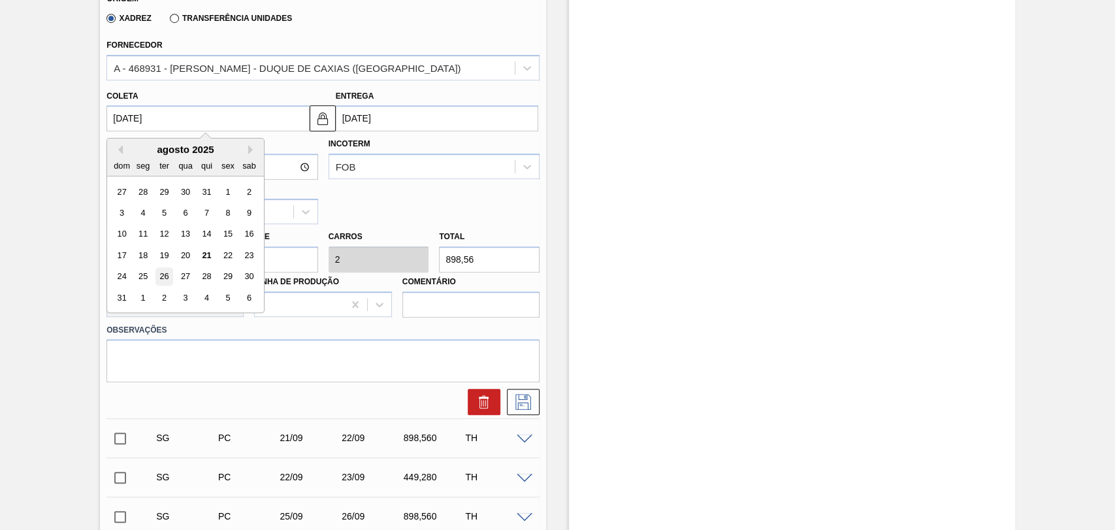
click at [161, 283] on div "26" at bounding box center [164, 277] width 18 height 18
type input "[DATE]"
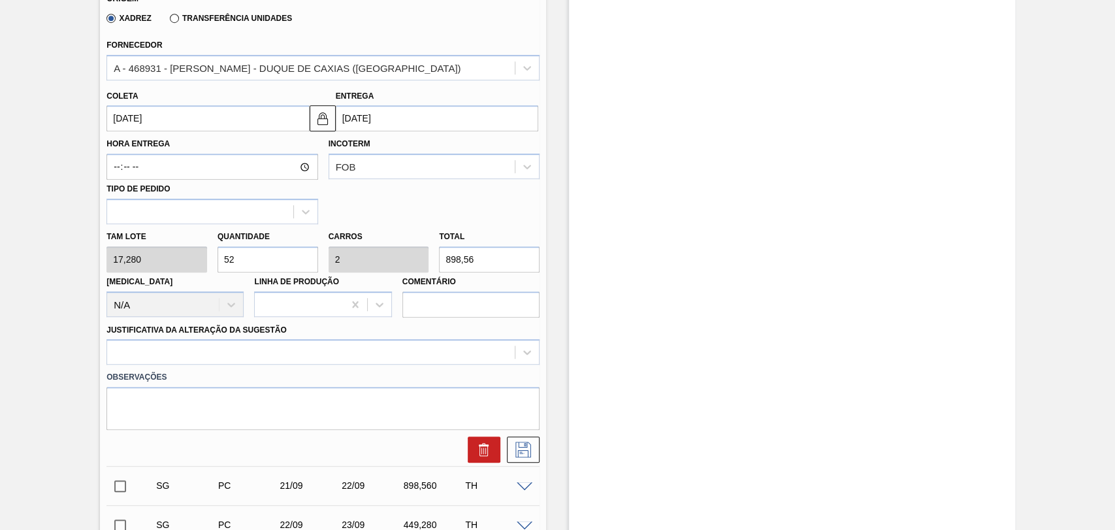
drag, startPoint x: 235, startPoint y: 258, endPoint x: 229, endPoint y: 255, distance: 7.0
click at [229, 255] on input "52" at bounding box center [267, 259] width 101 height 26
type input "5"
type input "0,192"
type input "86,4"
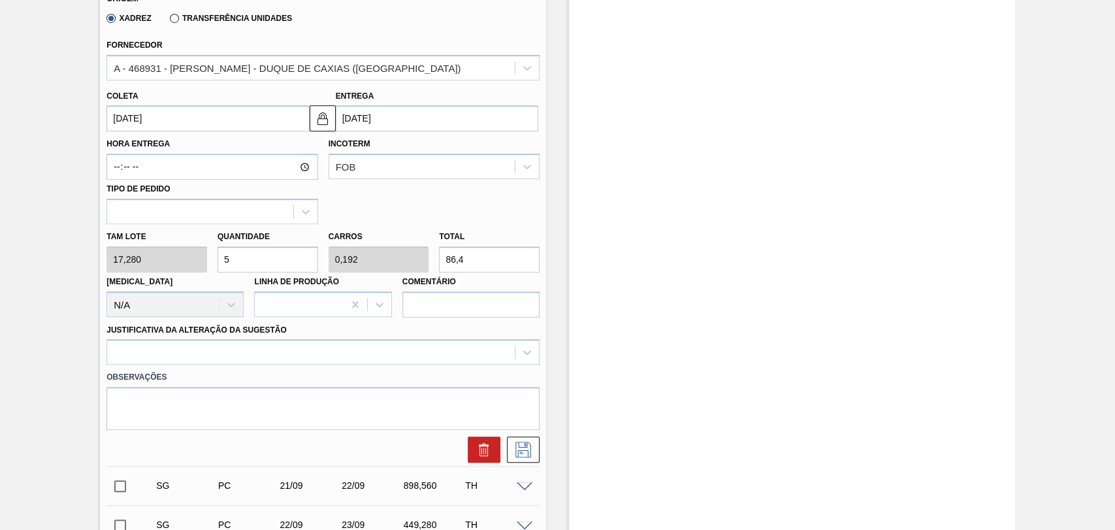
type input "0"
type input "2"
type input "0,077"
type input "34,56"
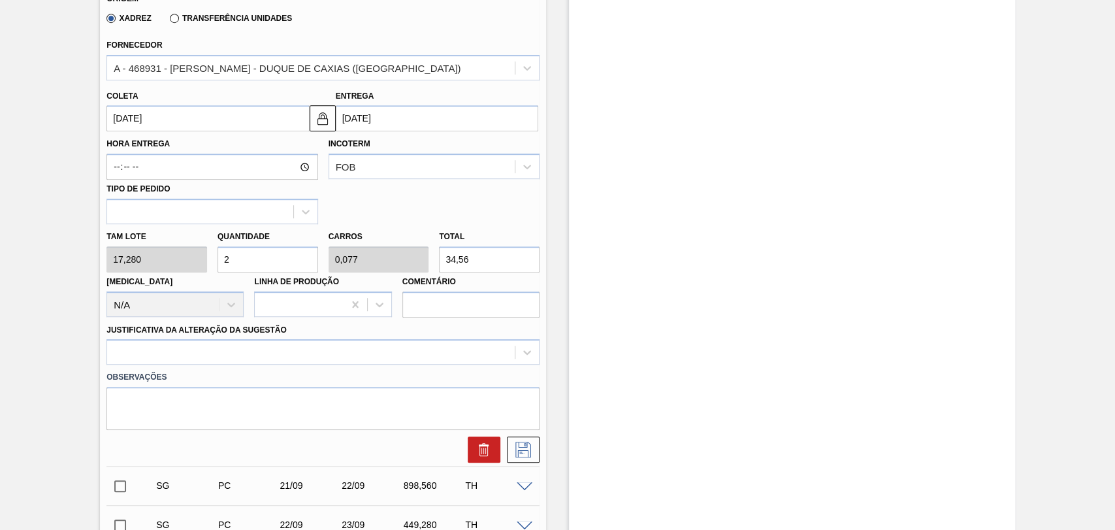
type input "26"
type input "1"
type input "449,28"
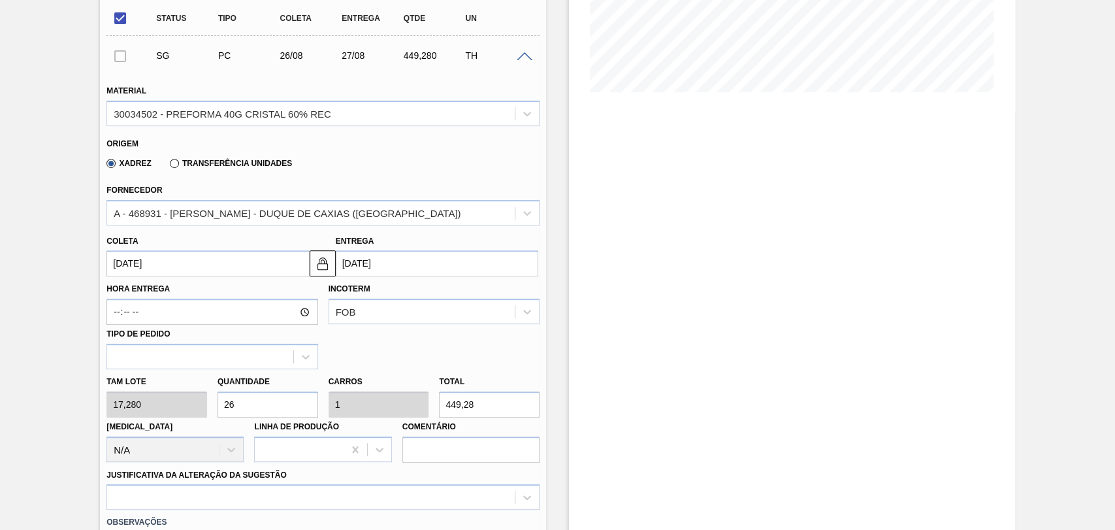
scroll to position [653, 0]
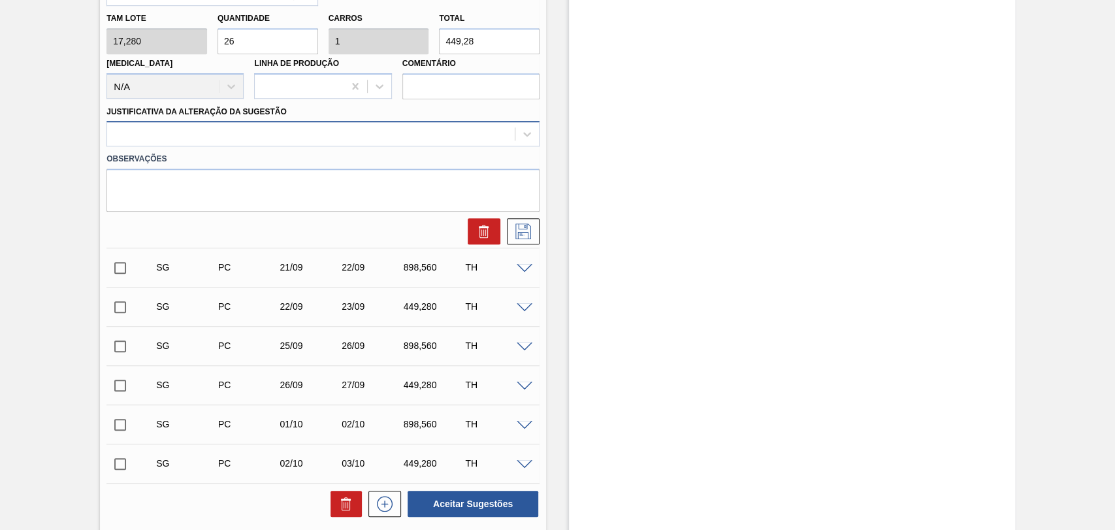
type input "26"
click at [403, 124] on div at bounding box center [322, 133] width 433 height 25
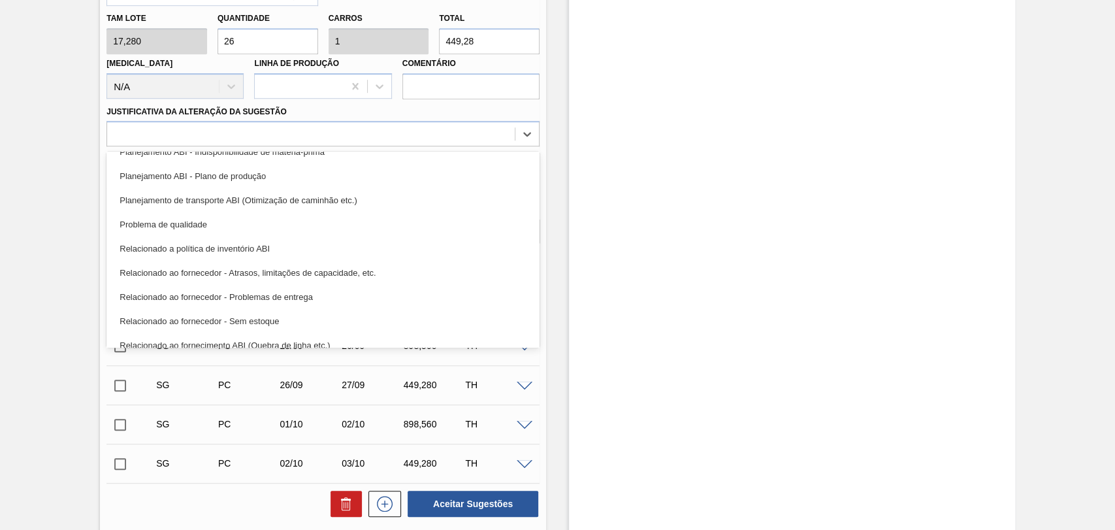
scroll to position [217, 0]
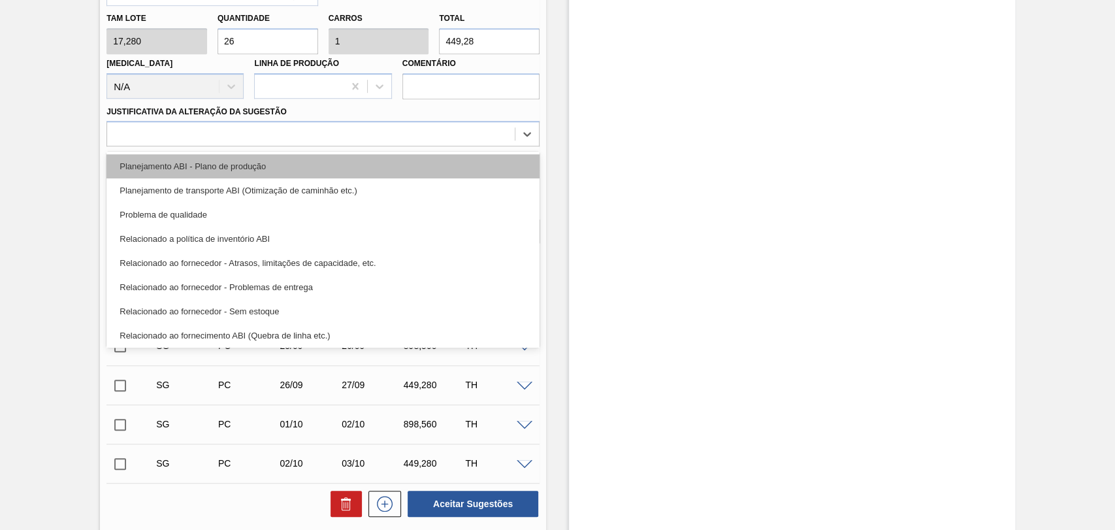
click at [229, 166] on div "Planejamento ABI - Plano de produção" at bounding box center [322, 166] width 433 height 24
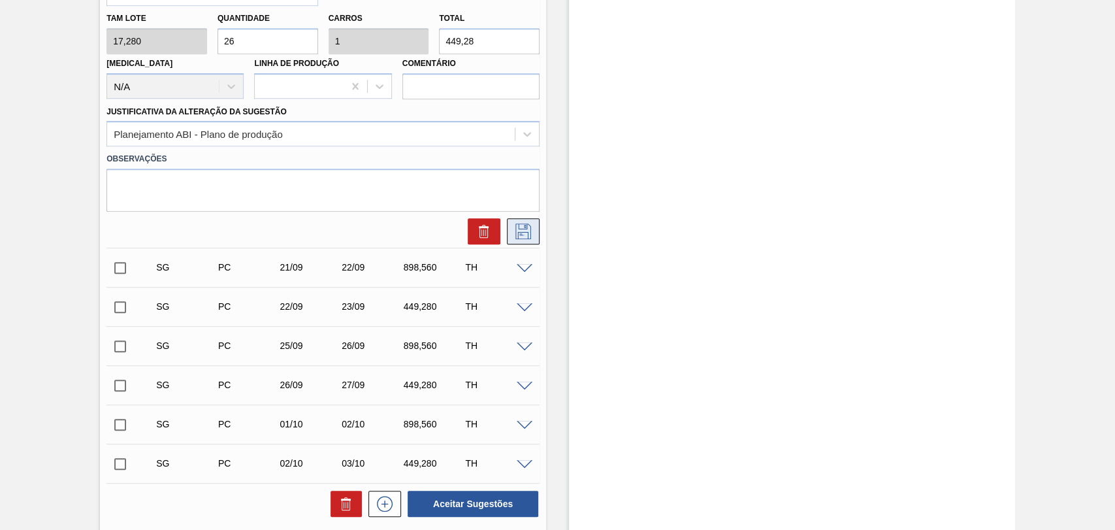
click at [523, 239] on icon at bounding box center [523, 231] width 21 height 16
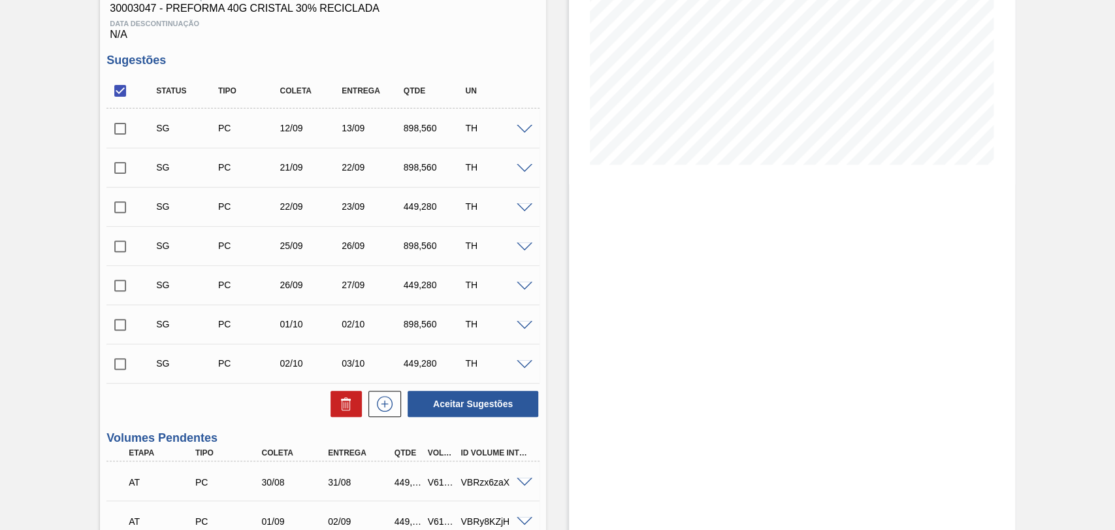
click at [525, 130] on span at bounding box center [525, 130] width 16 height 10
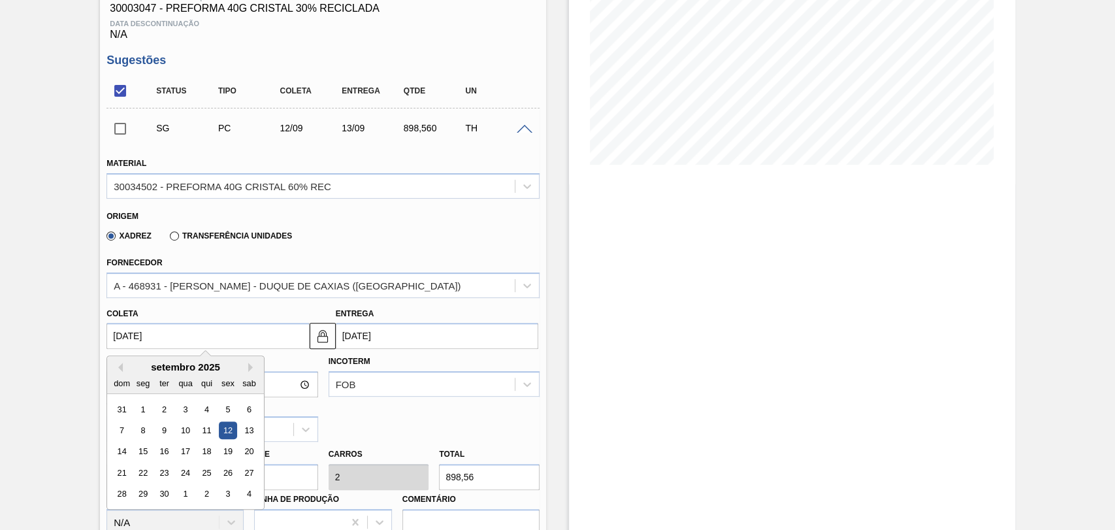
drag, startPoint x: 150, startPoint y: 343, endPoint x: 0, endPoint y: 341, distance: 149.5
type input "2"
type input "[DATE]"
type input "26"
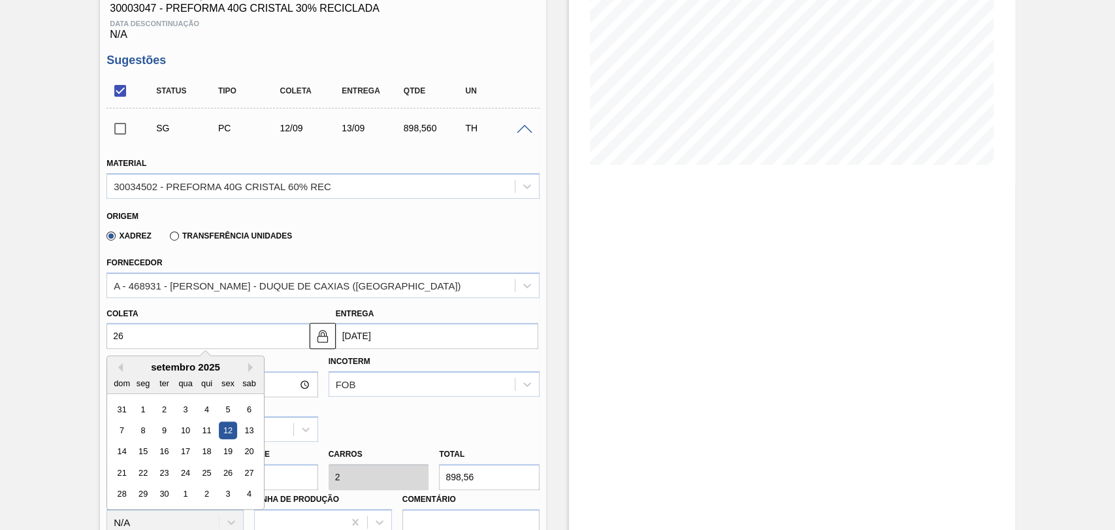
type input "[DATE]"
click at [164, 503] on div "26" at bounding box center [164, 494] width 18 height 18
type input "[DATE]"
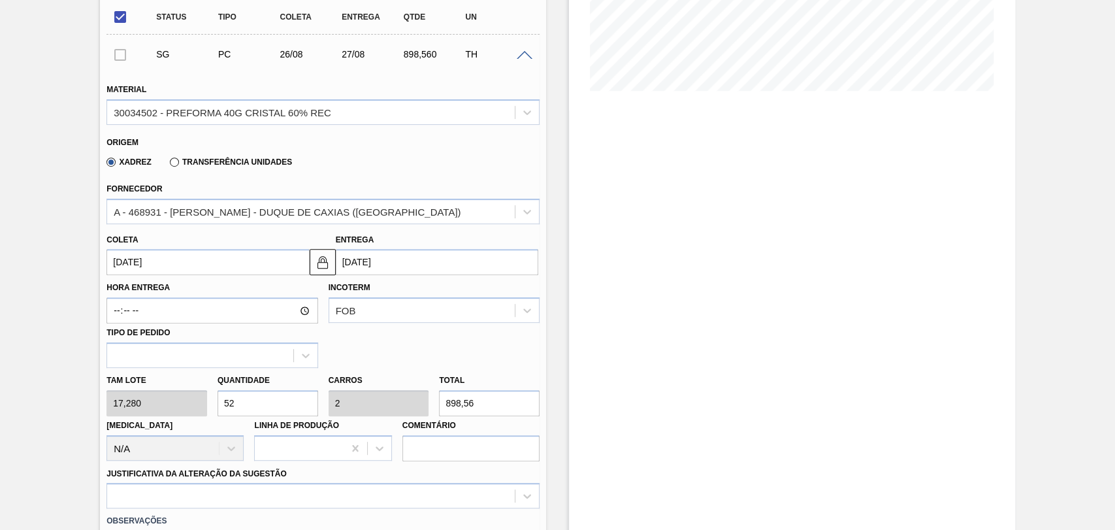
scroll to position [362, 0]
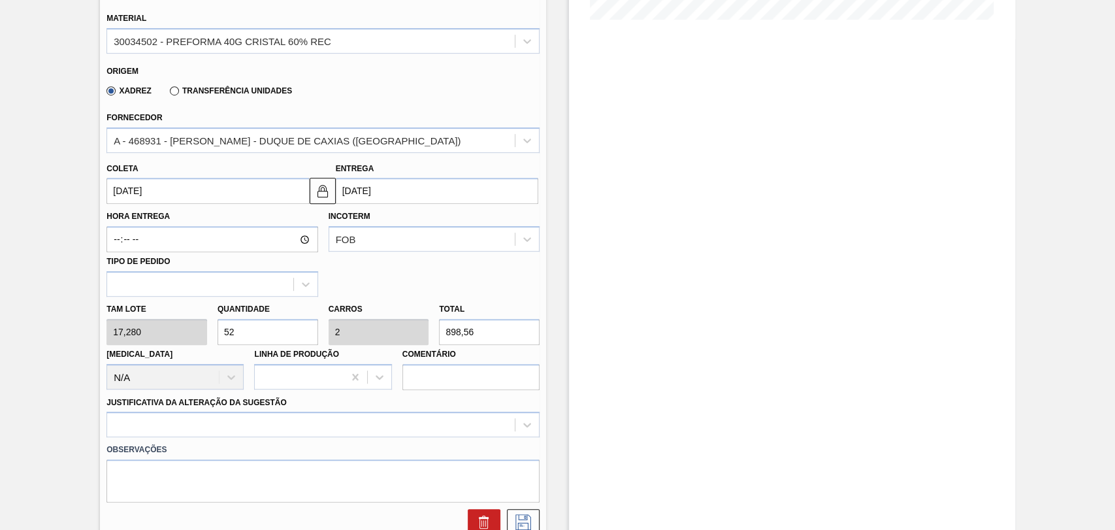
drag, startPoint x: 242, startPoint y: 339, endPoint x: 204, endPoint y: 315, distance: 44.9
click at [206, 315] on div "Tam lote 17,280 Quantidade 52 Carros 2 Total 898,56 [MEDICAL_DATA] N/A Linha de…" at bounding box center [322, 342] width 443 height 93
type input "2"
type input "0,077"
type input "34,56"
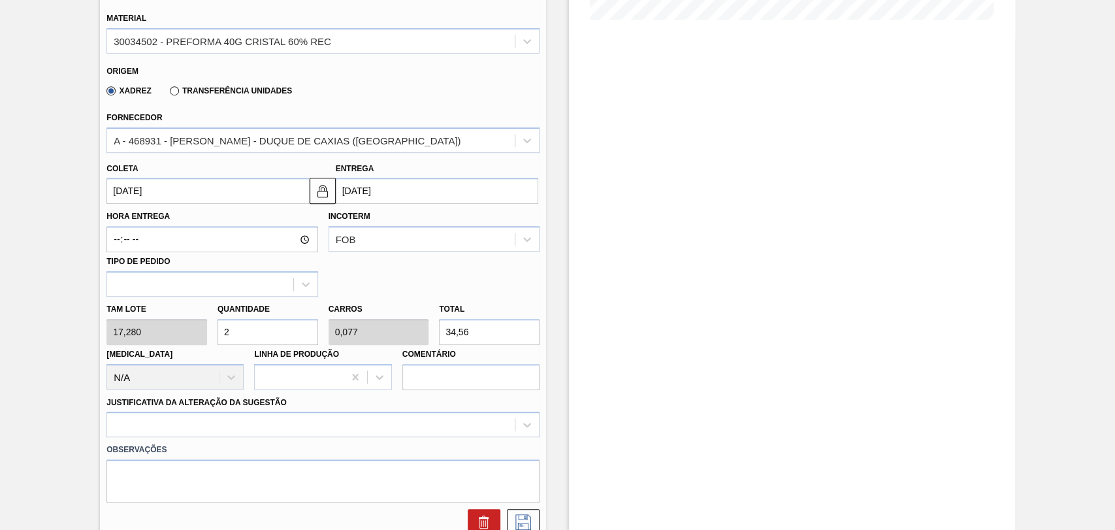
type input "26"
type input "1"
type input "449,28"
type input "26"
click at [200, 426] on div at bounding box center [322, 423] width 433 height 25
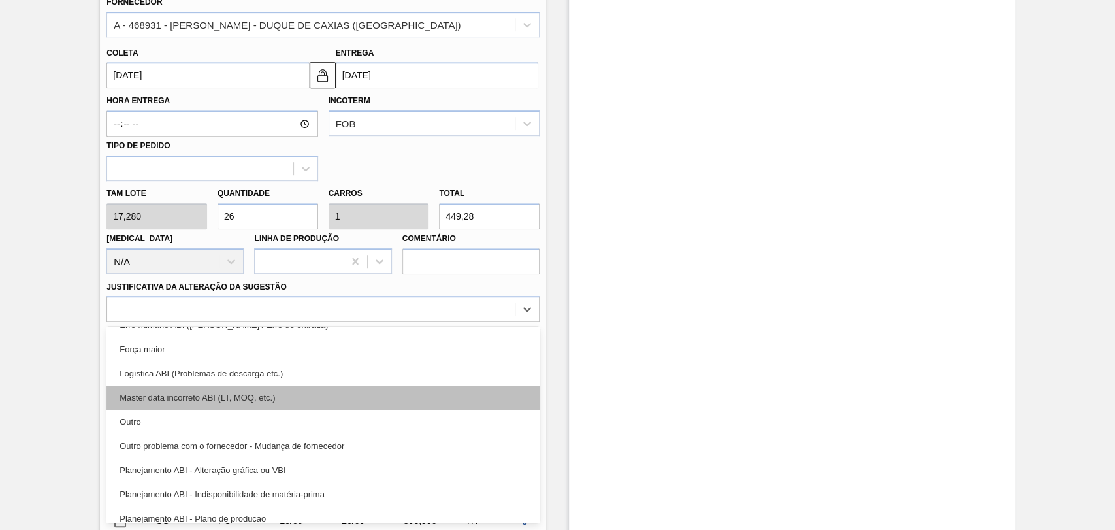
scroll to position [145, 0]
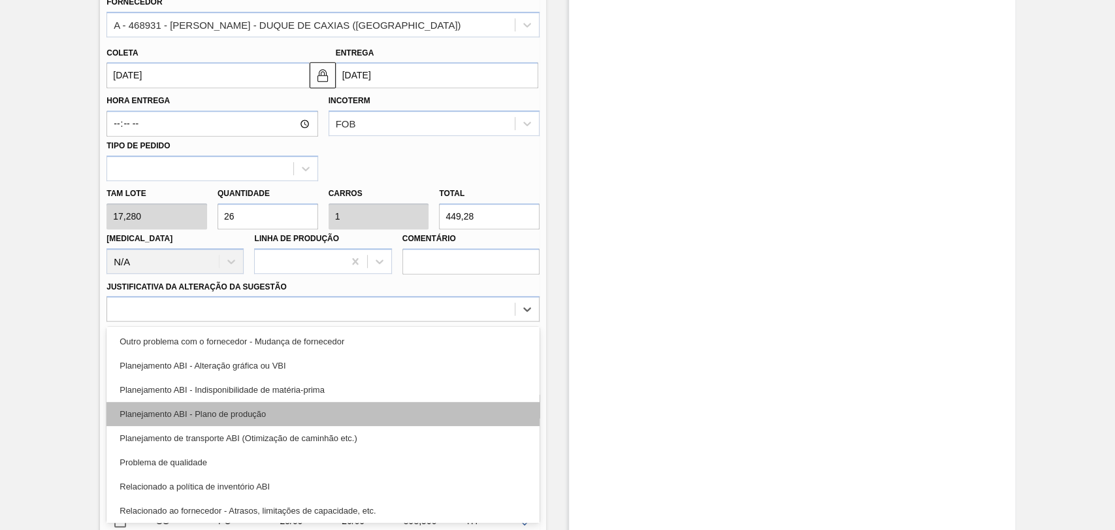
click at [223, 423] on div "Planejamento ABI - Plano de produção" at bounding box center [322, 414] width 433 height 24
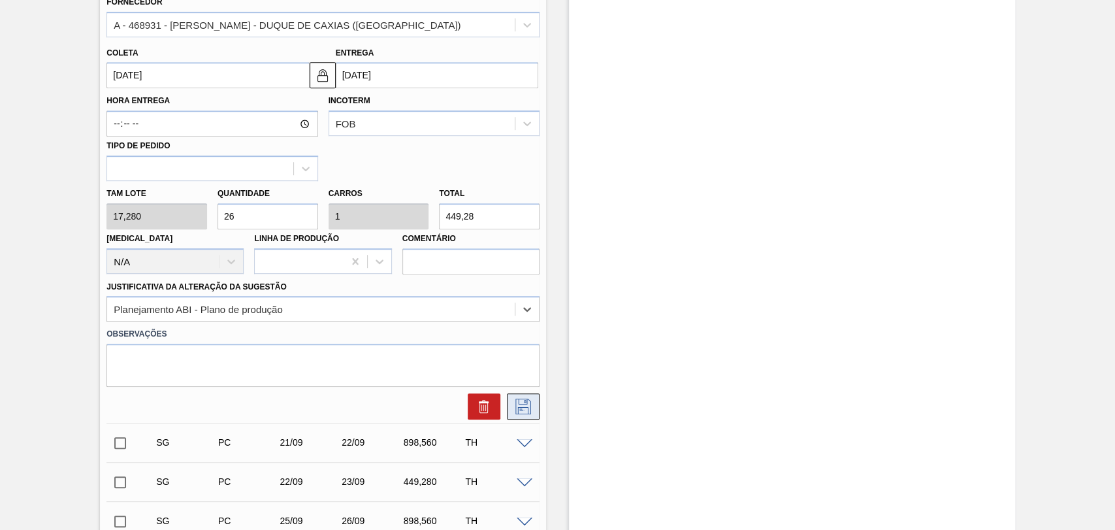
click at [520, 402] on icon at bounding box center [523, 406] width 21 height 16
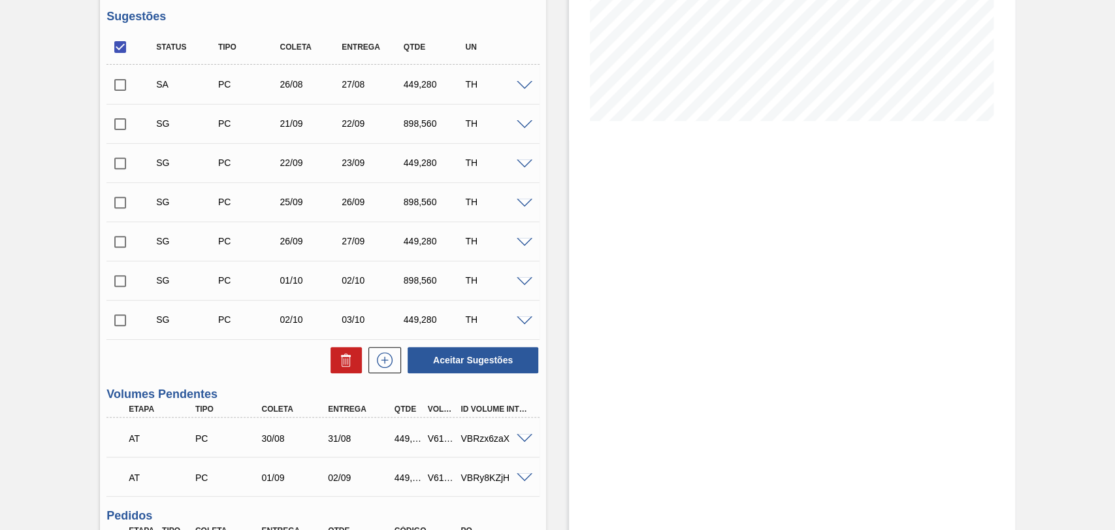
scroll to position [261, 0]
click at [123, 86] on input "checkbox" at bounding box center [119, 85] width 27 height 27
checkbox input "true"
click at [496, 359] on button "Aceitar Sugestões" at bounding box center [472, 360] width 131 height 26
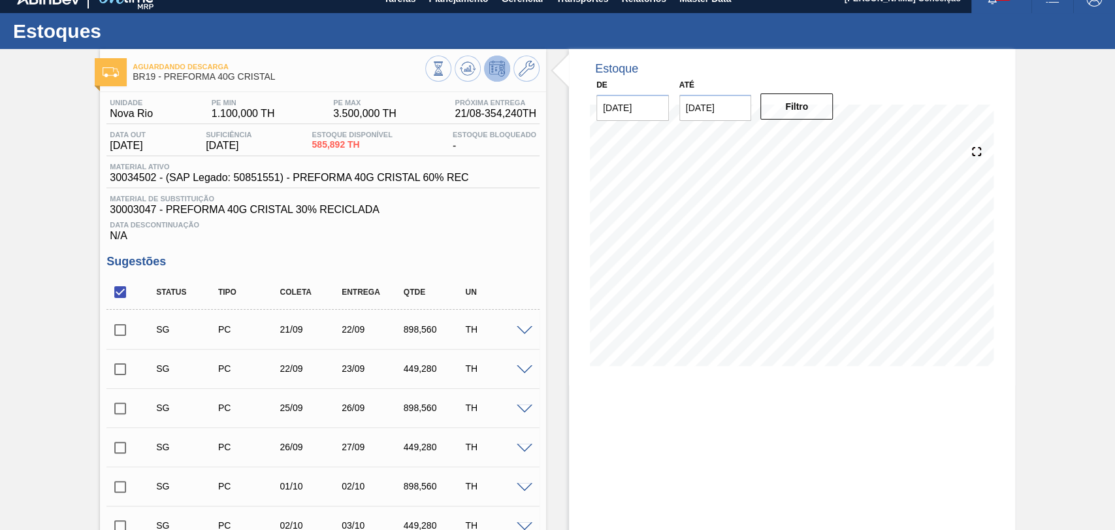
scroll to position [0, 0]
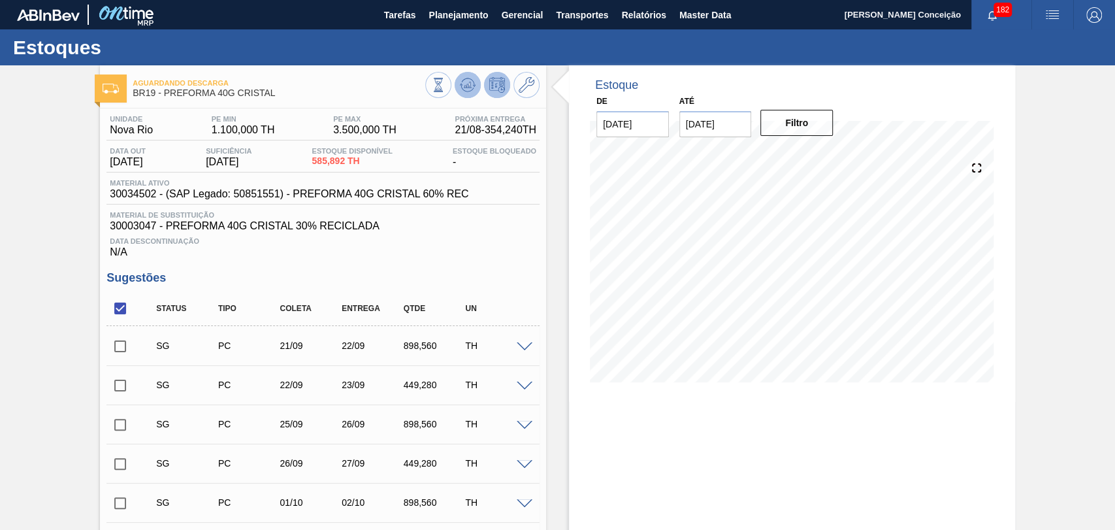
click at [445, 82] on icon at bounding box center [438, 85] width 14 height 14
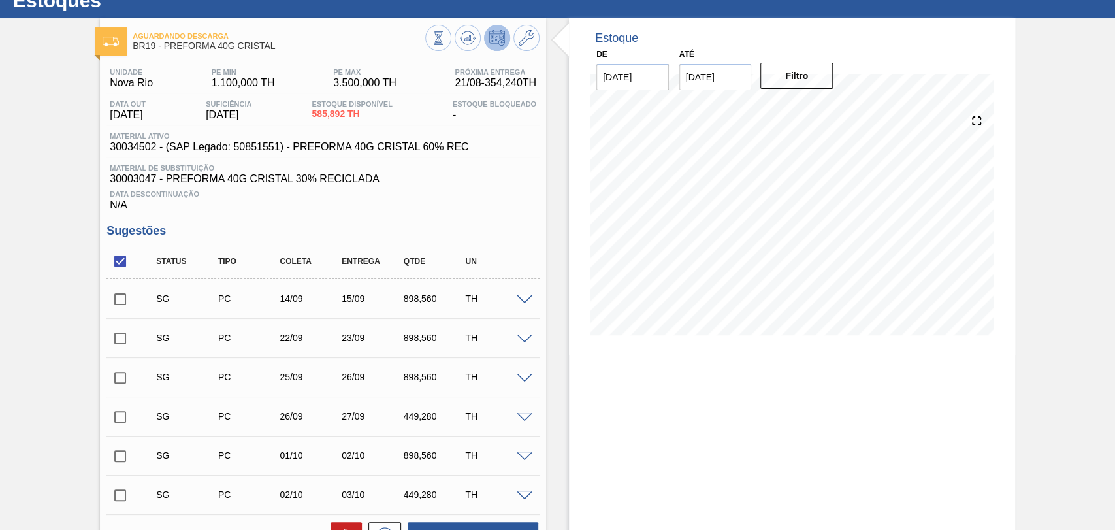
scroll to position [33, 0]
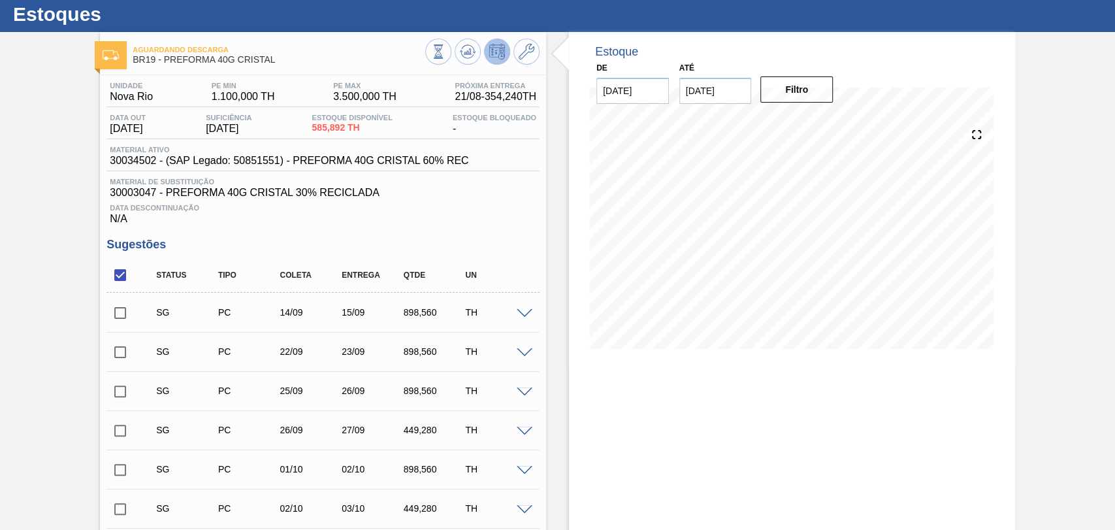
click at [522, 317] on span at bounding box center [525, 314] width 16 height 10
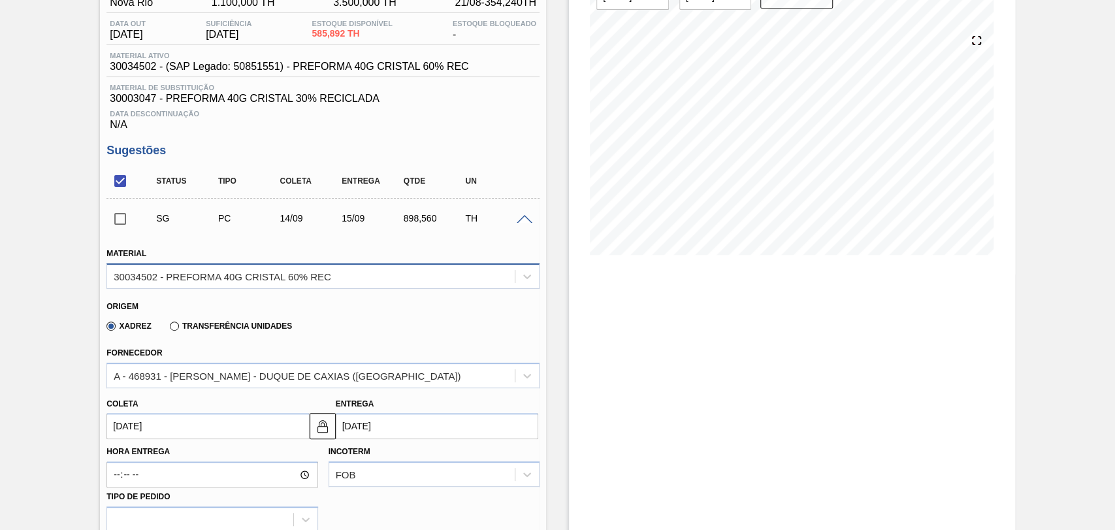
scroll to position [178, 0]
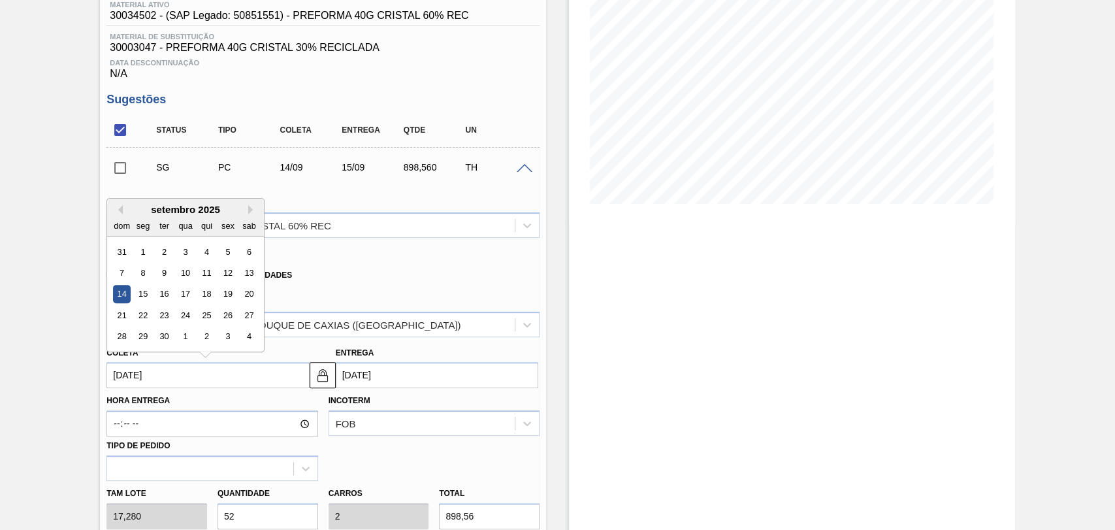
drag, startPoint x: 175, startPoint y: 381, endPoint x: 46, endPoint y: 371, distance: 129.7
type input "2"
type input "[DATE]"
type input "27"
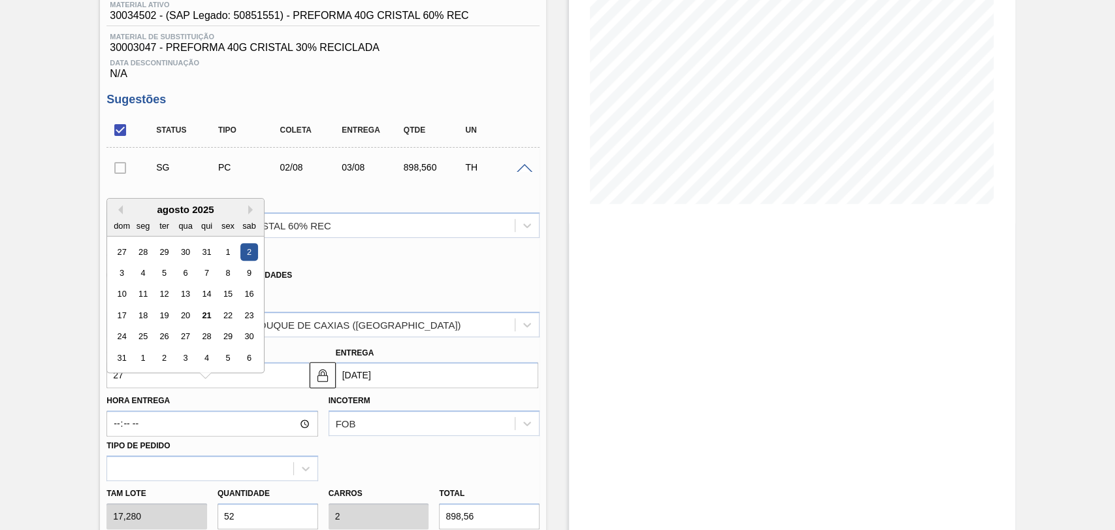
type input "[DATE]"
click at [182, 344] on div "27" at bounding box center [186, 337] width 18 height 18
type input "[DATE]"
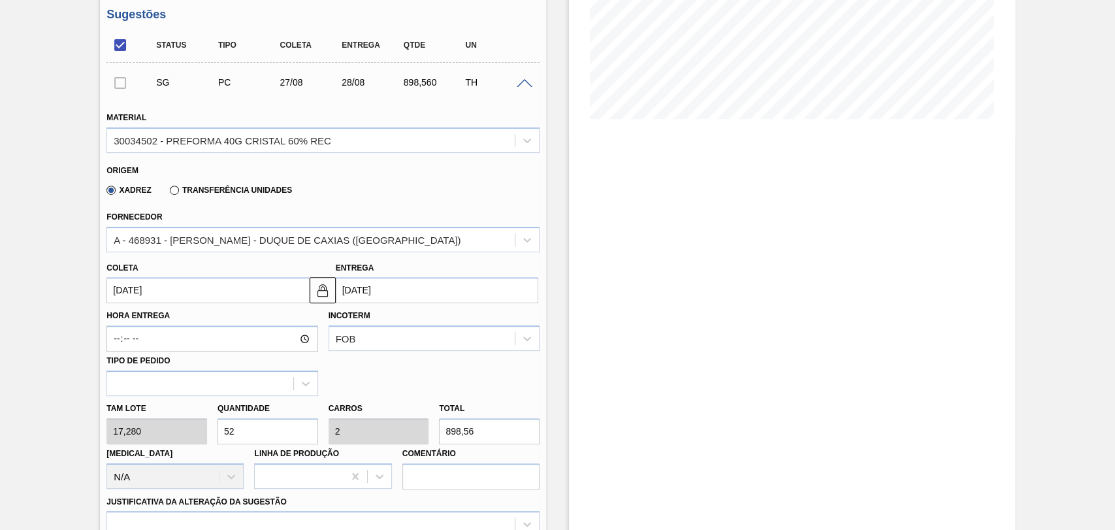
scroll to position [469, 0]
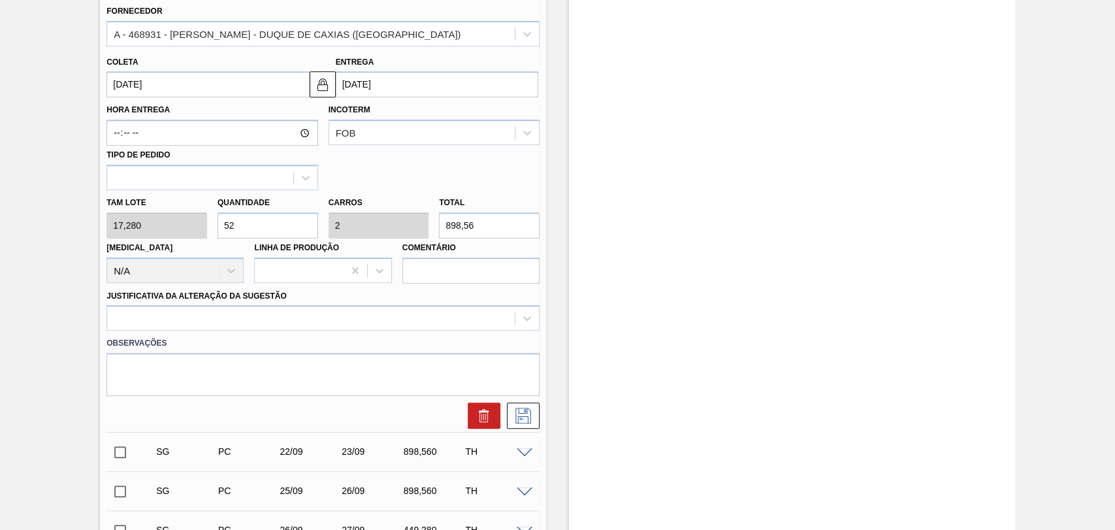
drag, startPoint x: 261, startPoint y: 222, endPoint x: 181, endPoint y: 221, distance: 80.3
click at [221, 222] on input "52" at bounding box center [267, 225] width 101 height 26
type input "2"
type input "0,077"
type input "34,56"
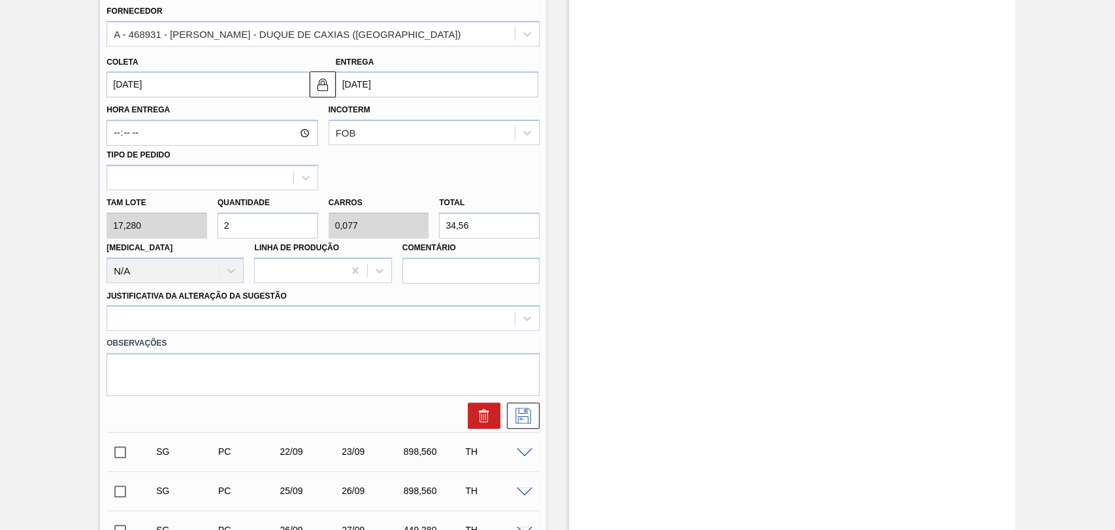
type input "26"
type input "1"
type input "449,28"
type input "26"
click at [283, 321] on div at bounding box center [322, 317] width 433 height 25
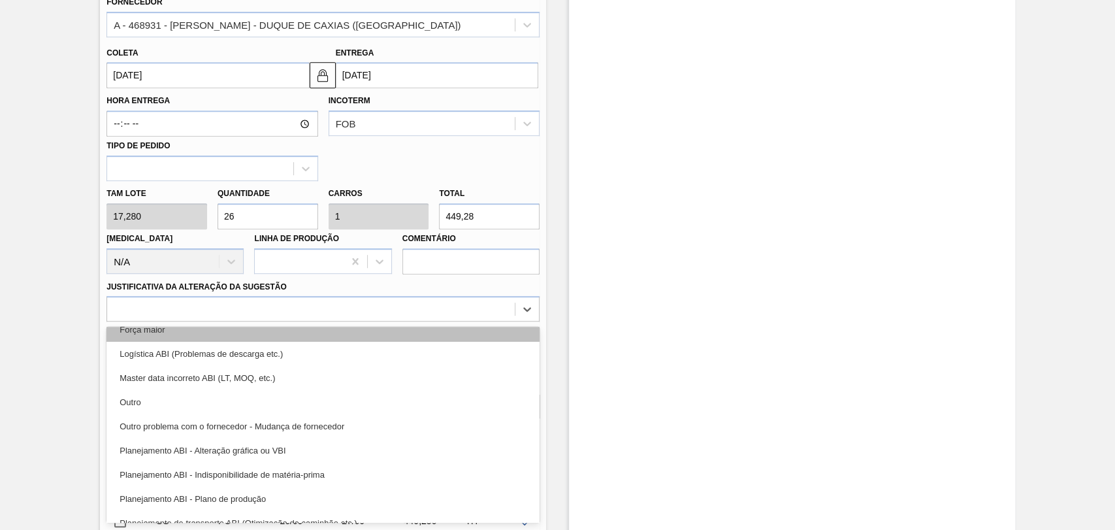
scroll to position [145, 0]
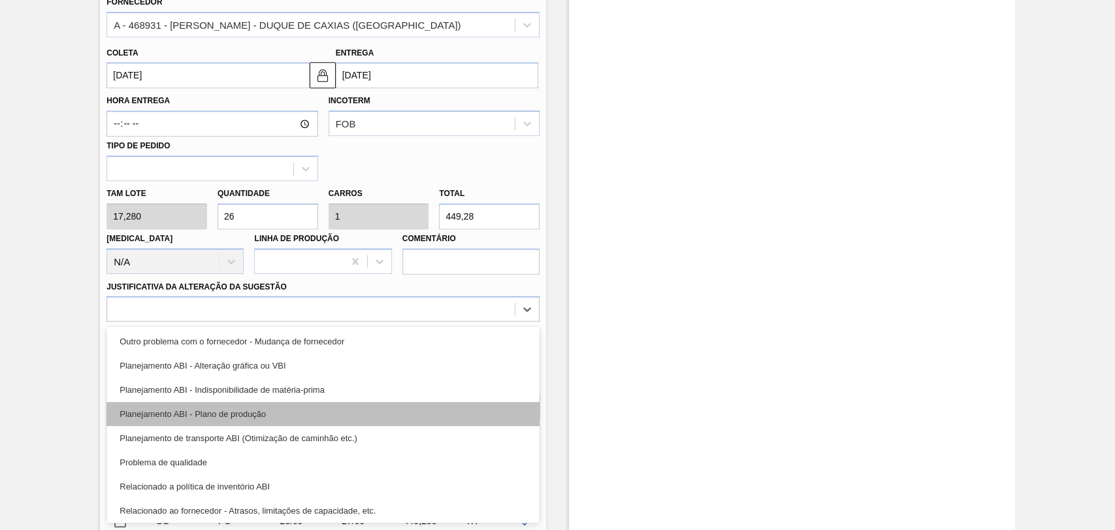
click at [283, 419] on div "Planejamento ABI - Plano de produção" at bounding box center [322, 414] width 433 height 24
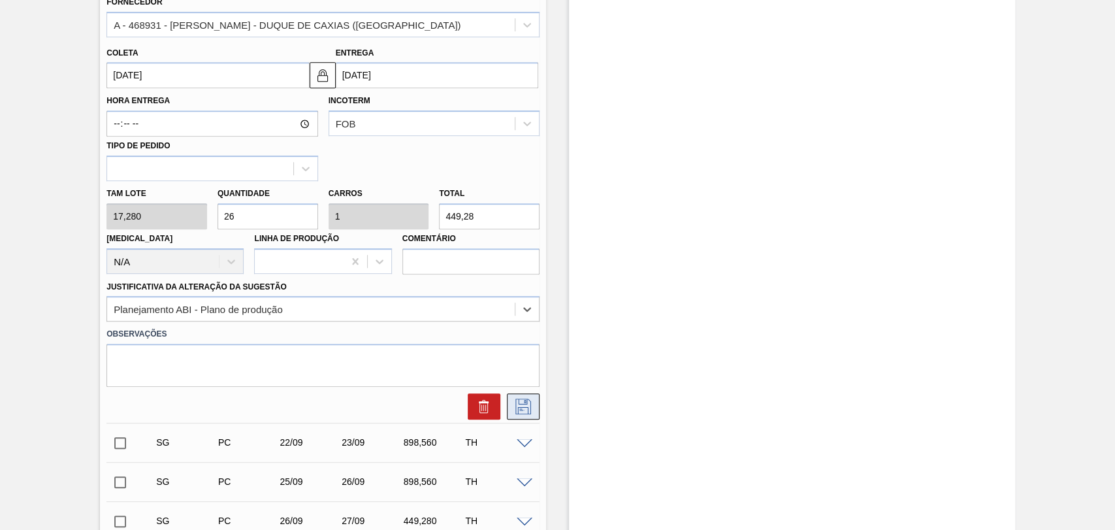
click at [535, 406] on button at bounding box center [523, 406] width 33 height 26
